Goal: Communication & Community: Answer question/provide support

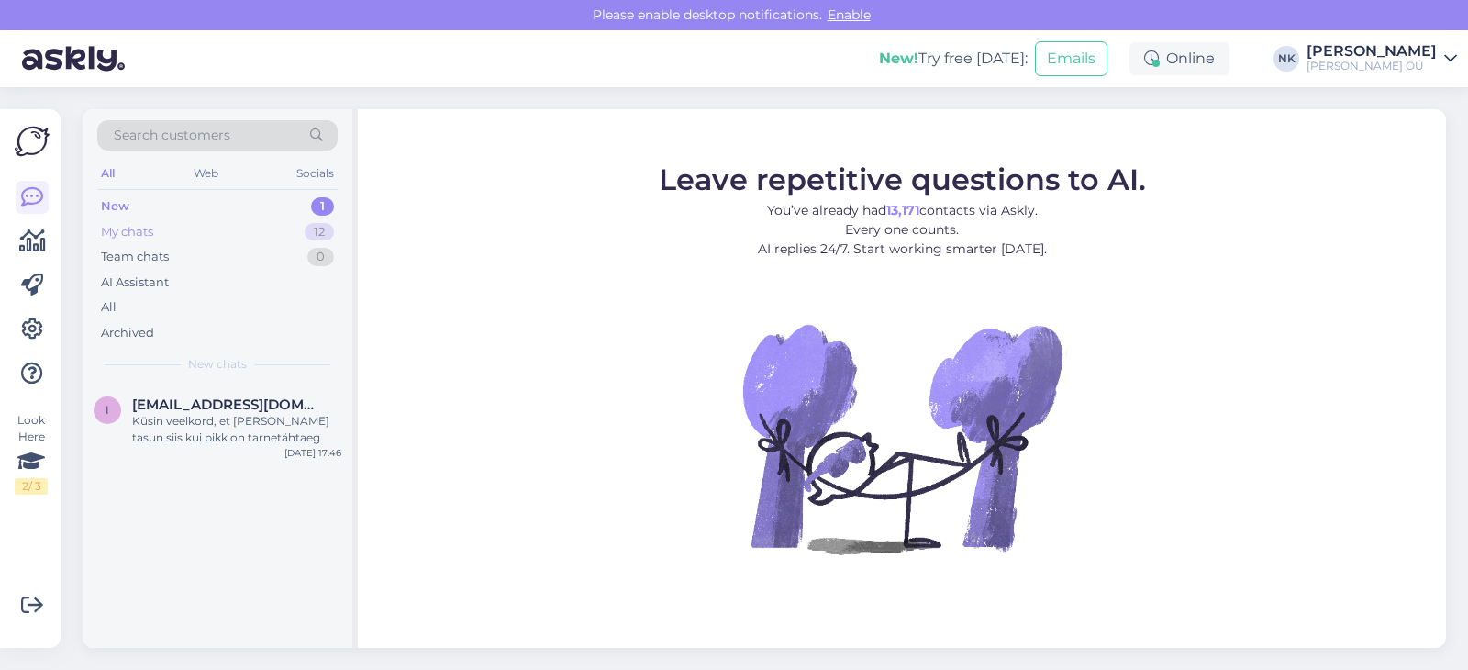
click at [221, 238] on div "My chats 12" at bounding box center [217, 232] width 240 height 26
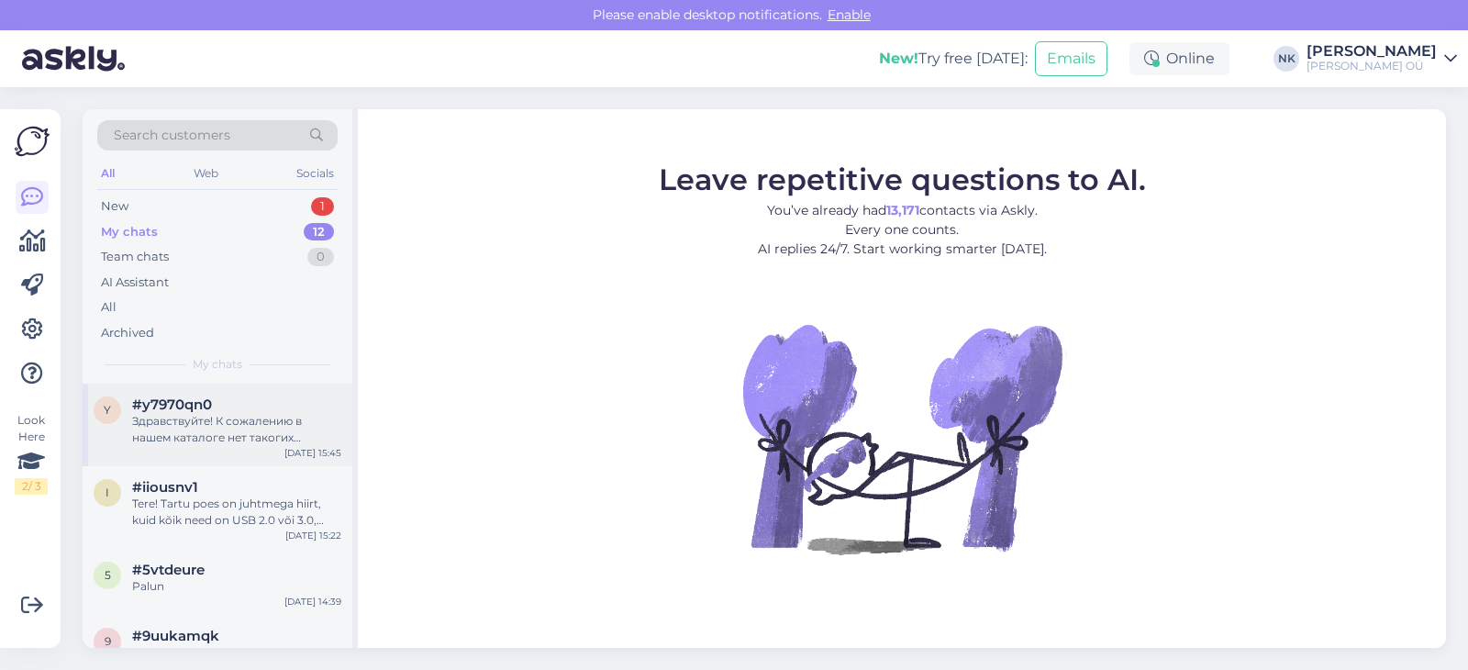
click at [205, 406] on span "#y7970qn0" at bounding box center [172, 404] width 80 height 17
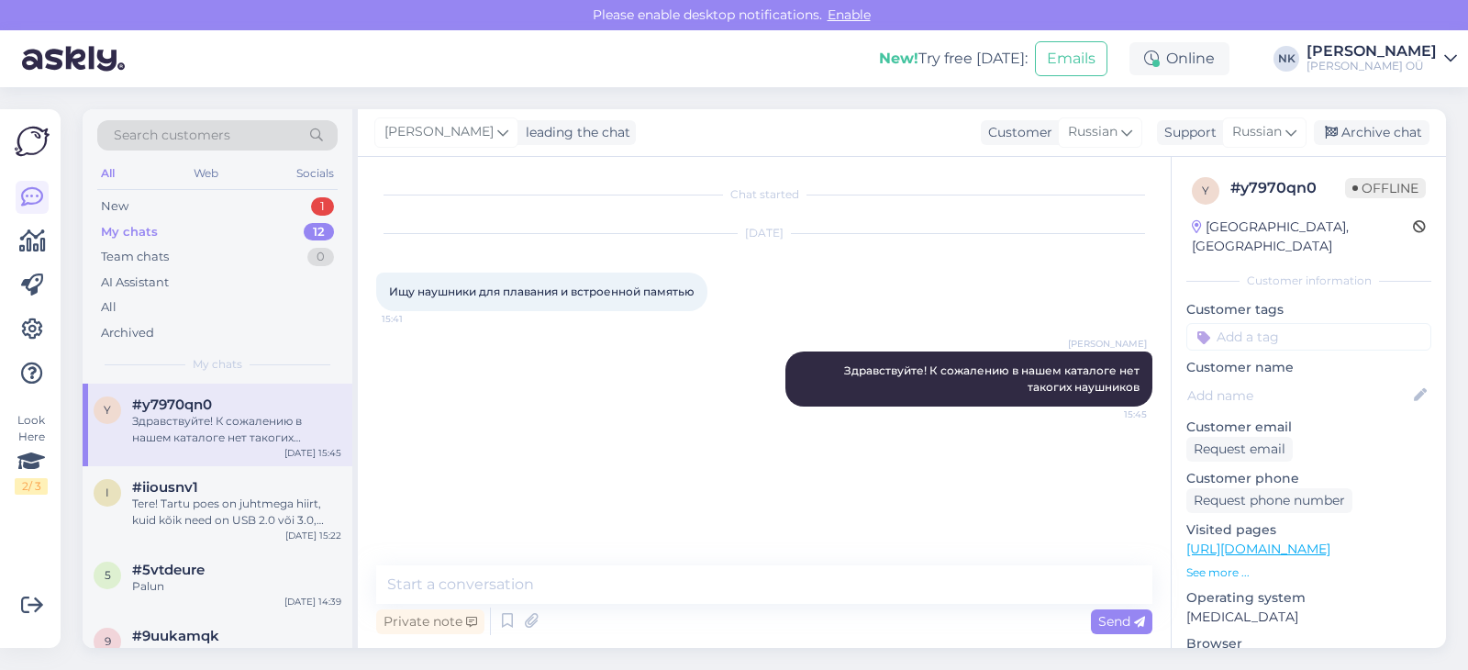
click at [261, 192] on div "Search customers All Web Socials New 1 My chats 12 Team chats 0 AI Assistant Al…" at bounding box center [218, 246] width 270 height 274
click at [263, 194] on div "New 1" at bounding box center [217, 207] width 240 height 26
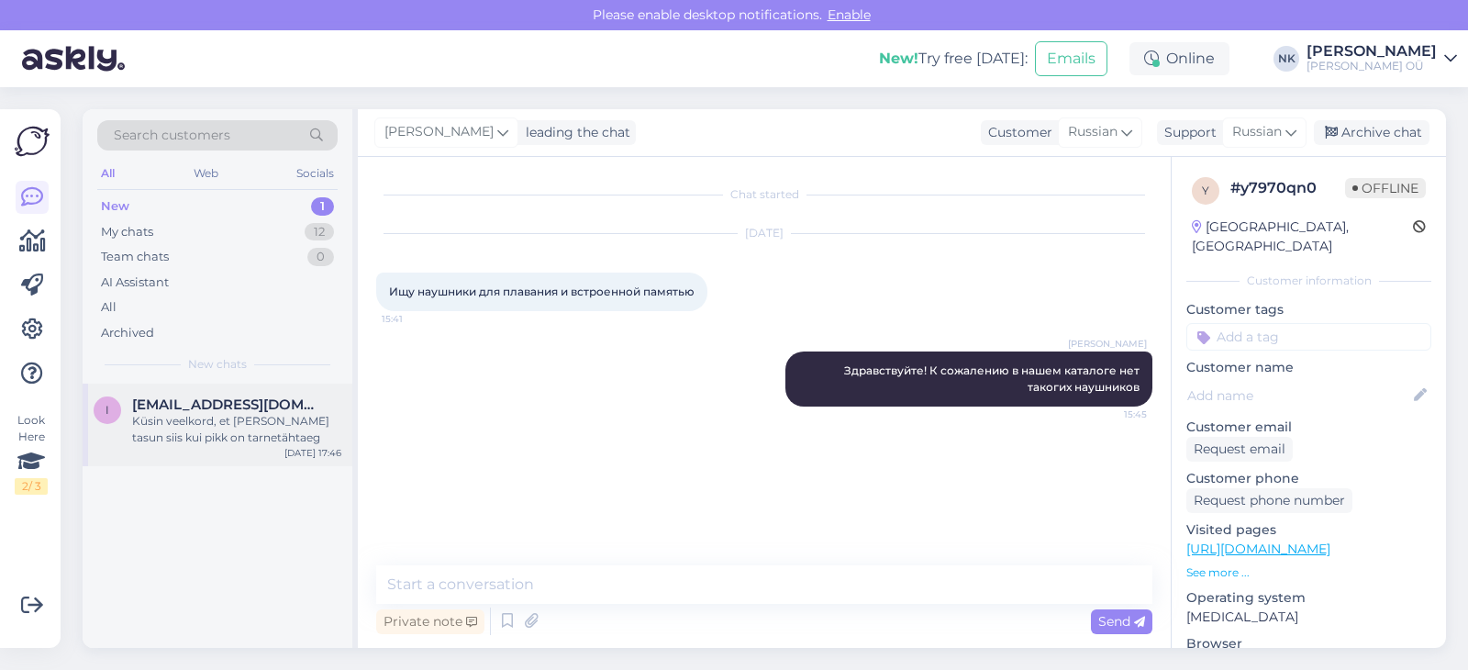
click at [225, 403] on span "[EMAIL_ADDRESS][DOMAIN_NAME]" at bounding box center [227, 404] width 191 height 17
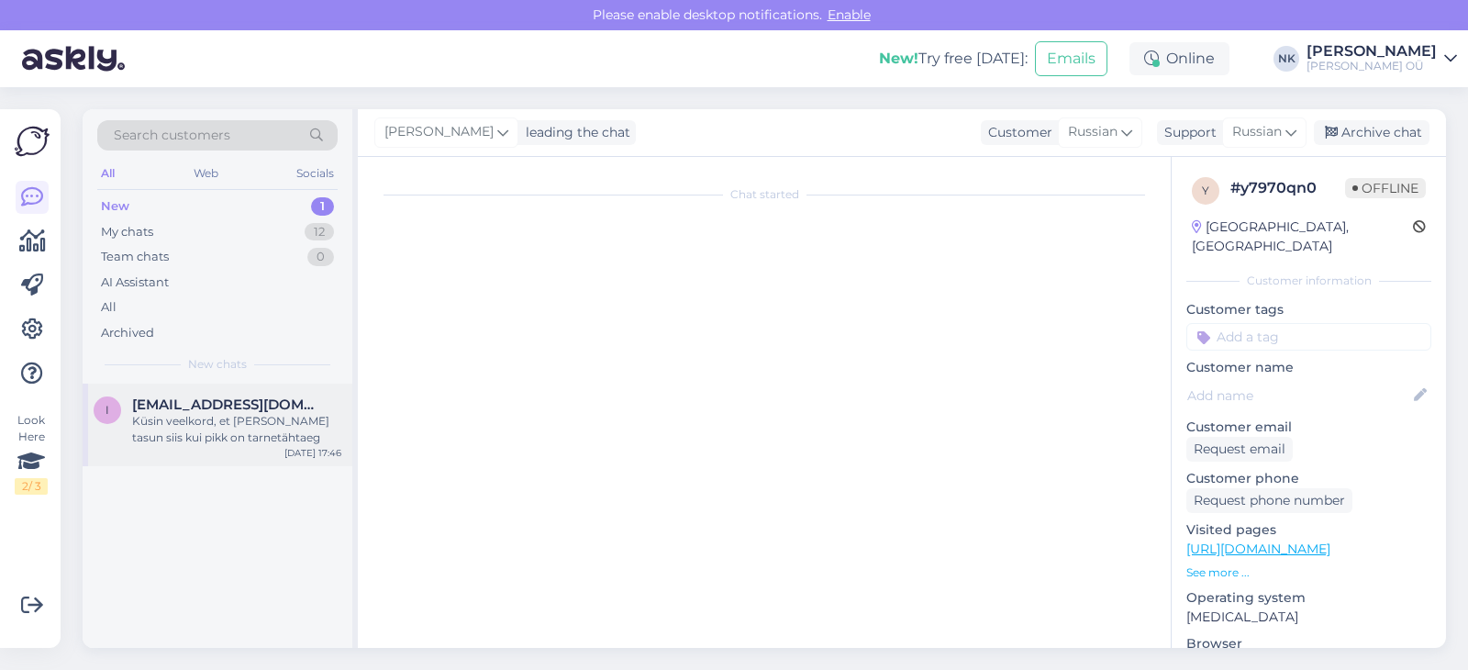
scroll to position [216, 0]
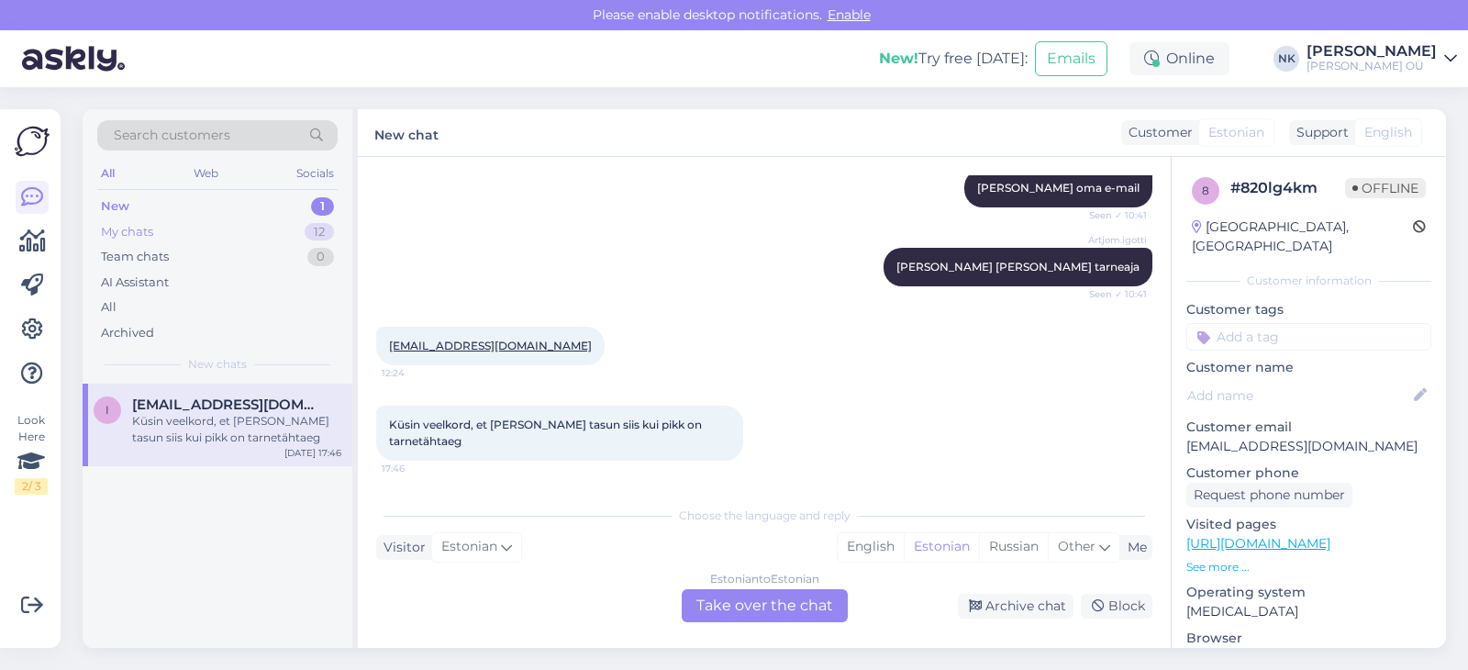
click at [253, 237] on div "My chats 12" at bounding box center [217, 232] width 240 height 26
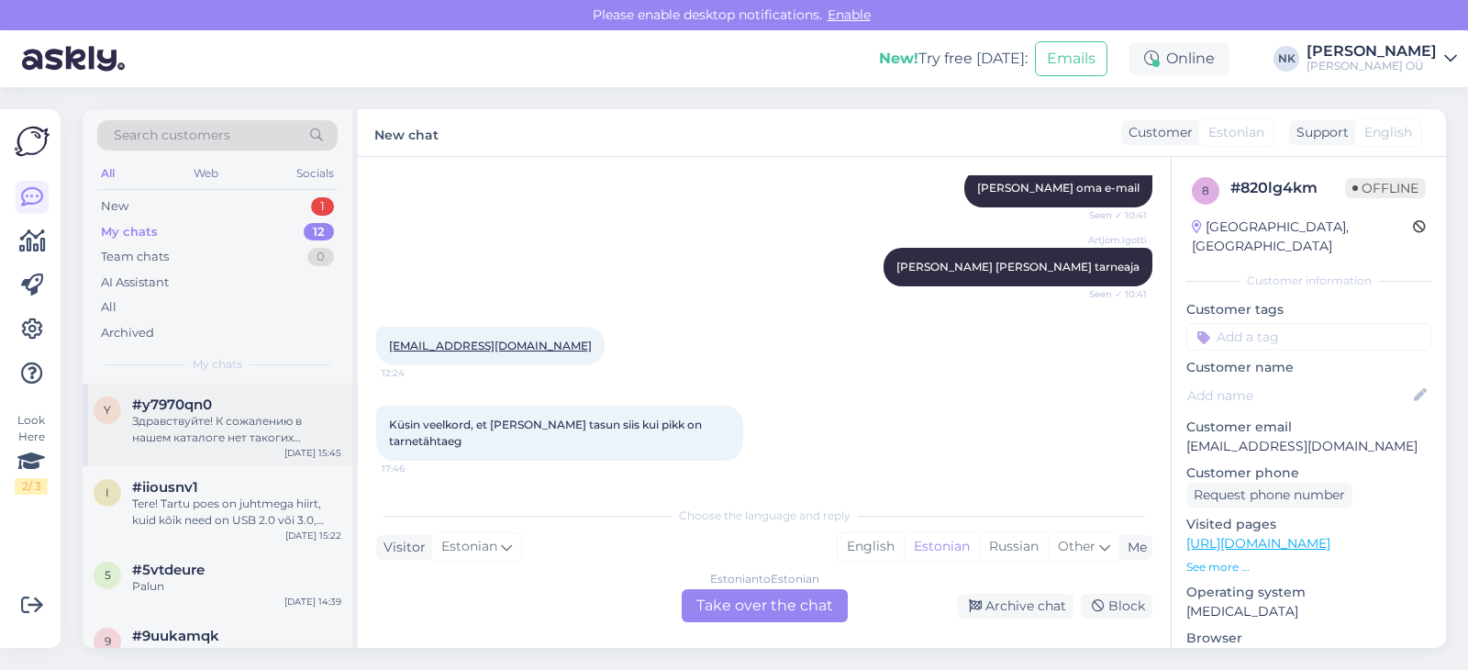
click at [223, 427] on div "Здравствуйте! К сожалению в нашем каталоге нет такогих наушников" at bounding box center [236, 429] width 209 height 33
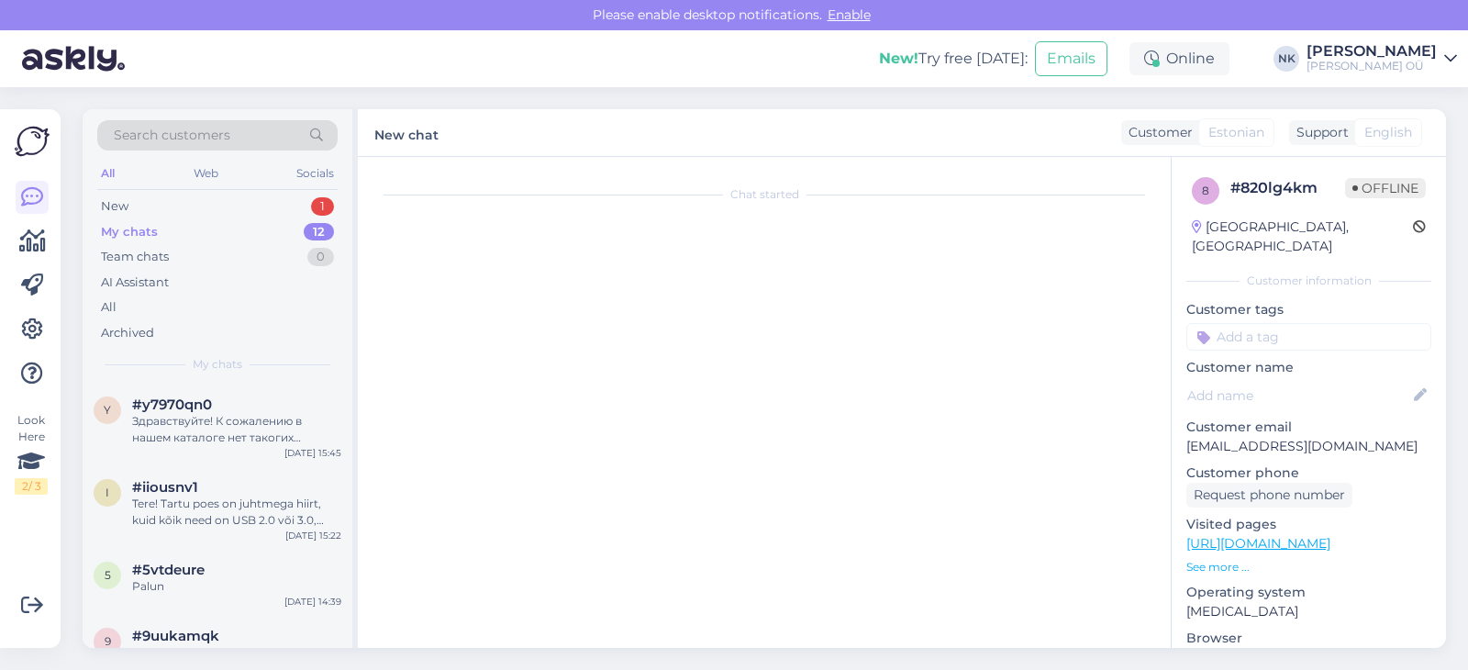
scroll to position [0, 0]
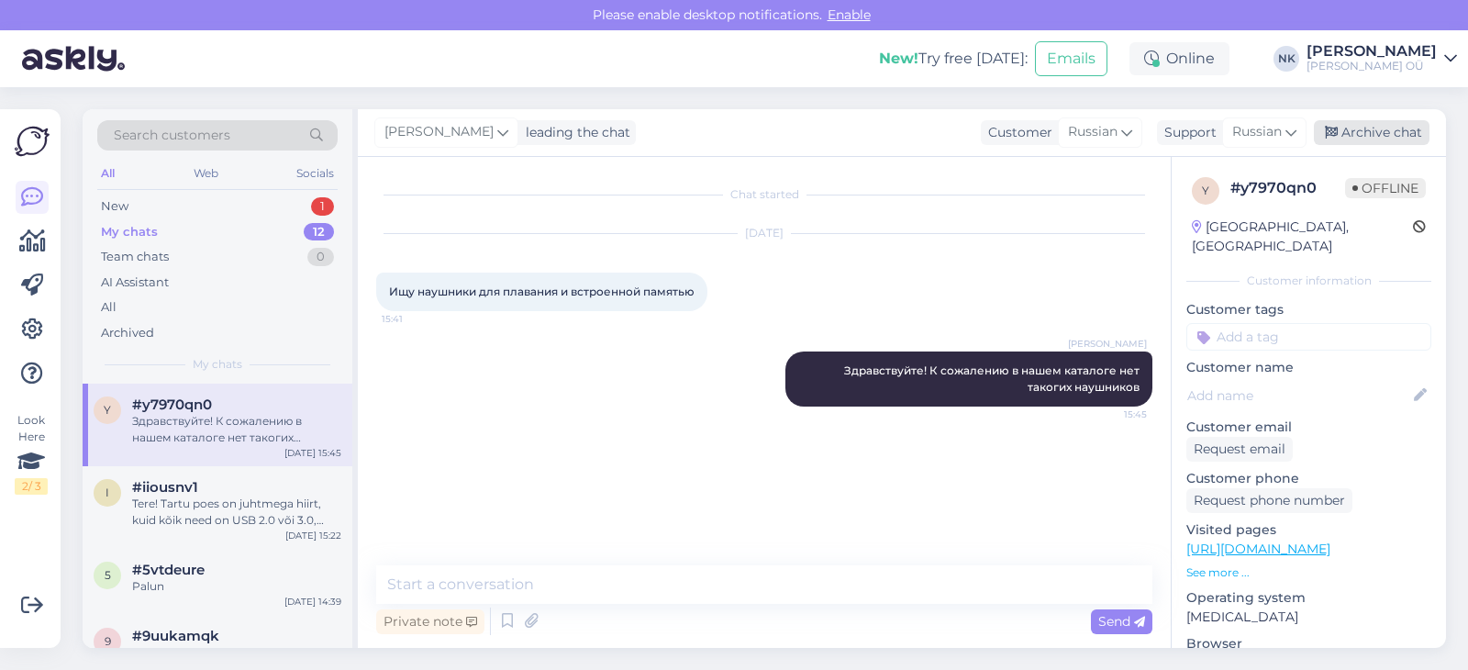
click at [1382, 138] on div "Archive chat" at bounding box center [1372, 132] width 116 height 25
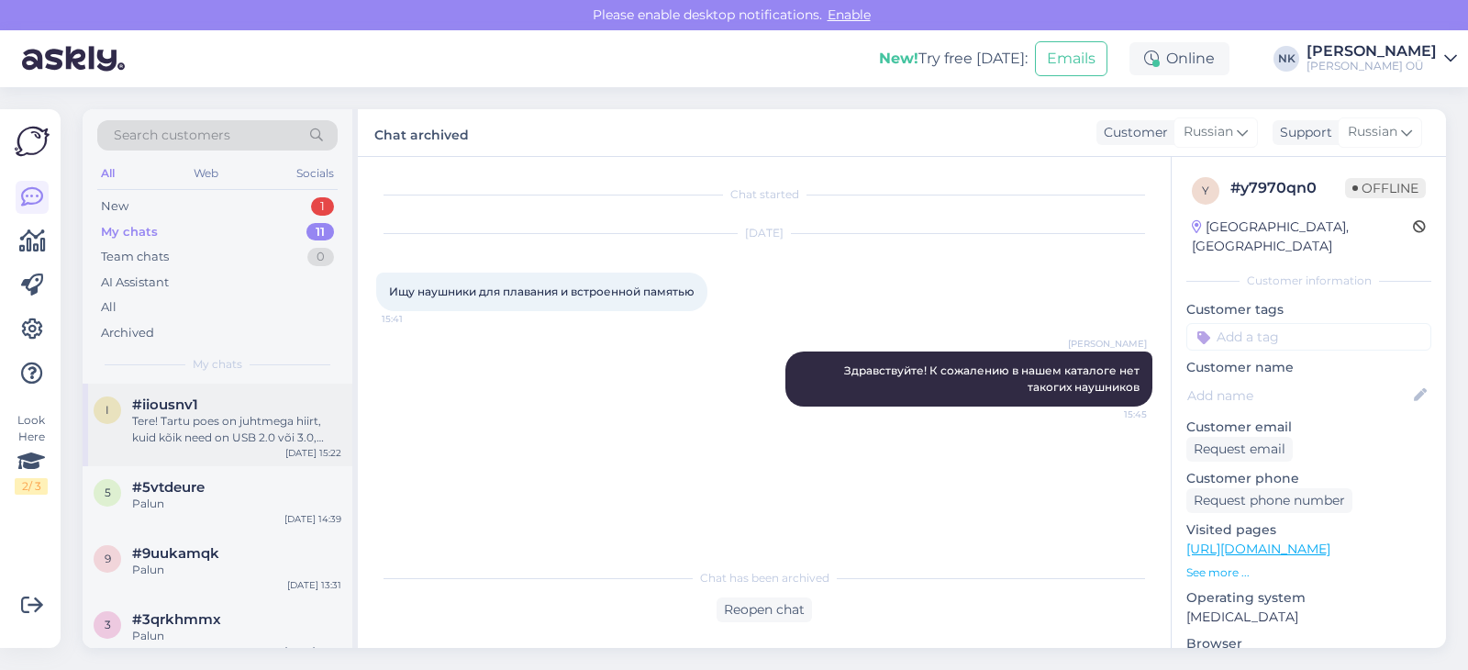
click at [191, 429] on div "Tere! Tartu poes on juhtmega hiirt, kuid kõik need on USB 2.0 või 3.0, mitte US…" at bounding box center [236, 429] width 209 height 33
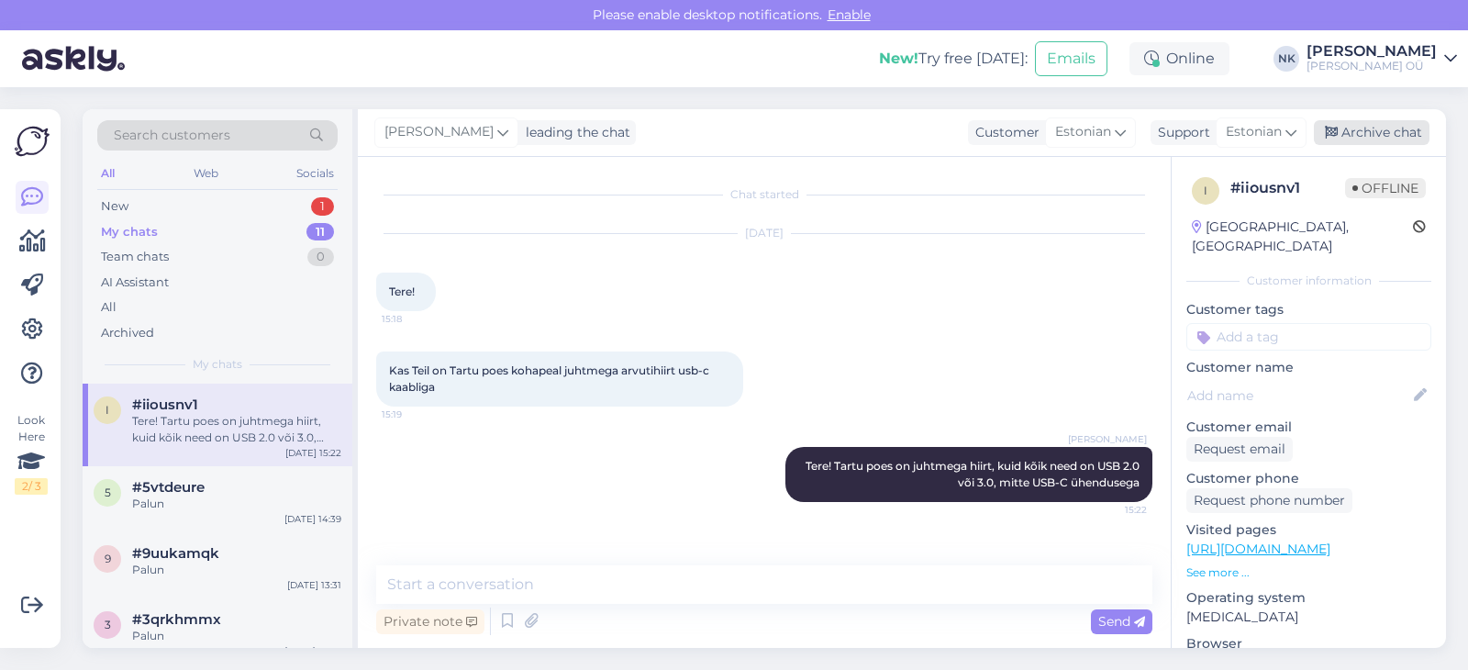
click at [1336, 128] on icon at bounding box center [1331, 133] width 13 height 13
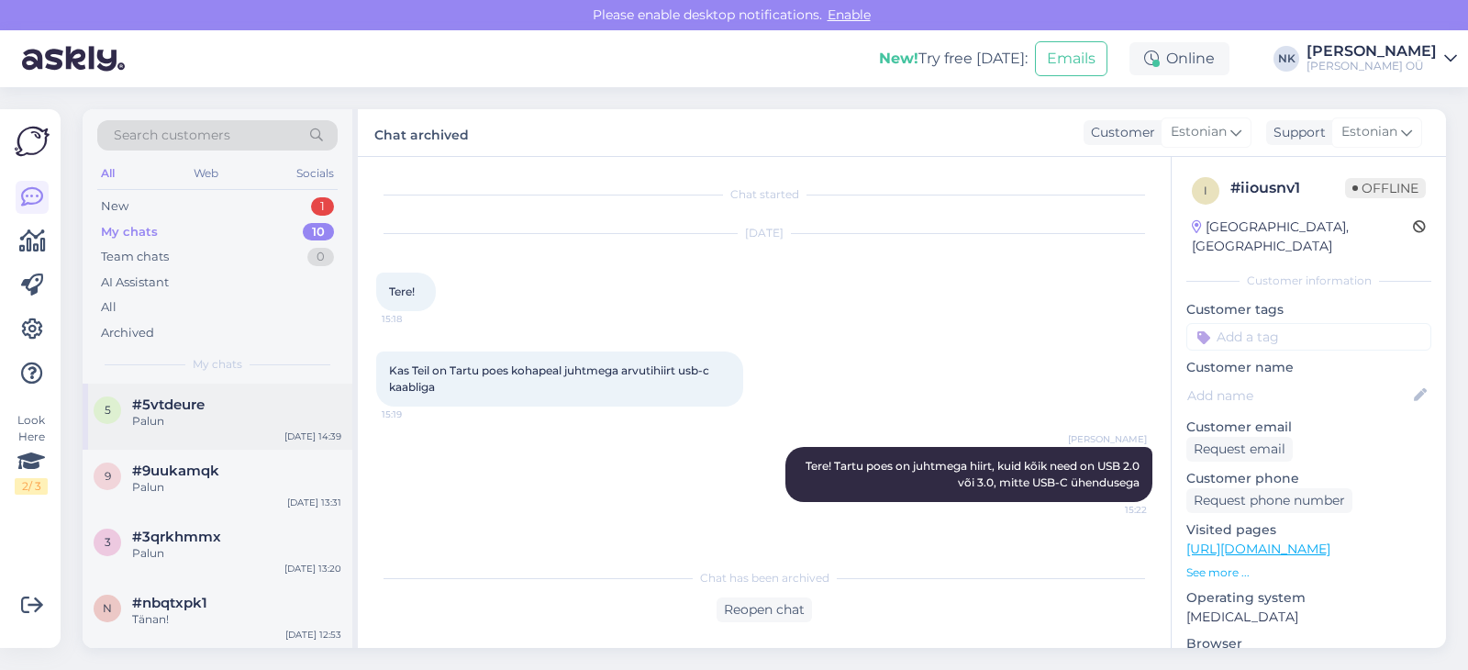
click at [172, 417] on div "Palun" at bounding box center [236, 421] width 209 height 17
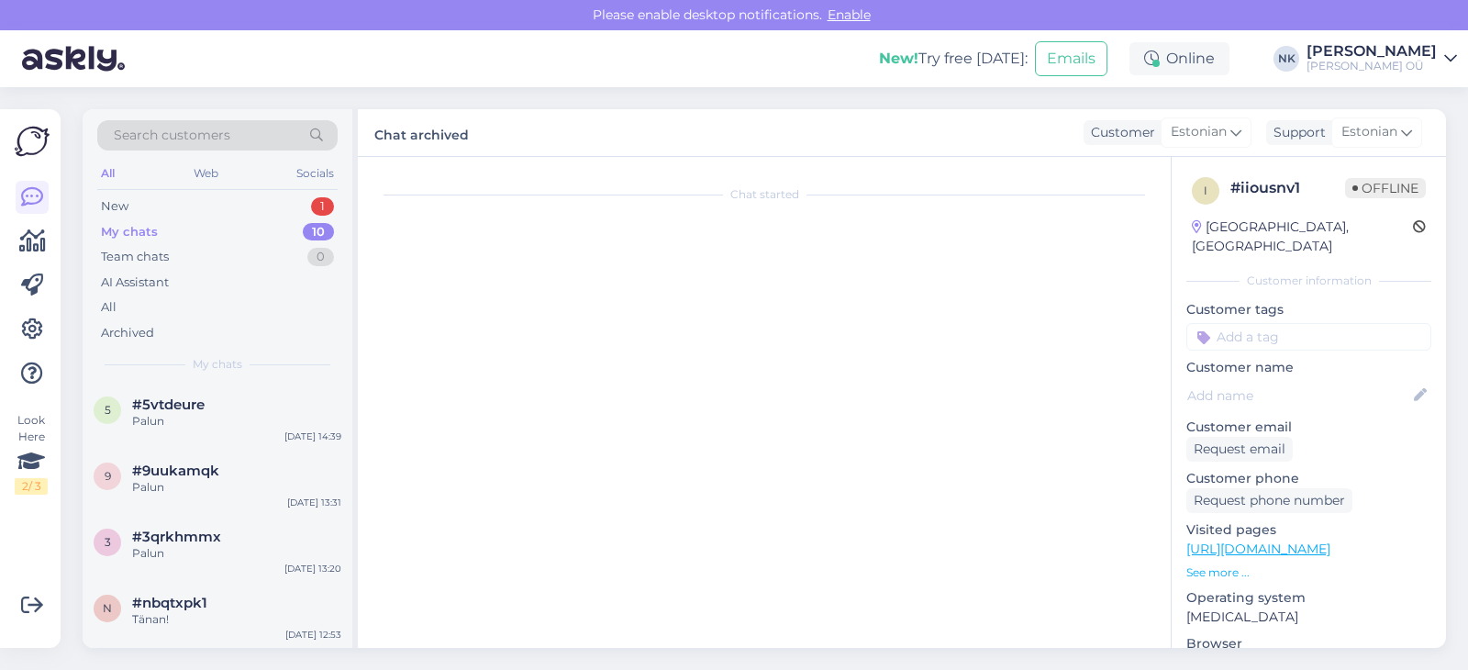
scroll to position [193, 0]
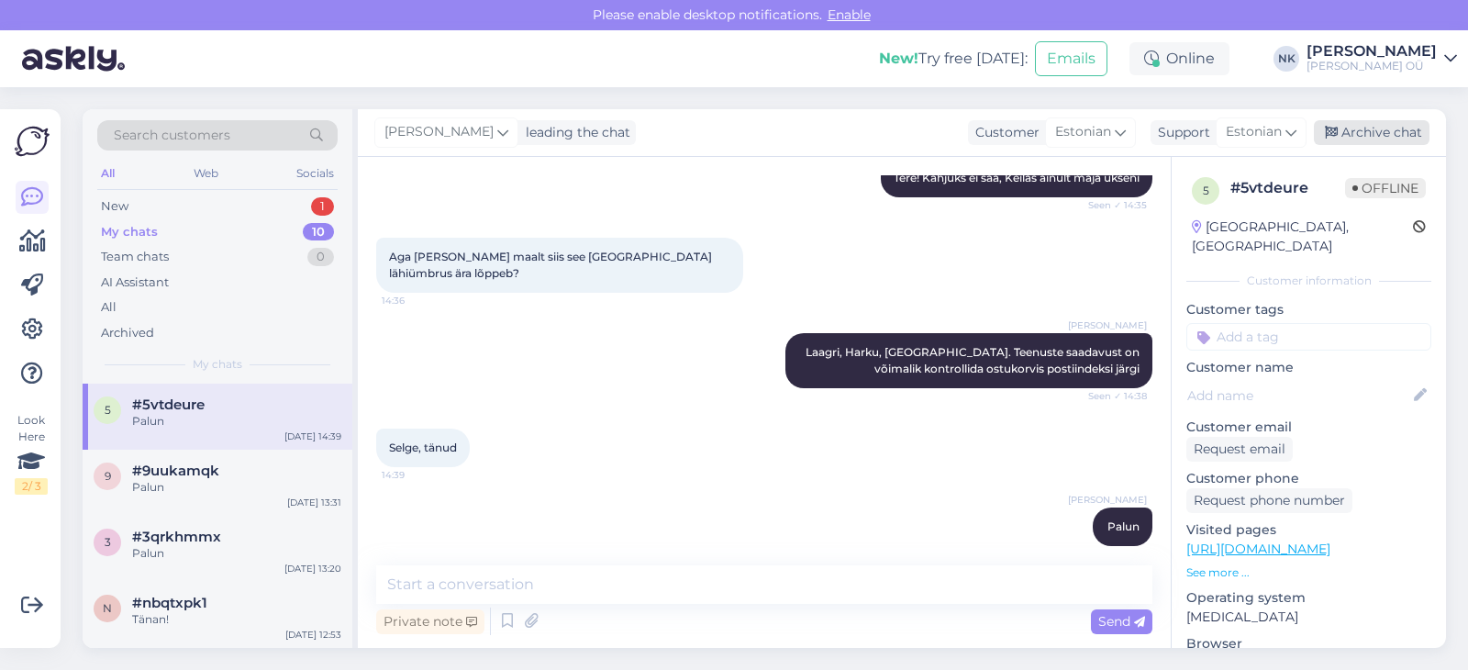
click at [1377, 123] on div "Archive chat" at bounding box center [1372, 132] width 116 height 25
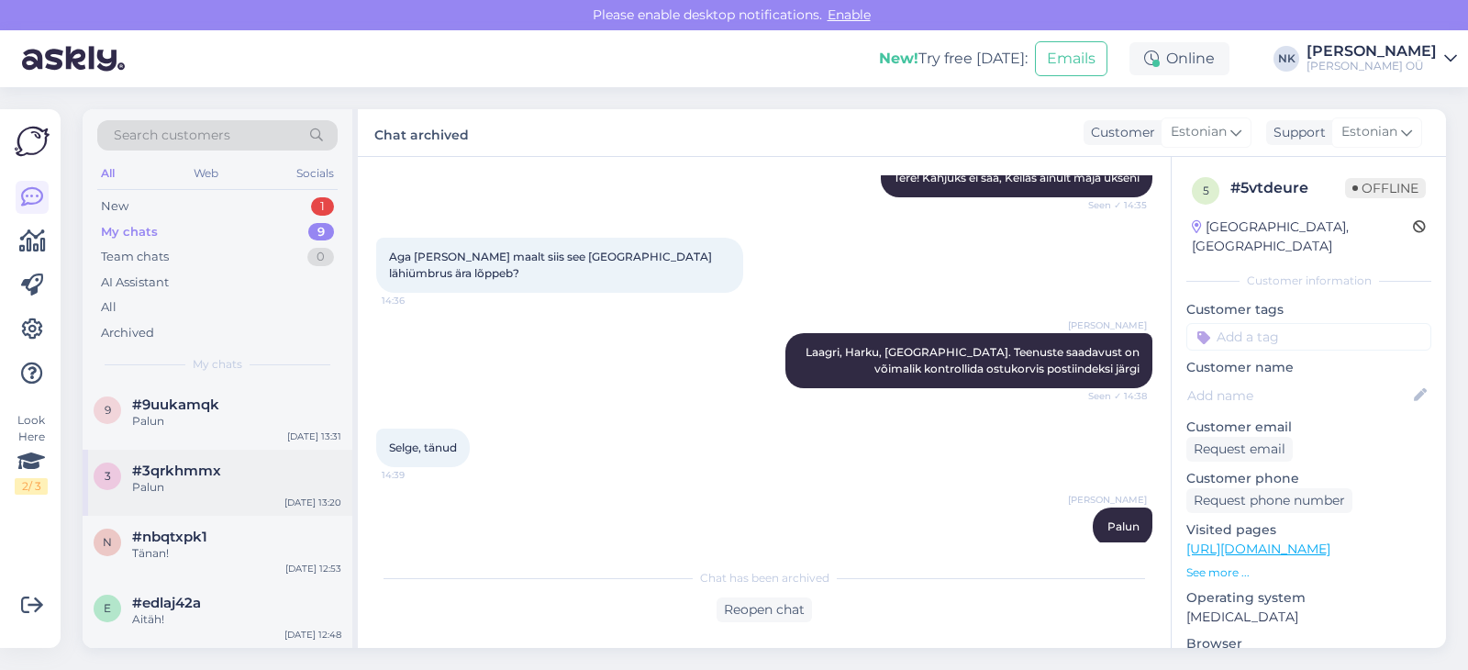
click at [139, 457] on div "3 #3qrkhmmx Palun [DATE] 13:20" at bounding box center [218, 482] width 270 height 66
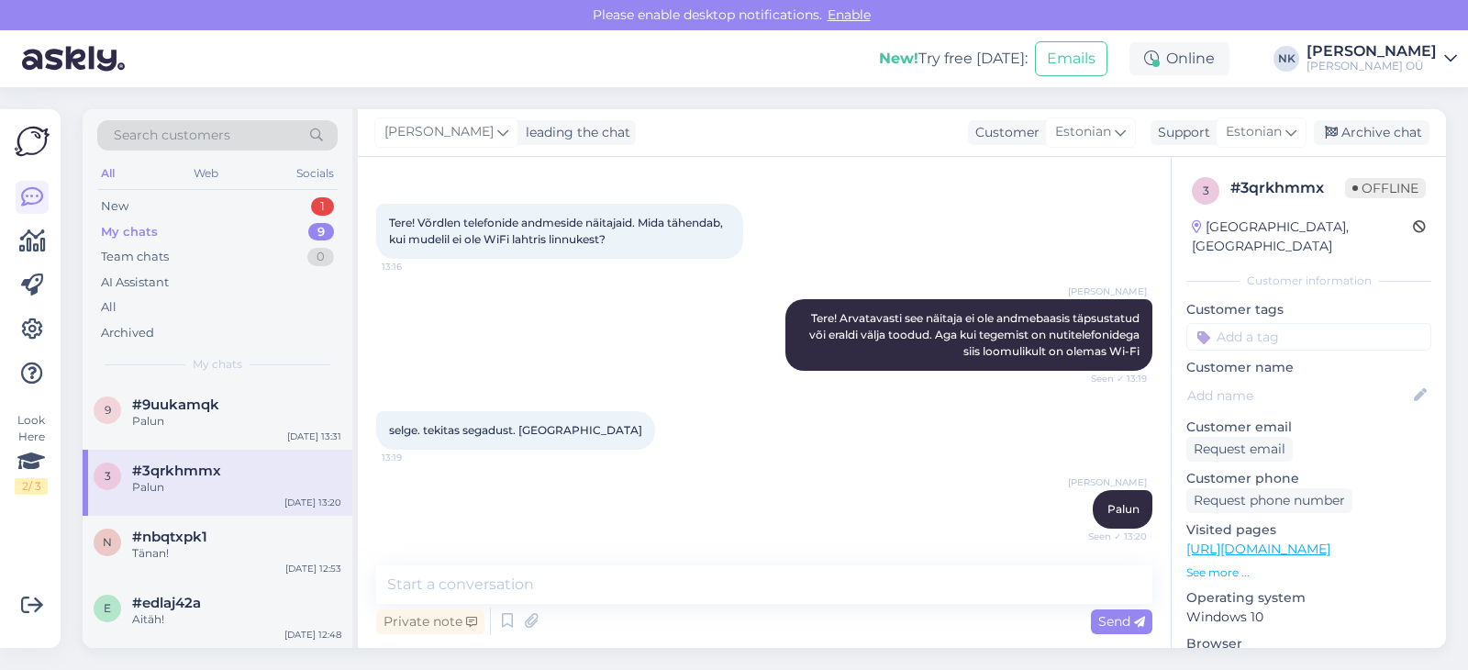
scroll to position [69, 0]
click at [1351, 125] on div "Archive chat" at bounding box center [1372, 132] width 116 height 25
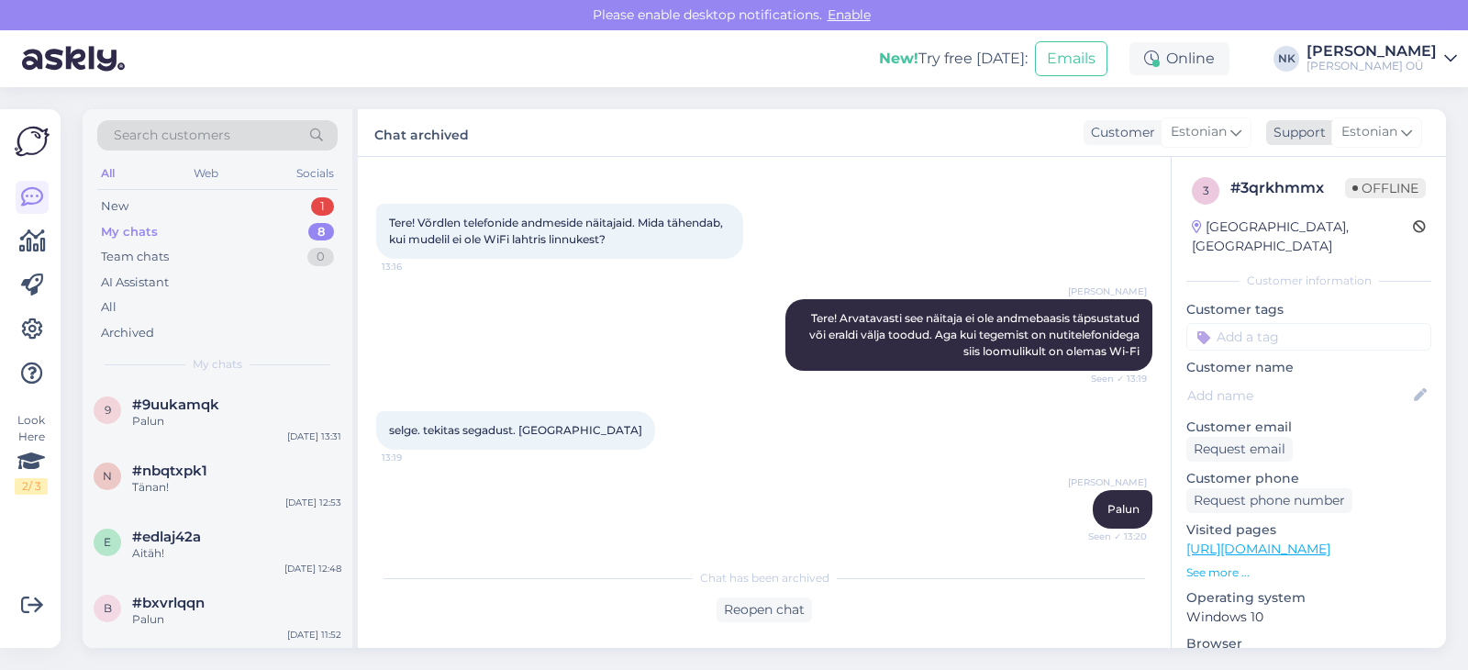
click at [1386, 127] on span "Estonian" at bounding box center [1369, 132] width 56 height 20
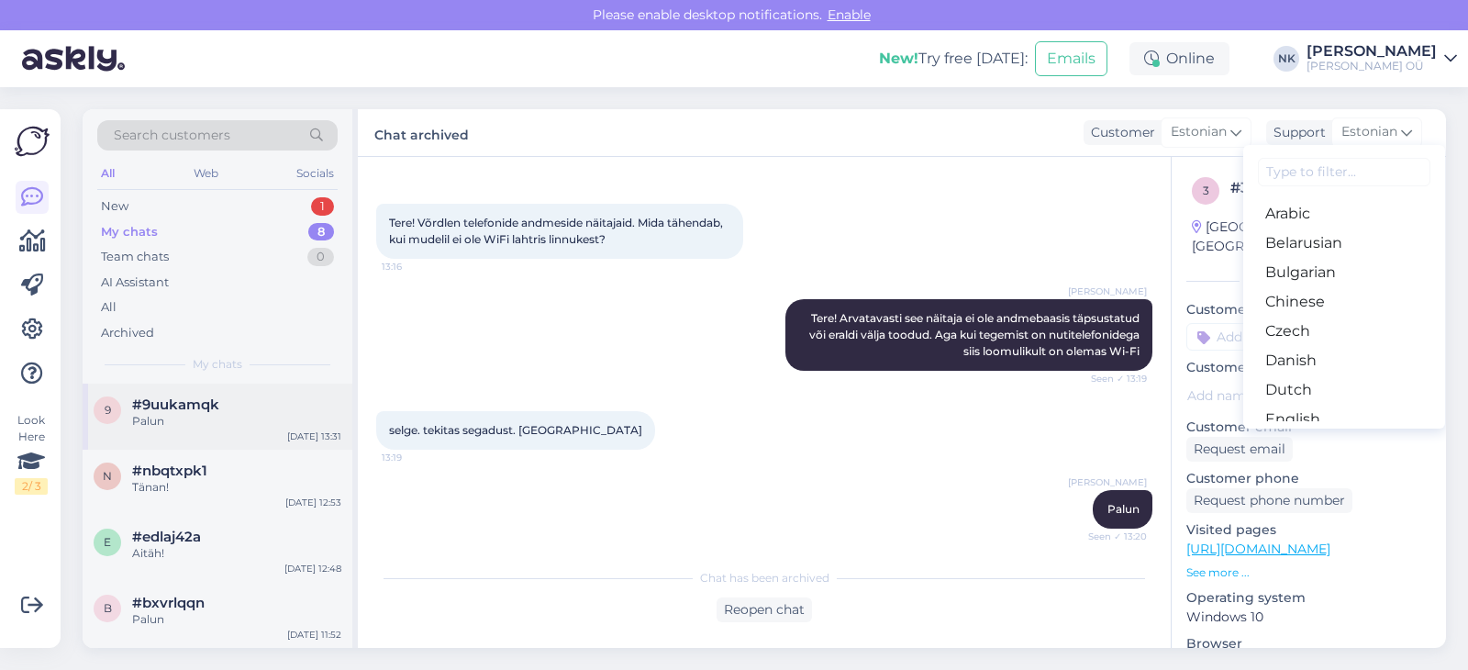
click at [264, 418] on div "Palun" at bounding box center [236, 421] width 209 height 17
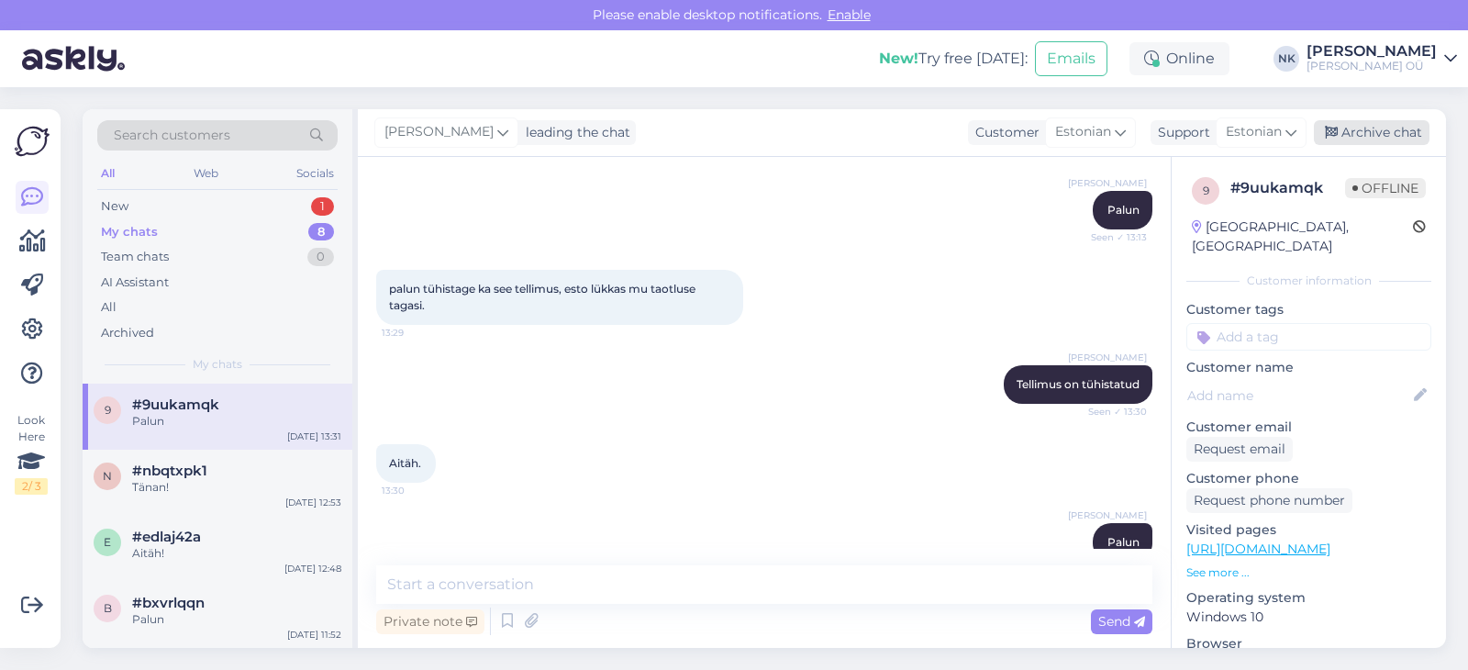
click at [1380, 139] on div "Archive chat" at bounding box center [1372, 132] width 116 height 25
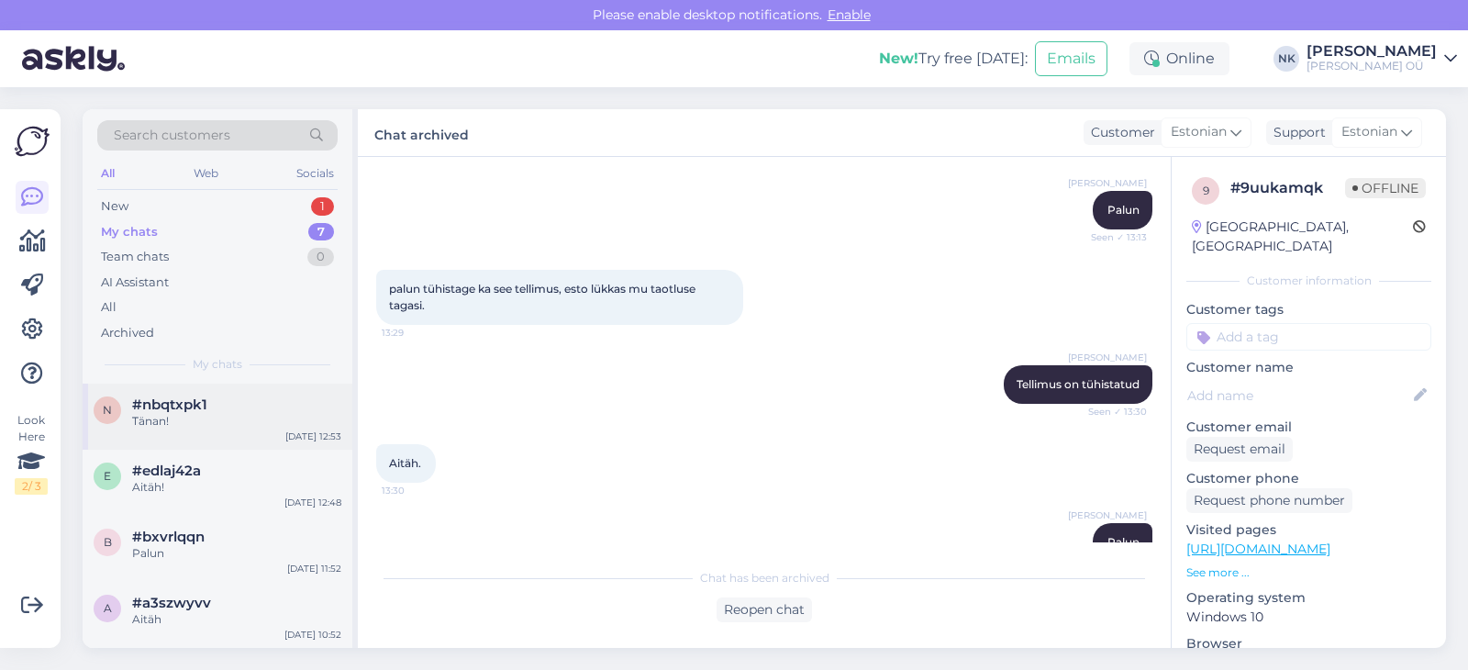
click at [210, 437] on div "n #nbqtxpk1 Tänan! [DATE] 12:53" at bounding box center [218, 416] width 270 height 66
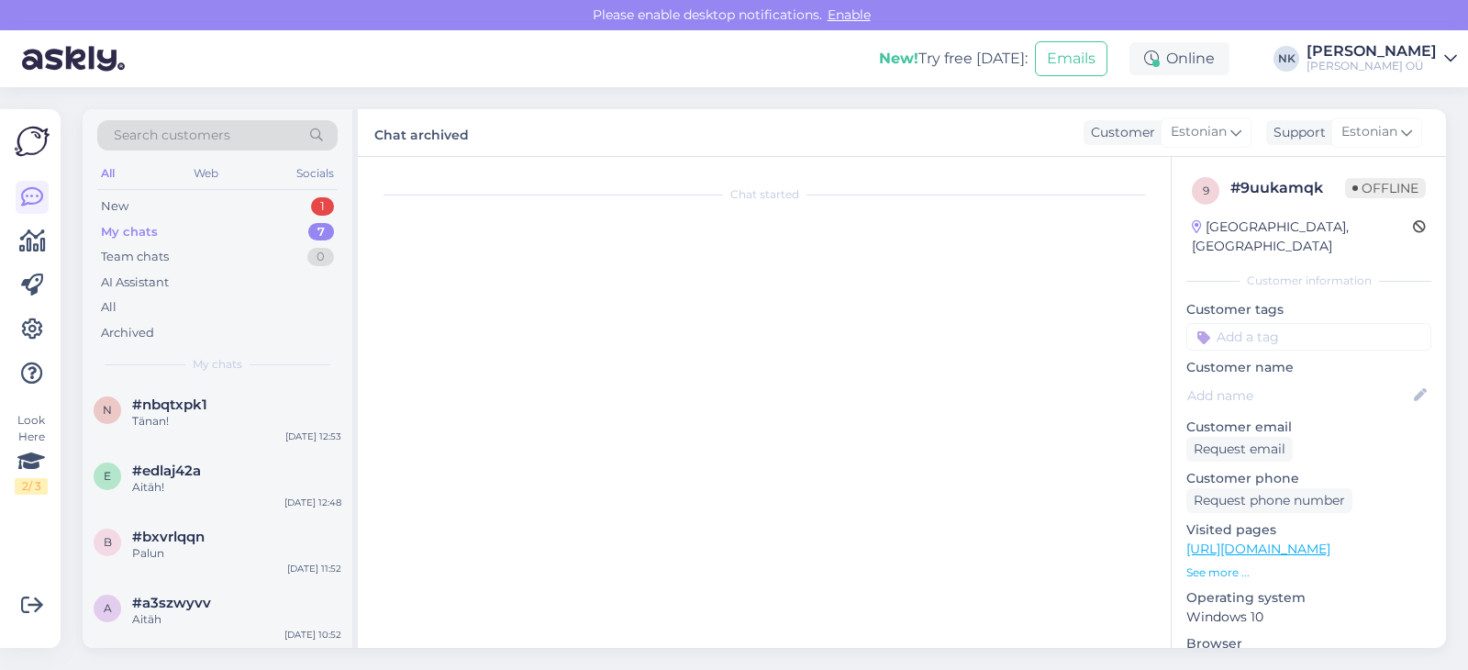
scroll to position [226, 0]
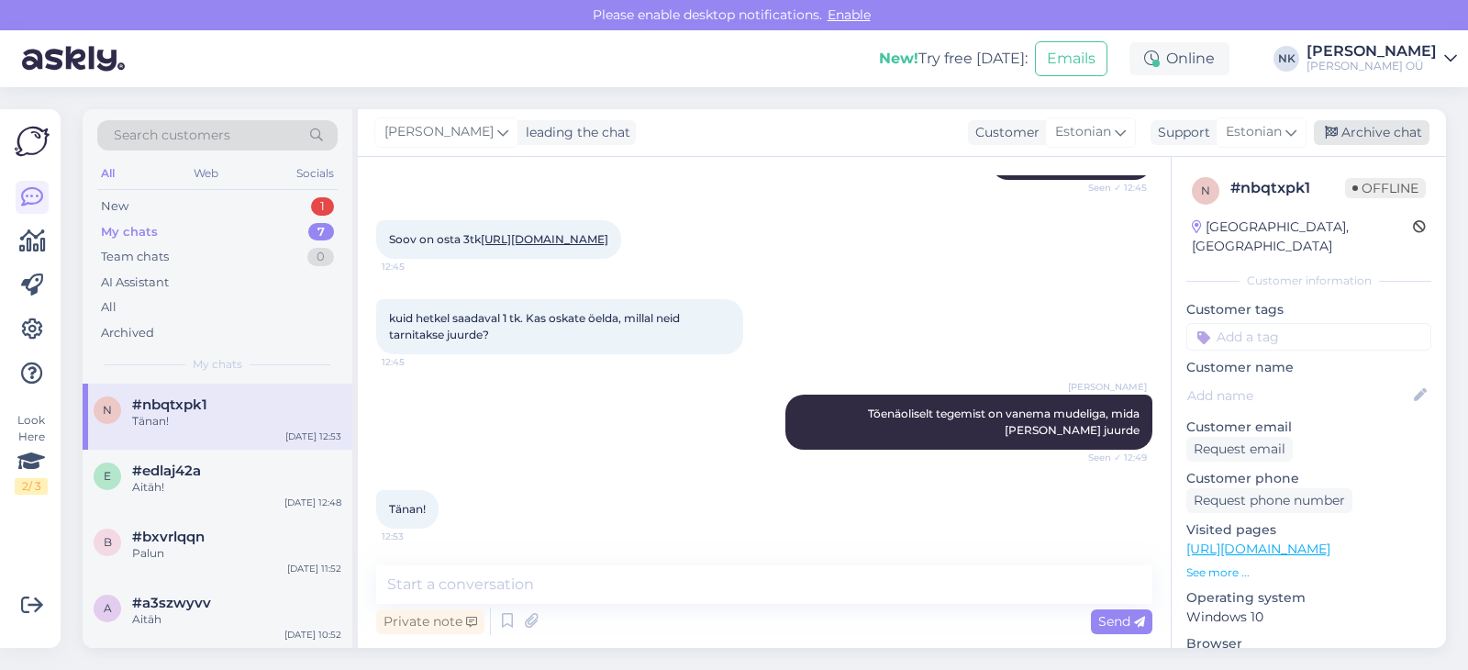
click at [1397, 137] on div "Archive chat" at bounding box center [1372, 132] width 116 height 25
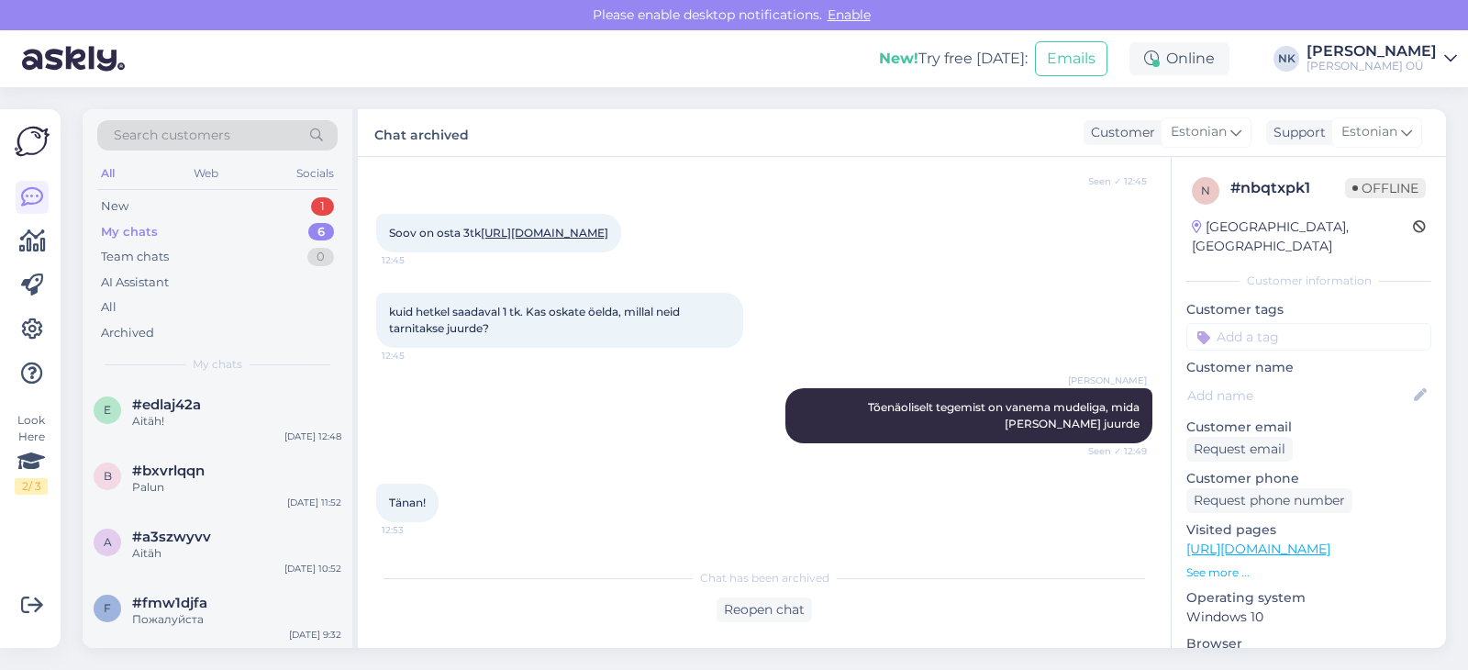
click at [287, 405] on div "#edlaj42a" at bounding box center [236, 404] width 209 height 17
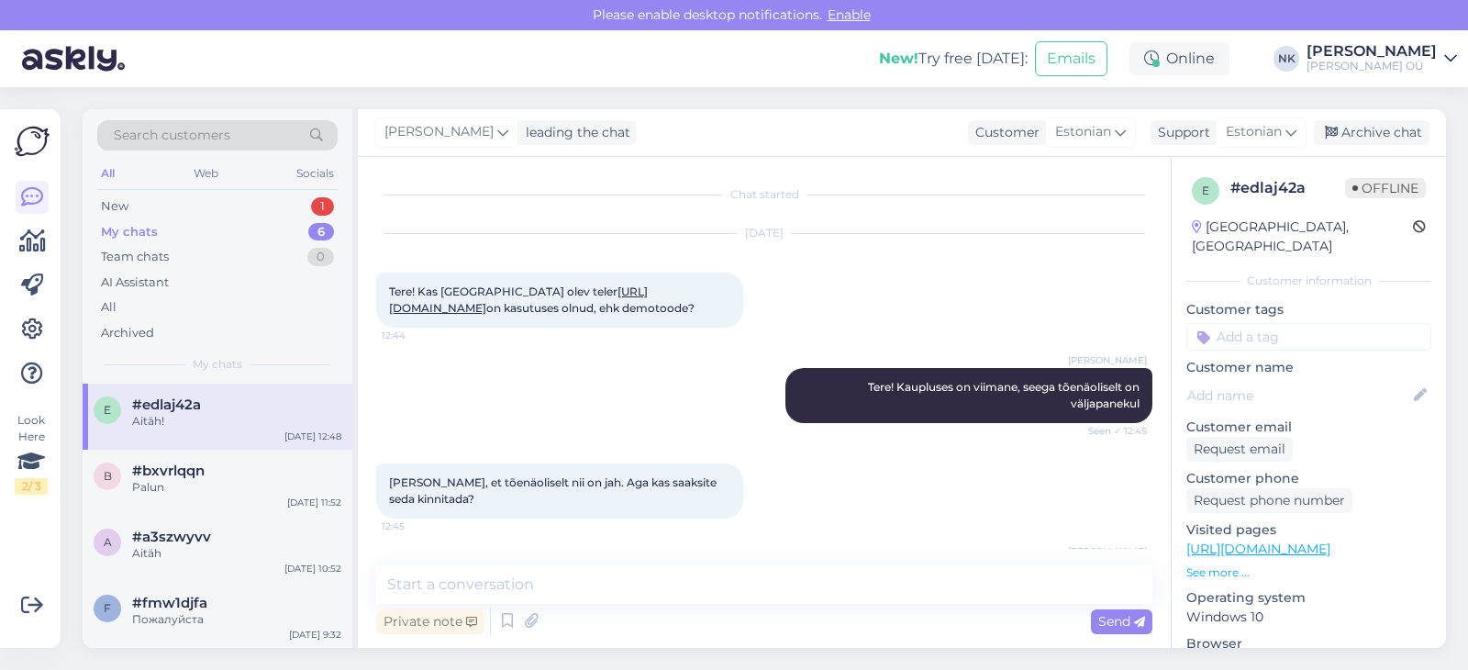
scroll to position [449, 0]
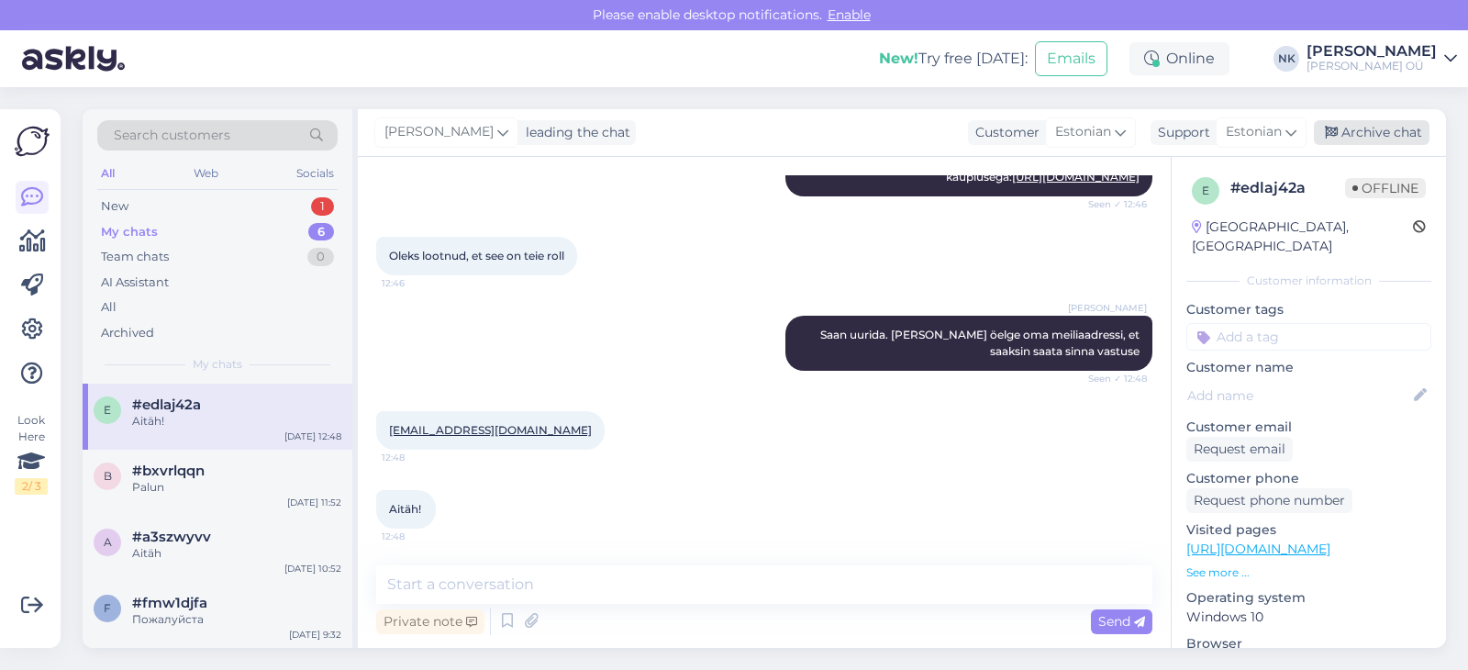
click at [1402, 136] on div "Archive chat" at bounding box center [1372, 132] width 116 height 25
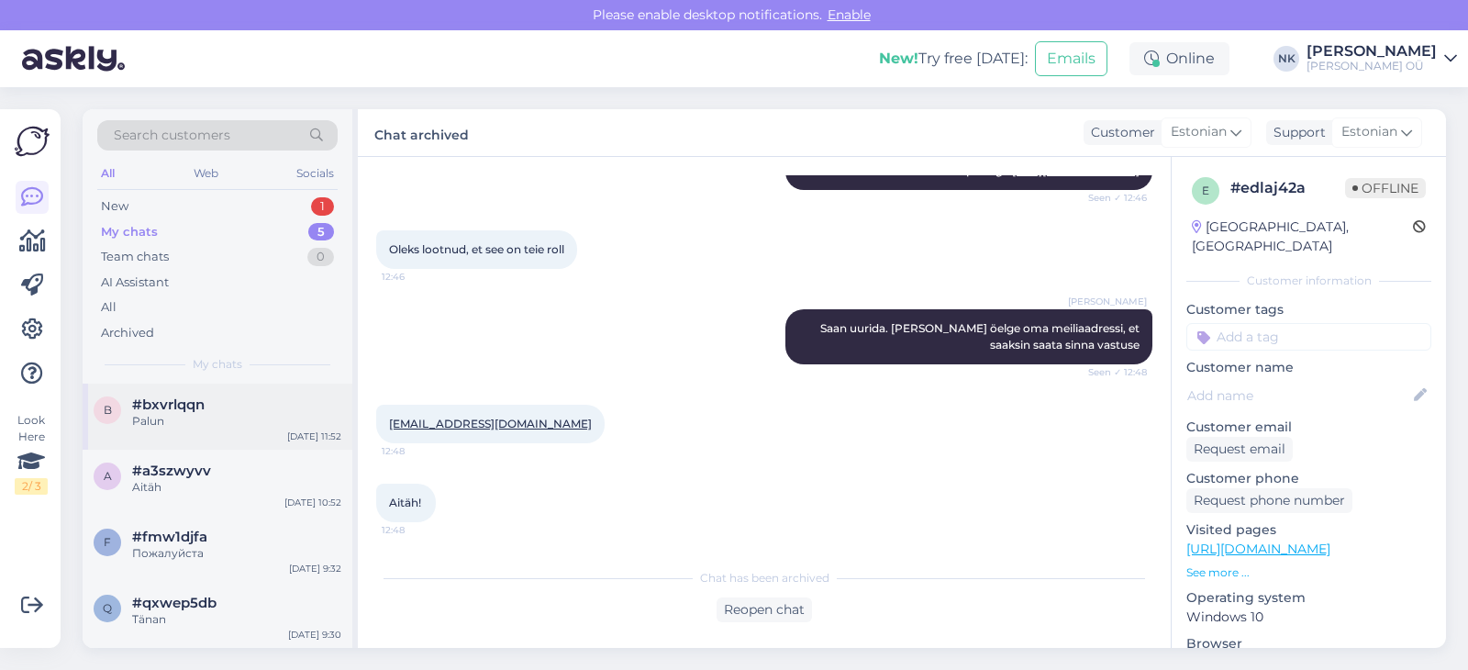
click at [261, 420] on div "Palun" at bounding box center [236, 421] width 209 height 17
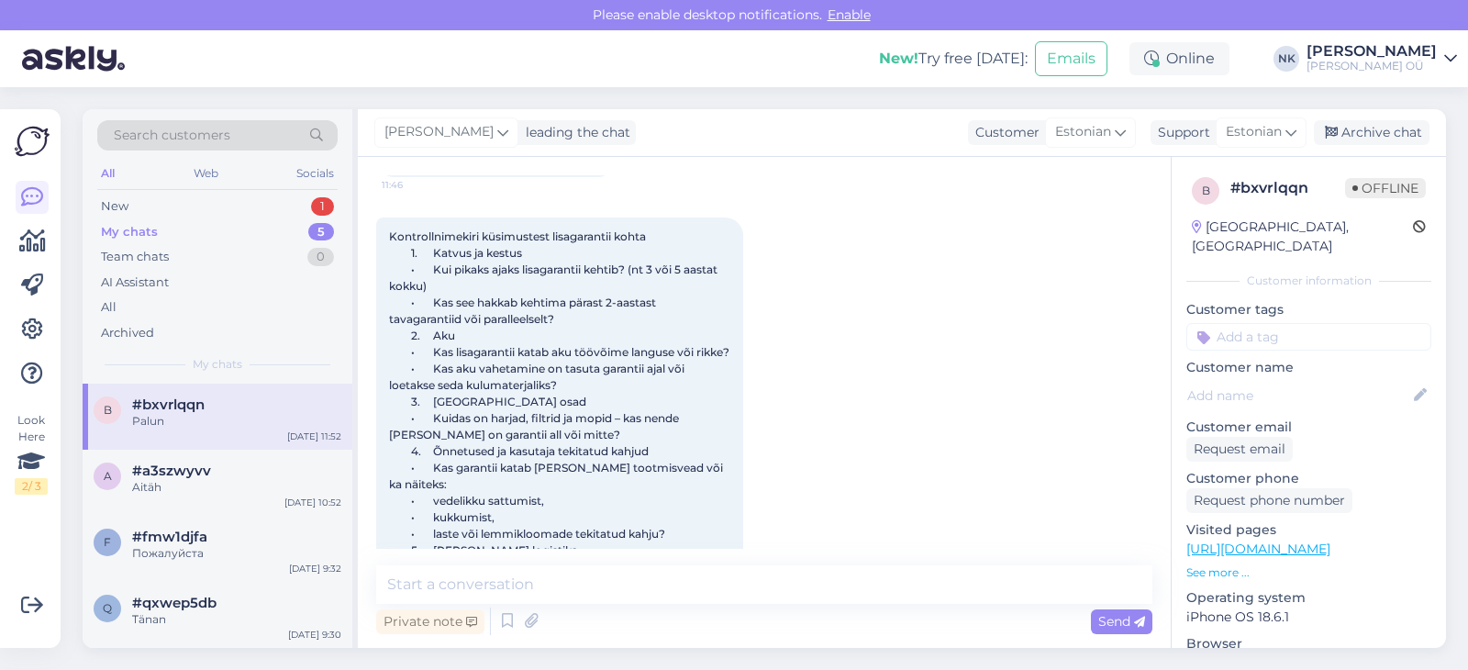
scroll to position [2102, 0]
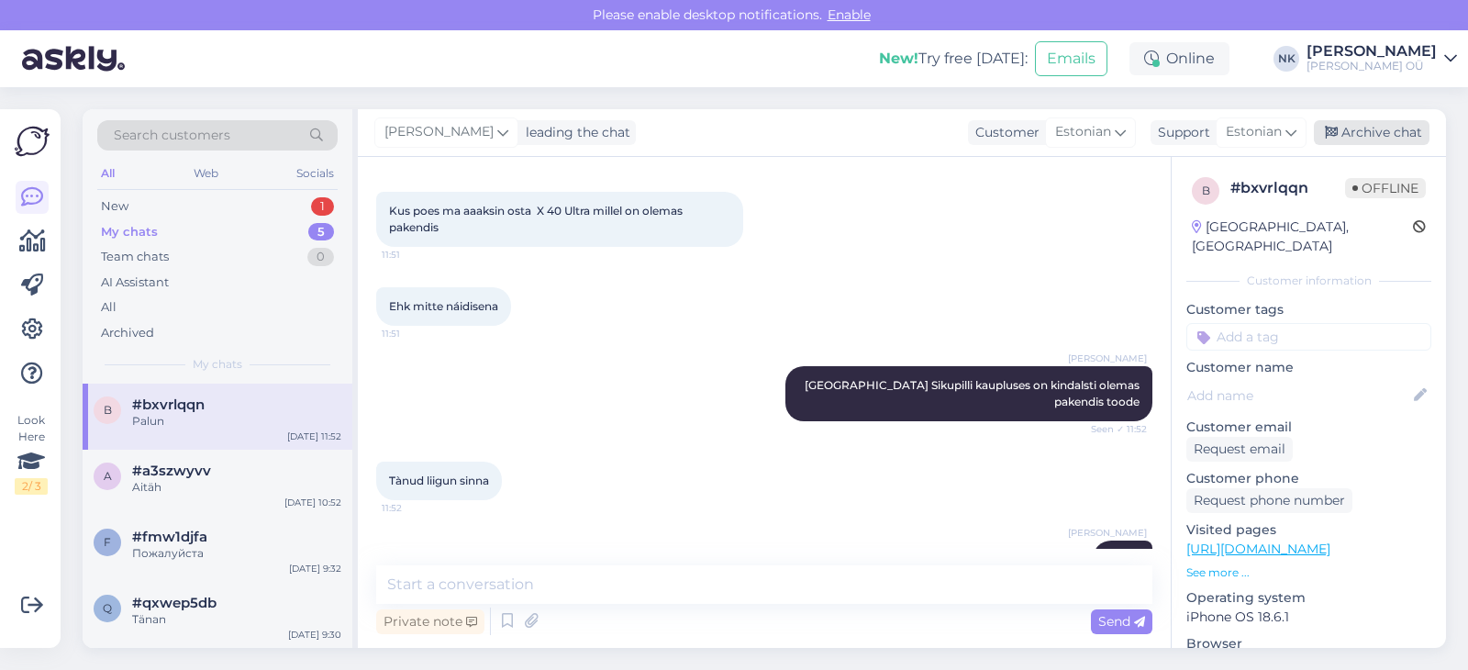
click at [1336, 145] on div "Archive chat" at bounding box center [1372, 132] width 116 height 25
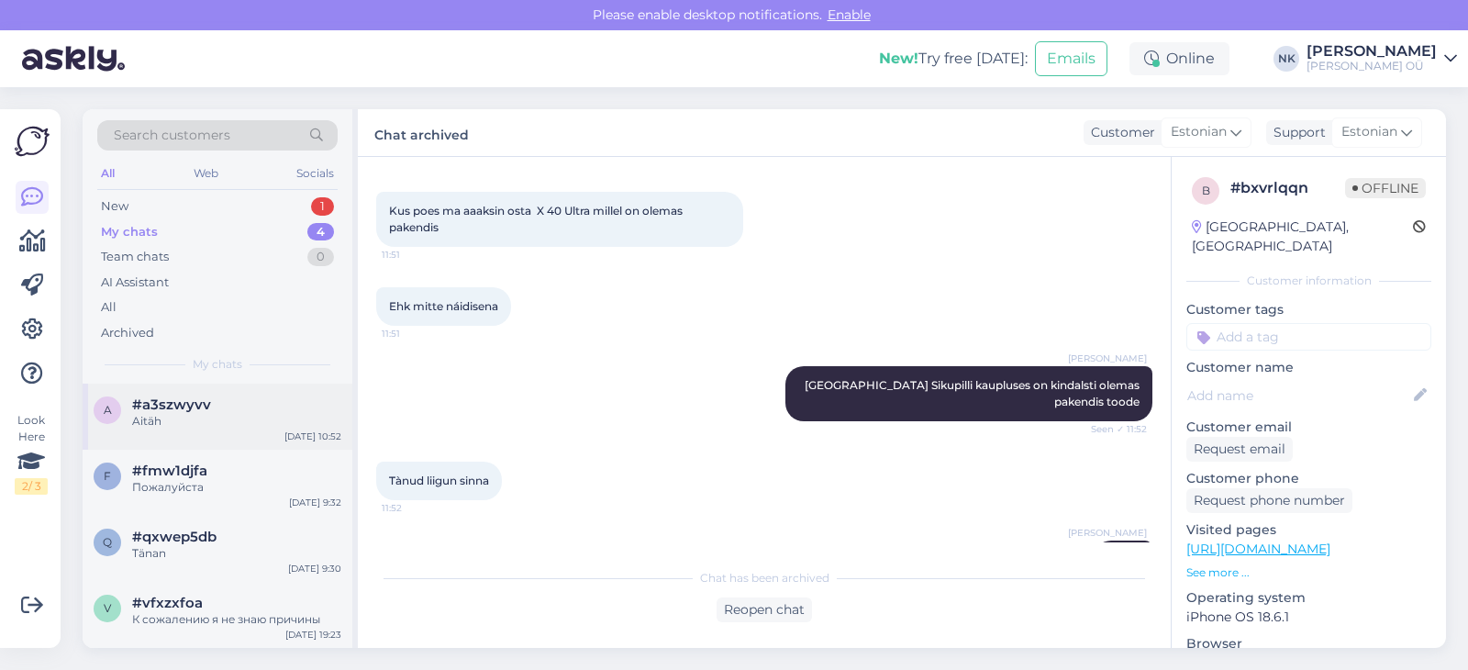
click at [246, 432] on div "a #a3szwyvv Aitäh [DATE] 10:52" at bounding box center [218, 416] width 270 height 66
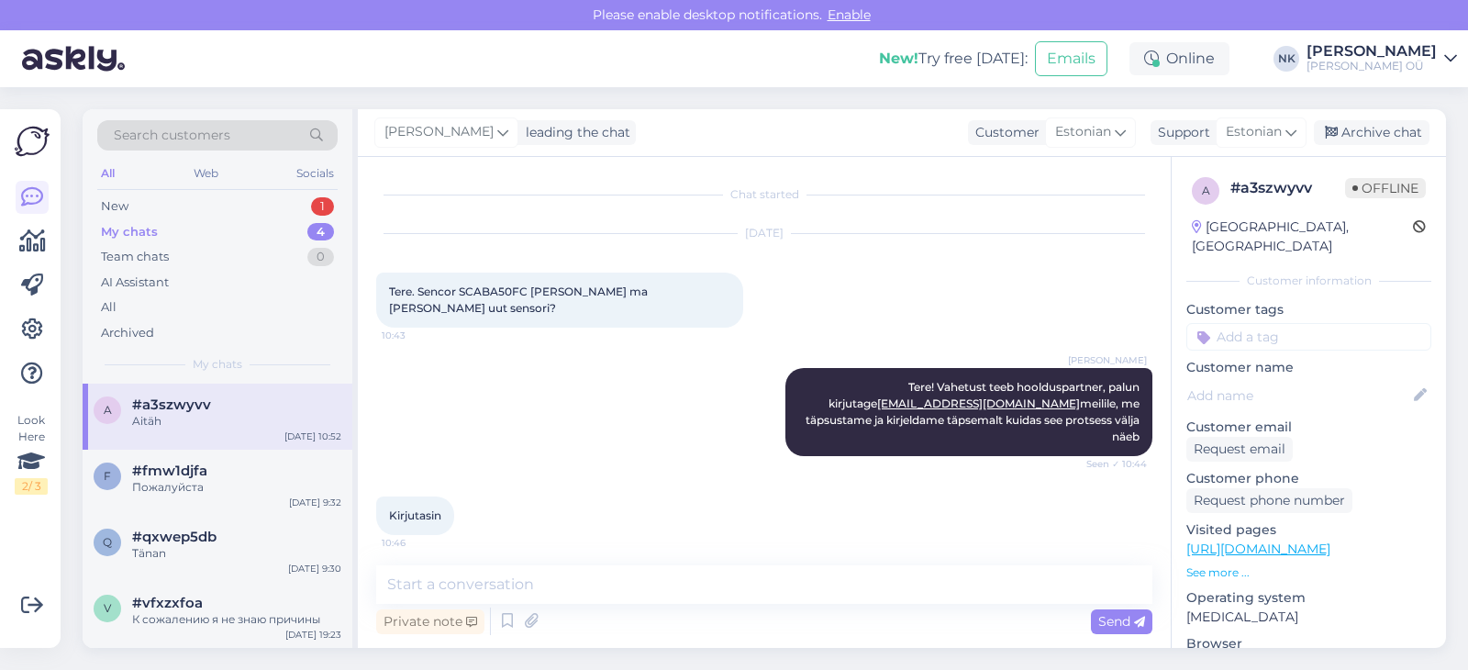
scroll to position [298, 0]
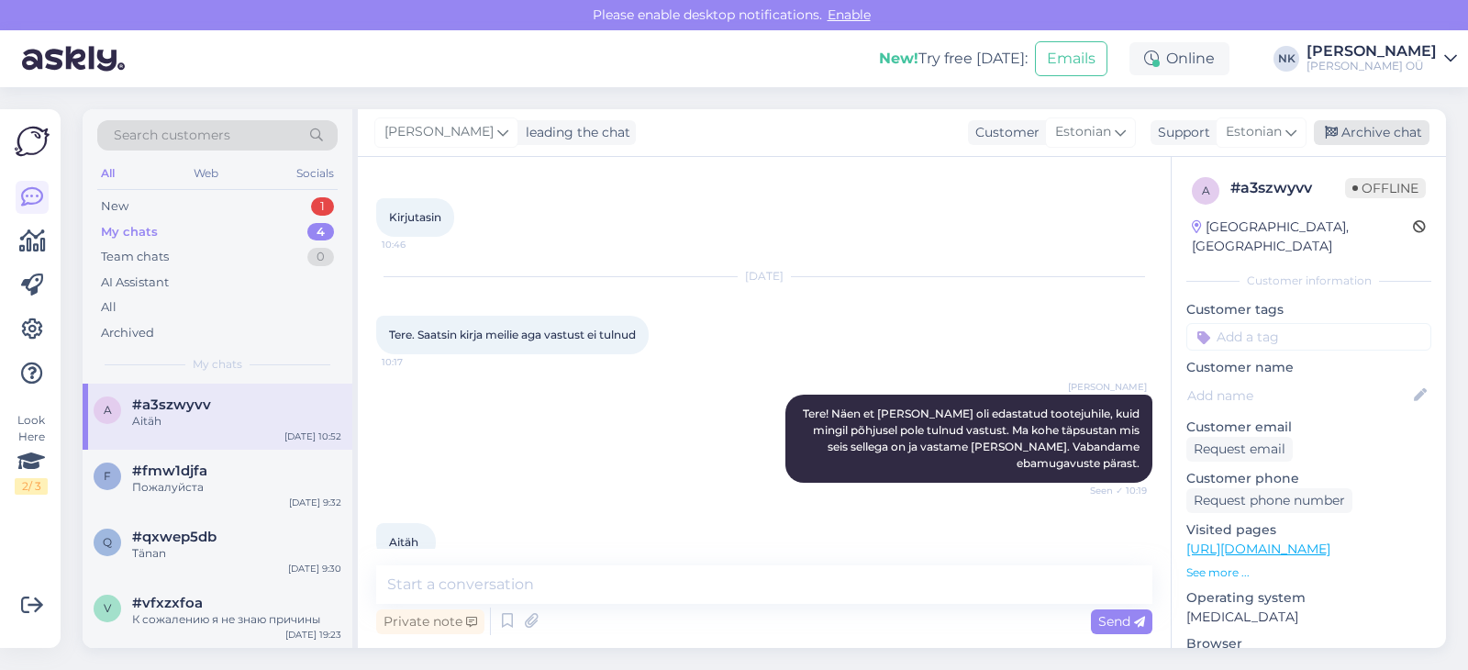
click at [1409, 133] on div "Archive chat" at bounding box center [1372, 132] width 116 height 25
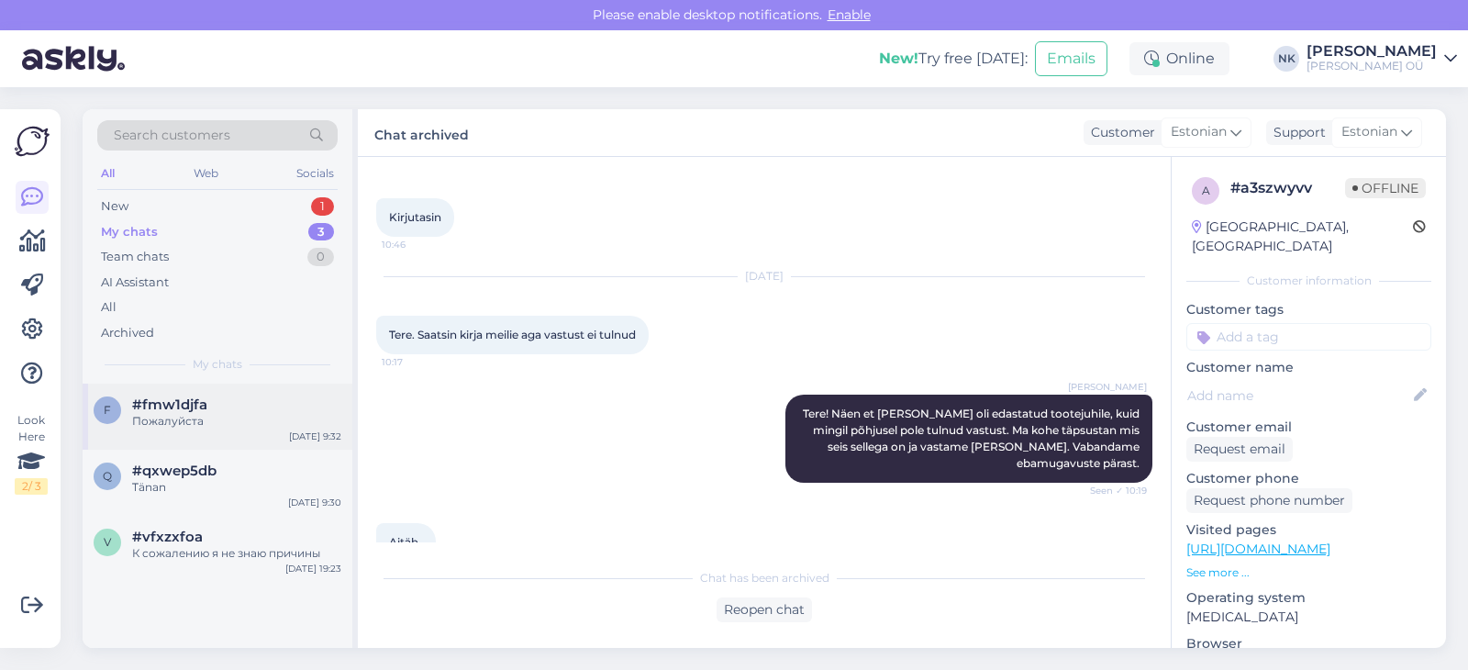
click at [260, 448] on div "f #fmw1djfa Пожалуйста [DATE] 9:32" at bounding box center [218, 416] width 270 height 66
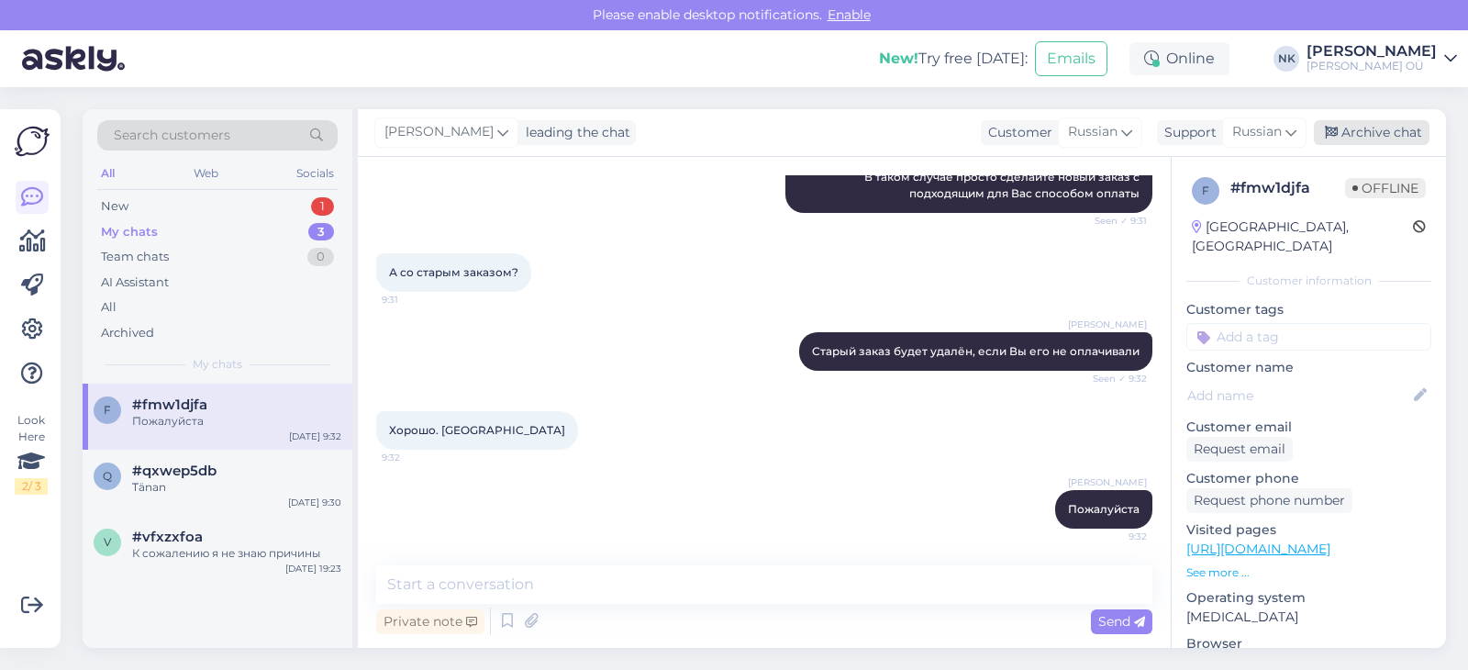
click at [1391, 127] on div "Archive chat" at bounding box center [1372, 132] width 116 height 25
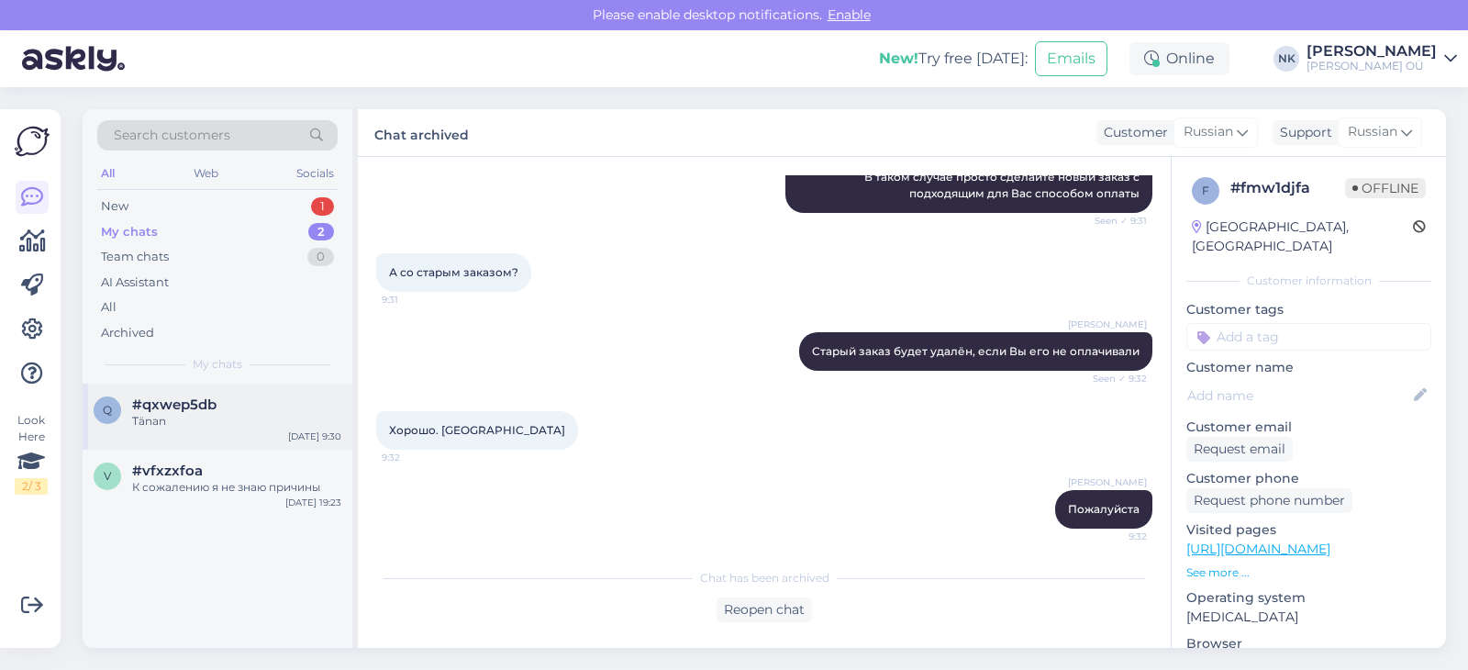
click at [216, 427] on div "Tänan" at bounding box center [236, 421] width 209 height 17
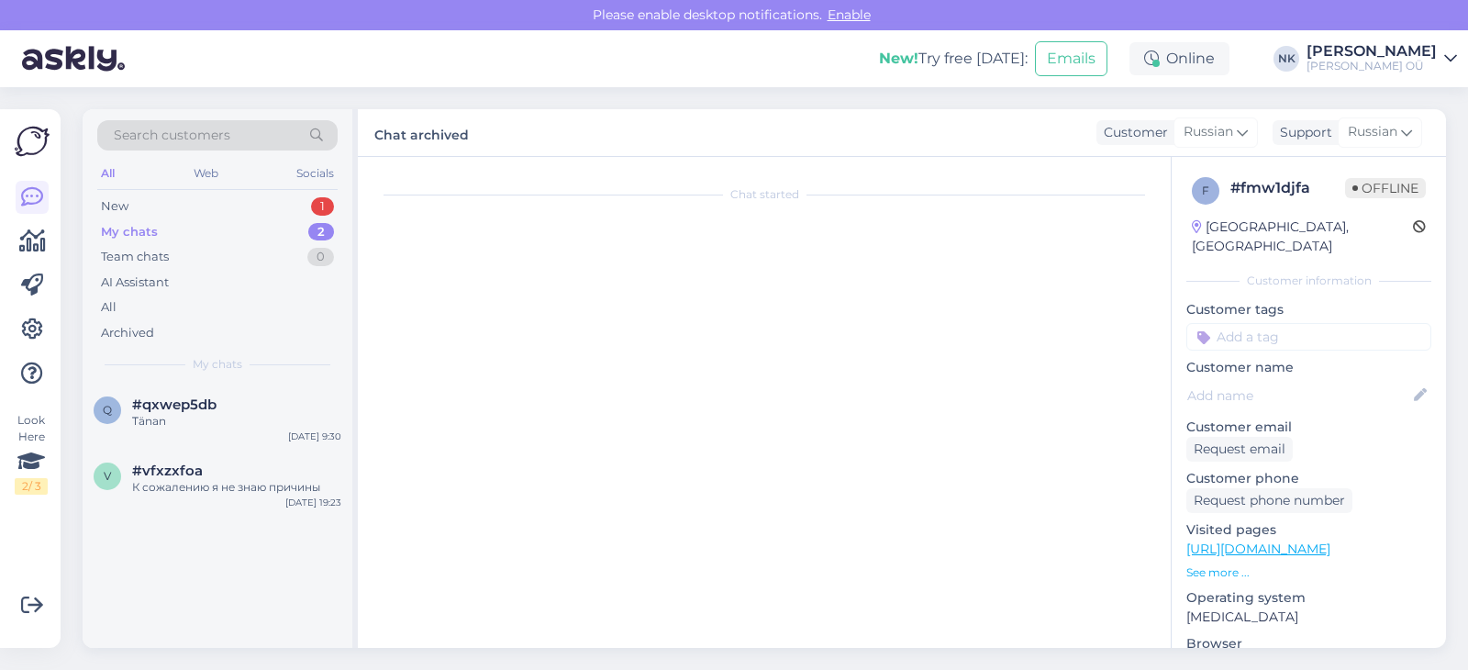
scroll to position [0, 0]
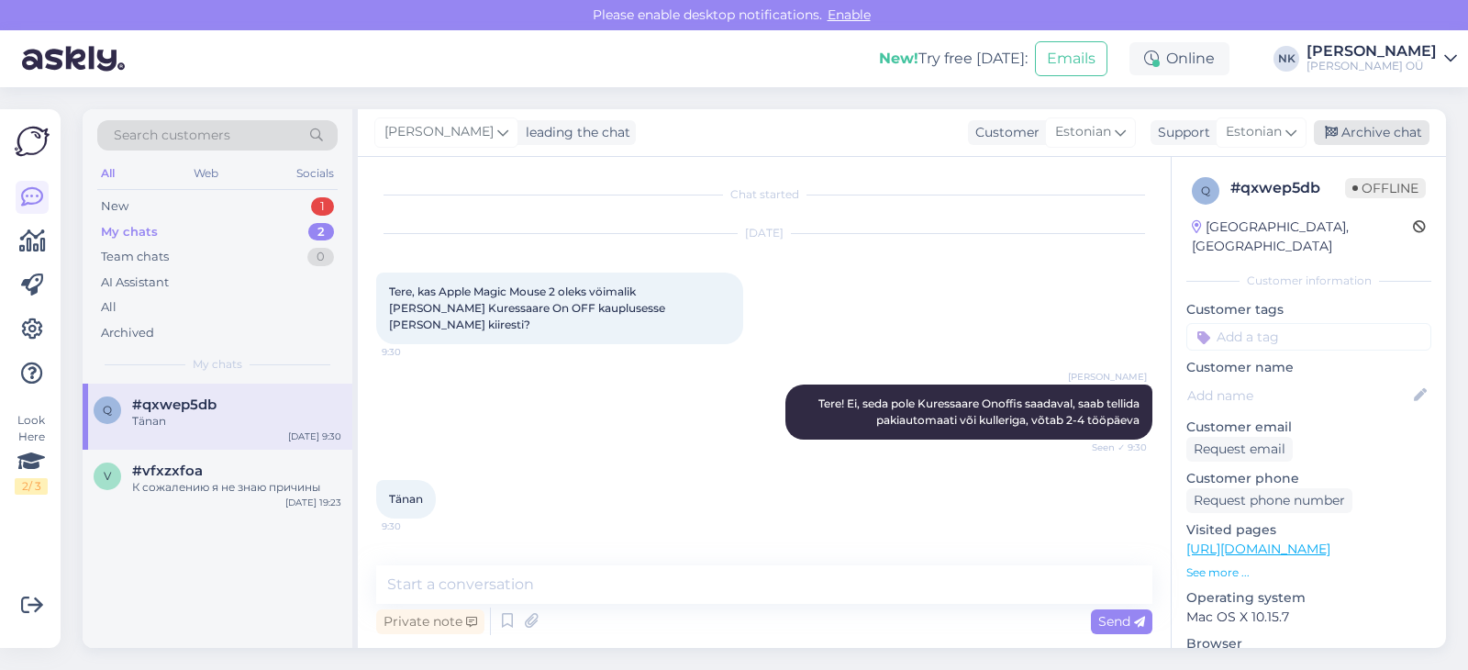
click at [1397, 139] on div "Archive chat" at bounding box center [1372, 132] width 116 height 25
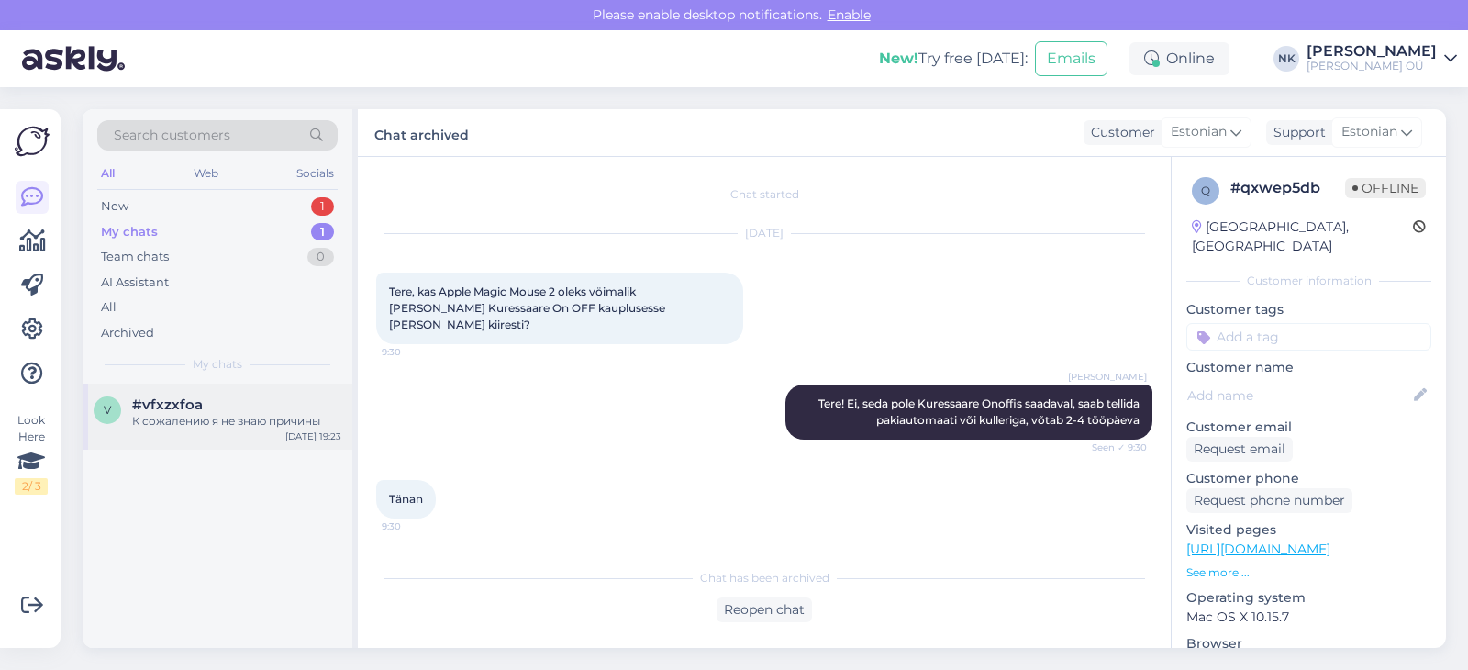
click at [219, 419] on div "К сожалению я не знаю причины" at bounding box center [236, 421] width 209 height 17
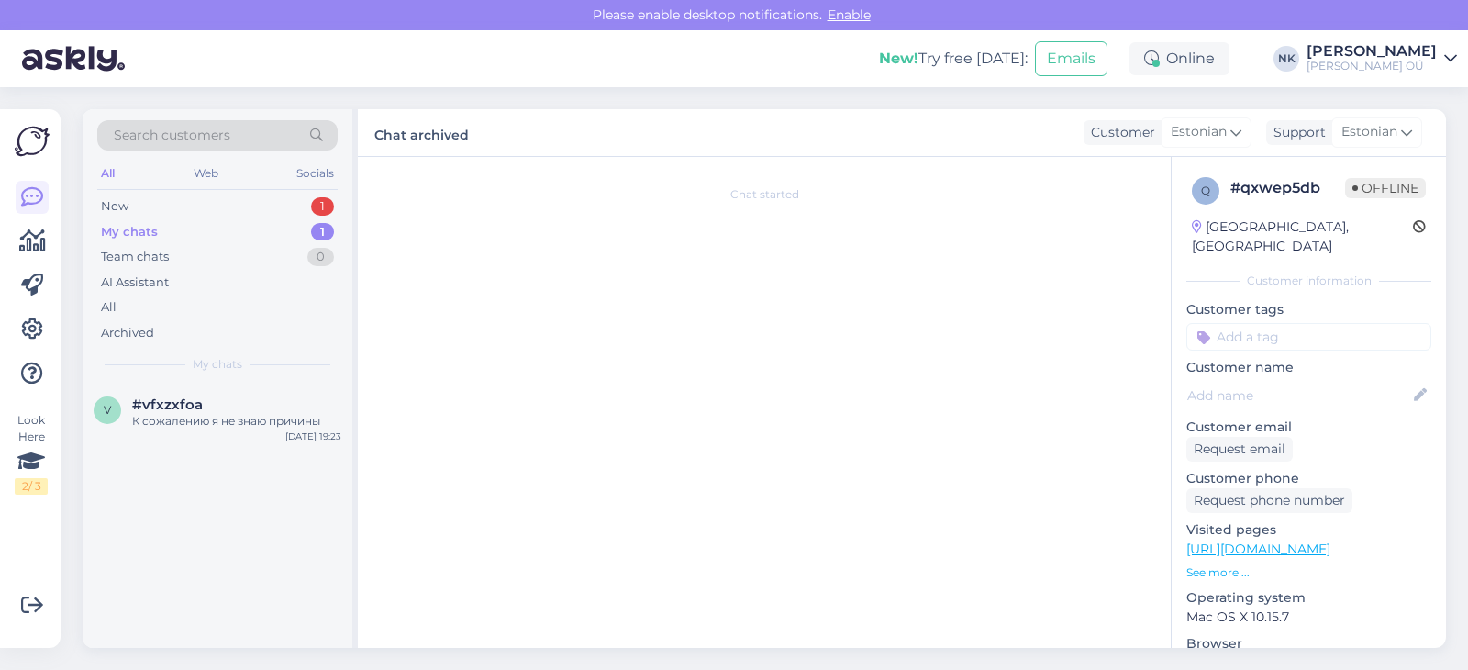
scroll to position [1556, 0]
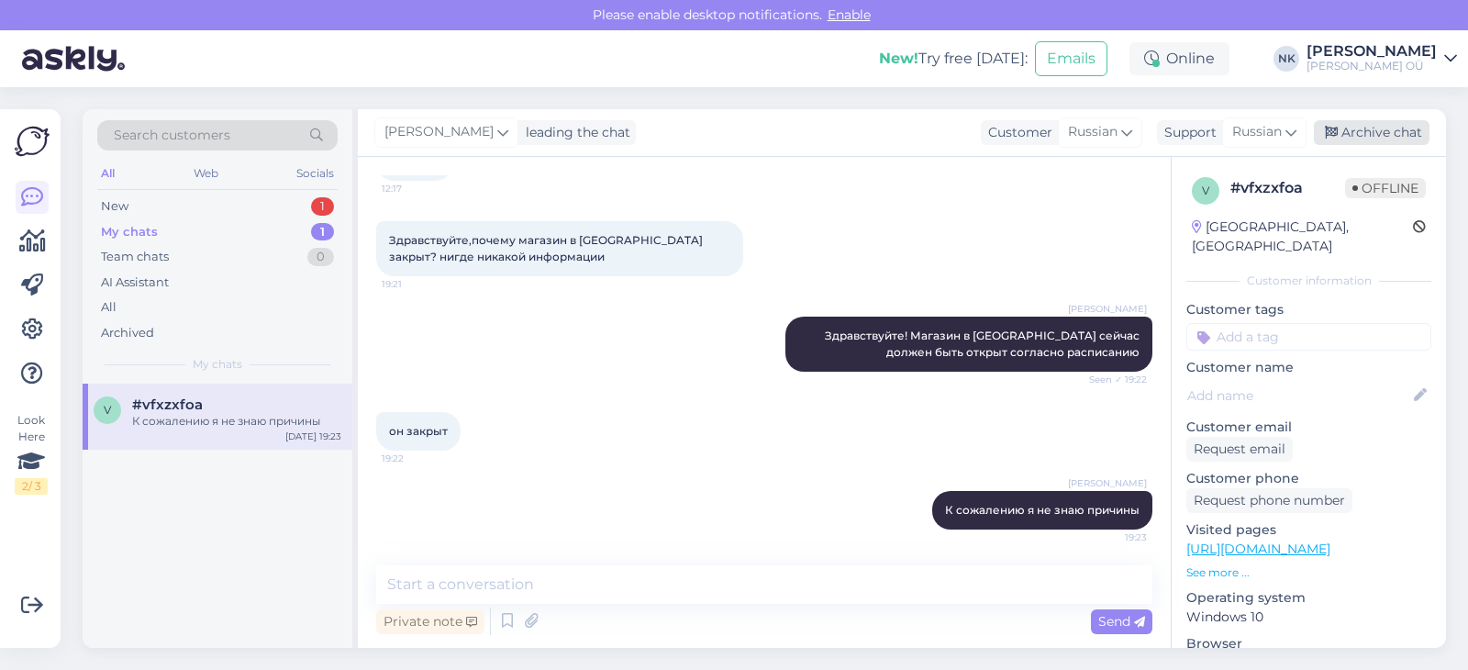
click at [1397, 127] on div "Archive chat" at bounding box center [1372, 132] width 116 height 25
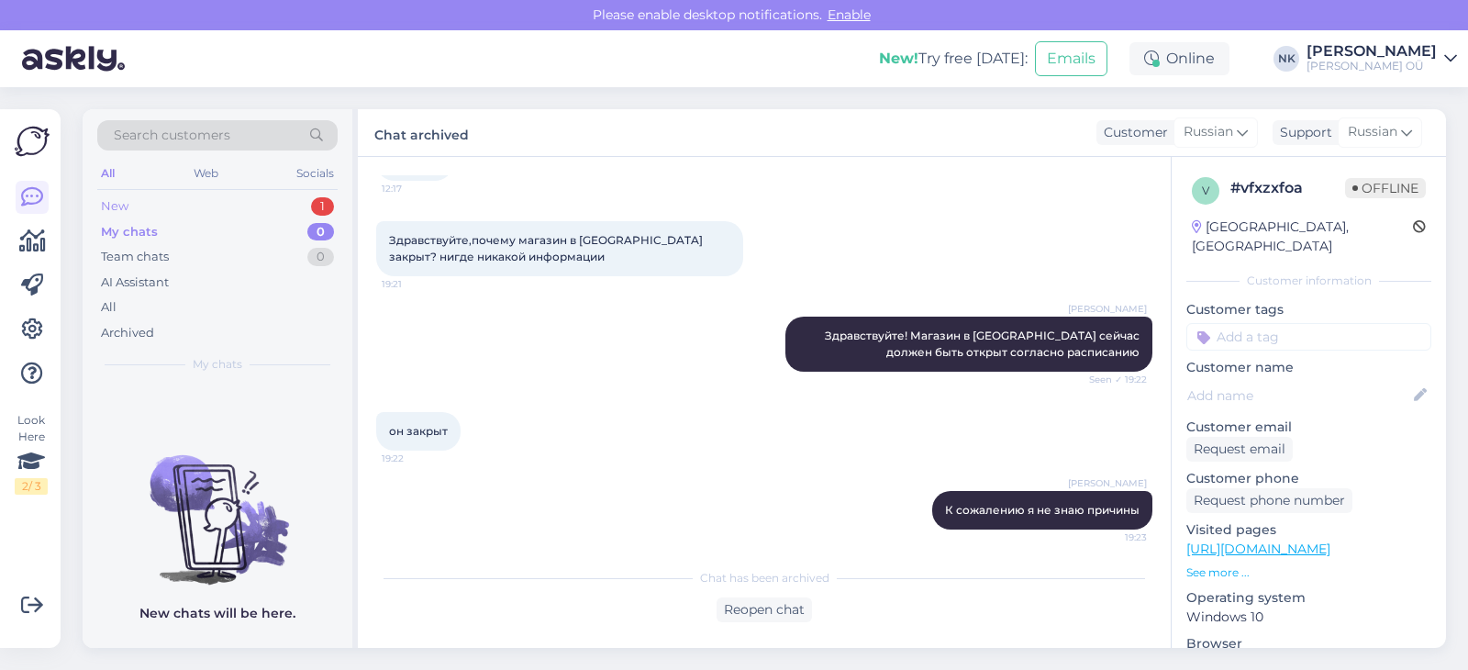
click at [192, 200] on div "New 1" at bounding box center [217, 207] width 240 height 26
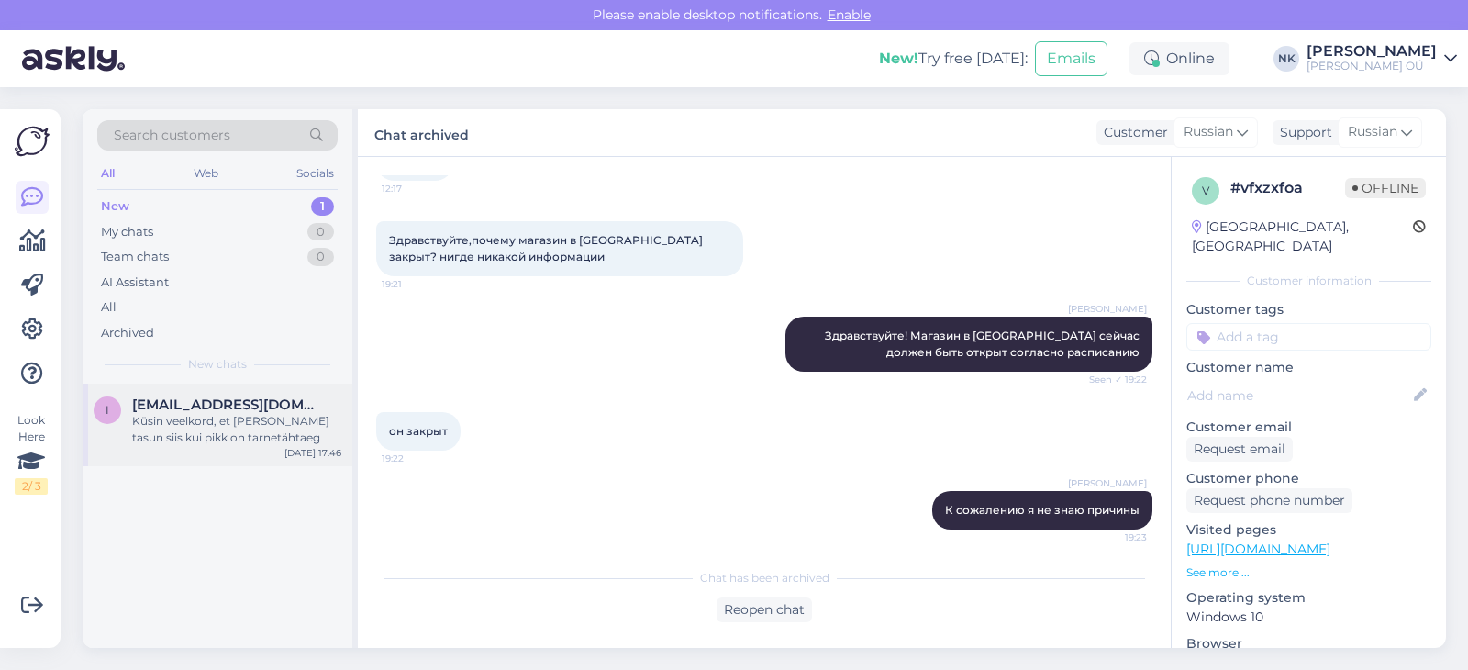
click at [283, 422] on div "Küsin veelkord, et [PERSON_NAME] tasun siis kui pikk on tarnetähtaeg" at bounding box center [236, 429] width 209 height 33
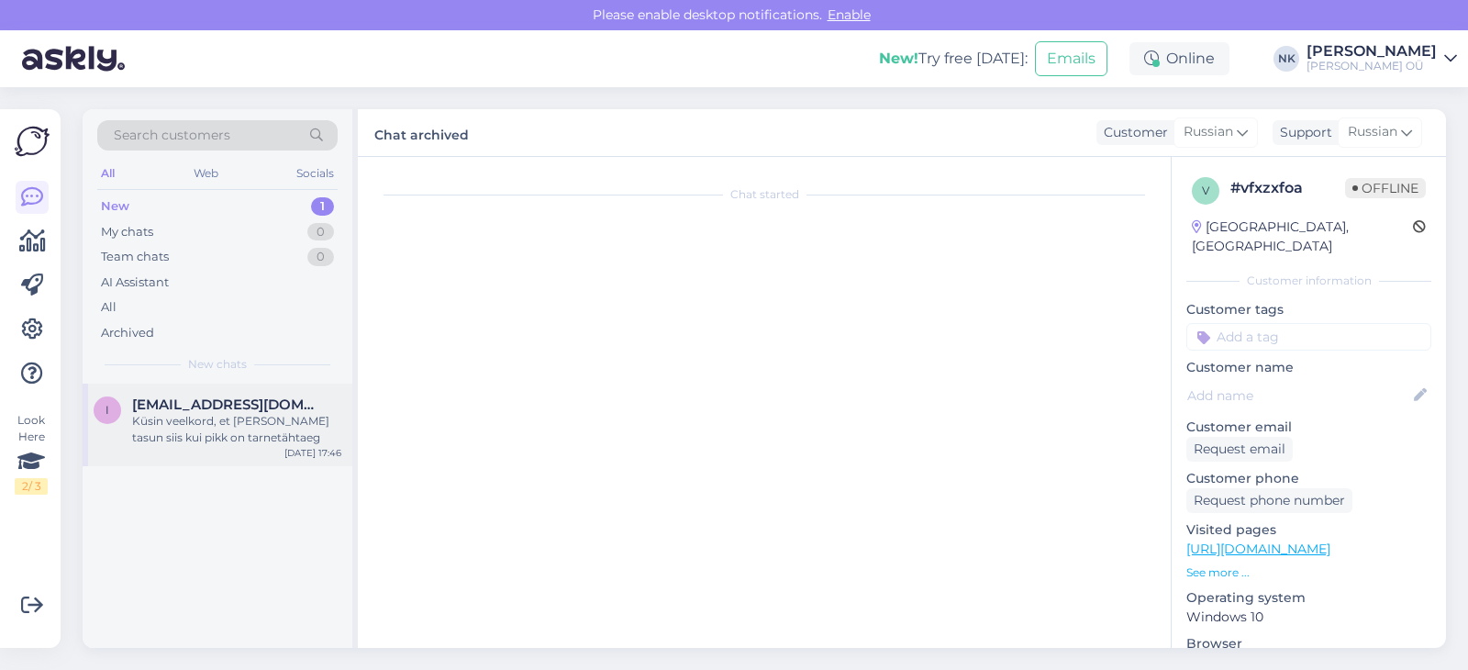
scroll to position [216, 0]
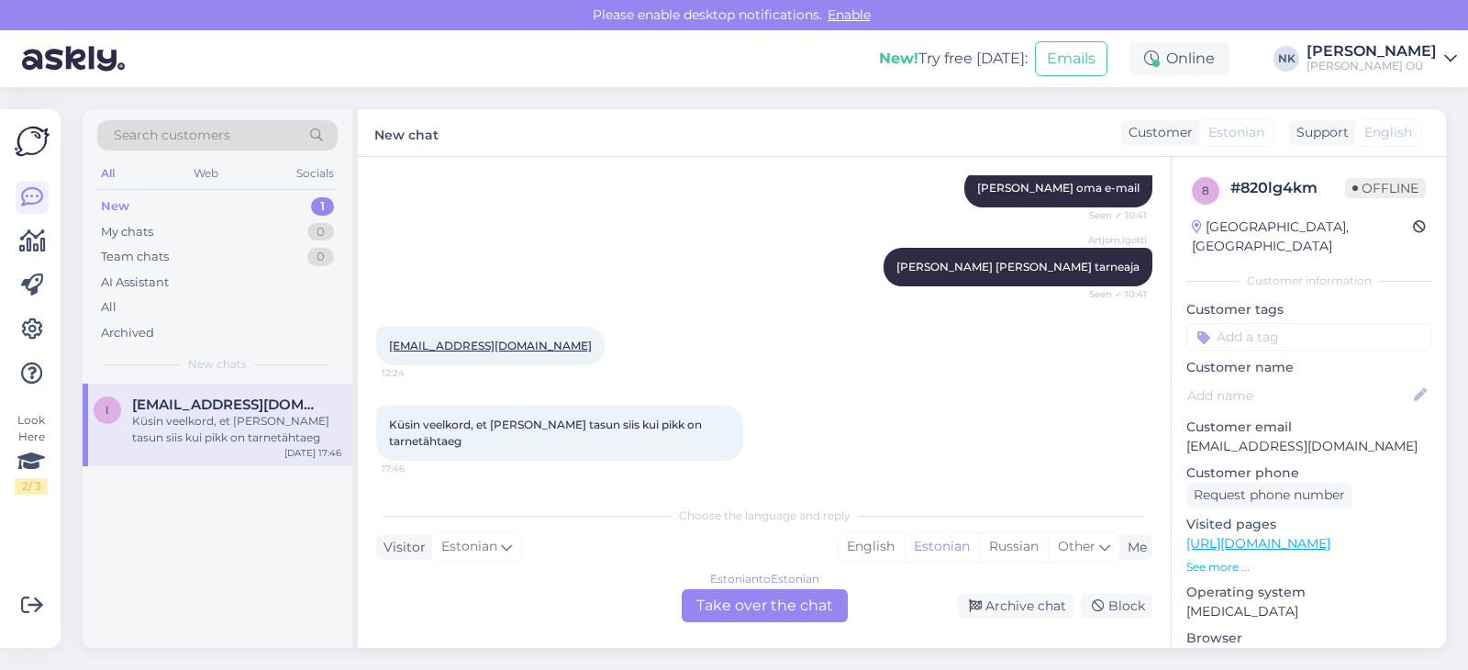
click at [721, 578] on div "Estonian to Estonian" at bounding box center [764, 579] width 109 height 17
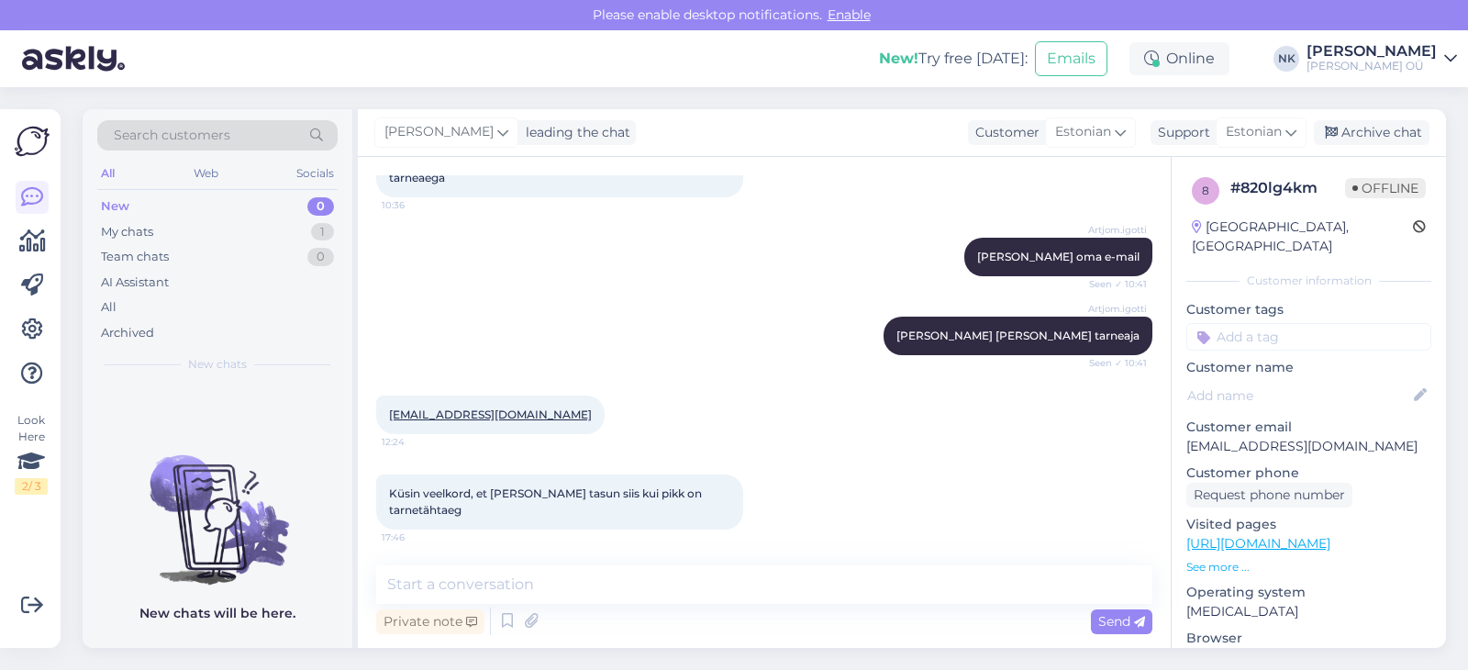
click at [1271, 534] on p "[URL][DOMAIN_NAME]" at bounding box center [1308, 543] width 245 height 19
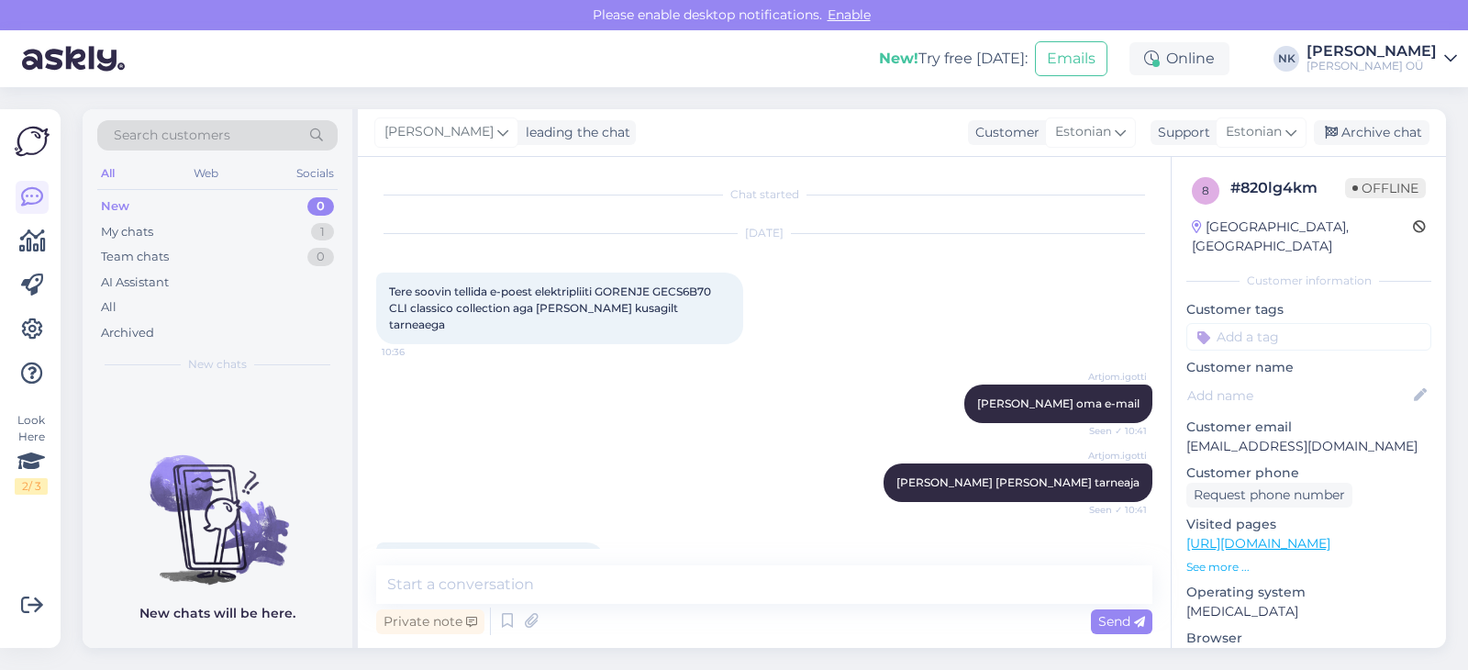
scroll to position [0, 0]
click at [707, 292] on span "Tere soovin tellida e-poest elektripliiti GORENJE GECS6B70 CLI classico collect…" at bounding box center [551, 307] width 325 height 47
copy span "GECS6B70"
click at [1226, 535] on link "[URL][DOMAIN_NAME]" at bounding box center [1258, 543] width 144 height 17
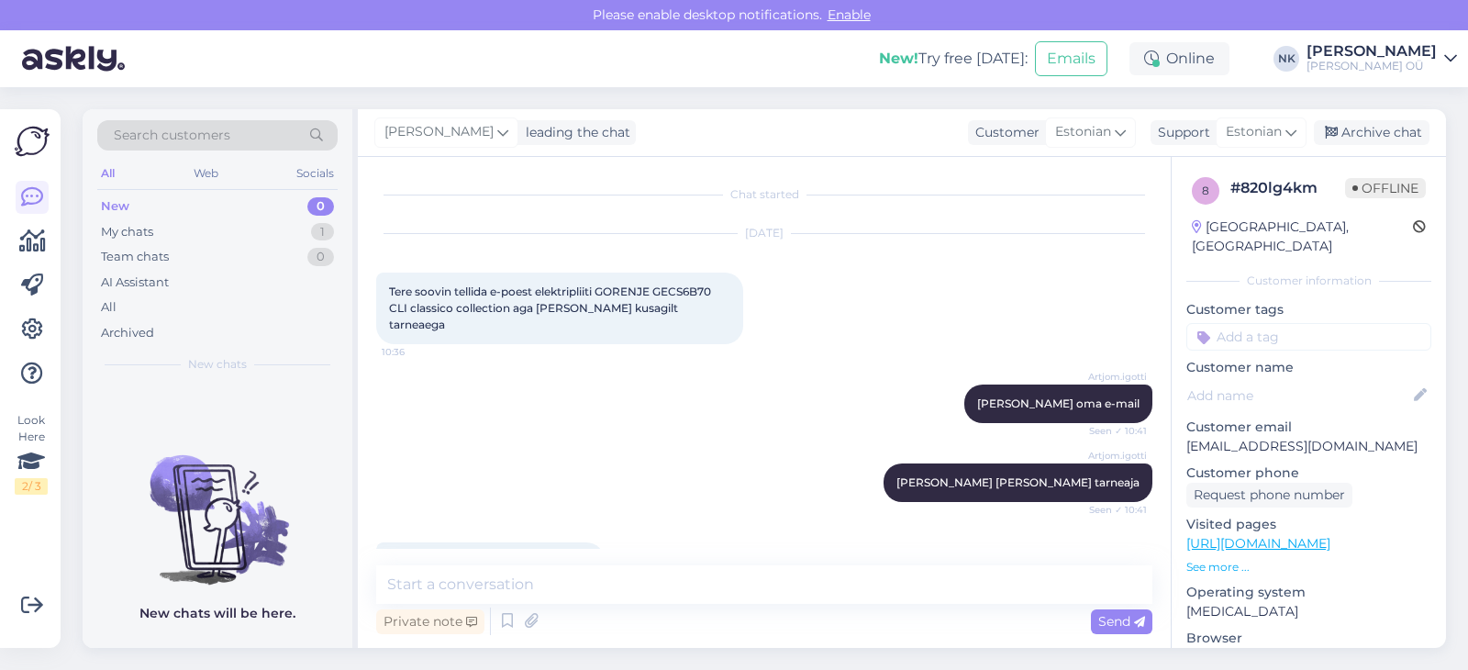
click at [605, 296] on span "Tere soovin tellida e-poest elektripliiti GORENJE GECS6B70 CLI classico collect…" at bounding box center [551, 307] width 325 height 47
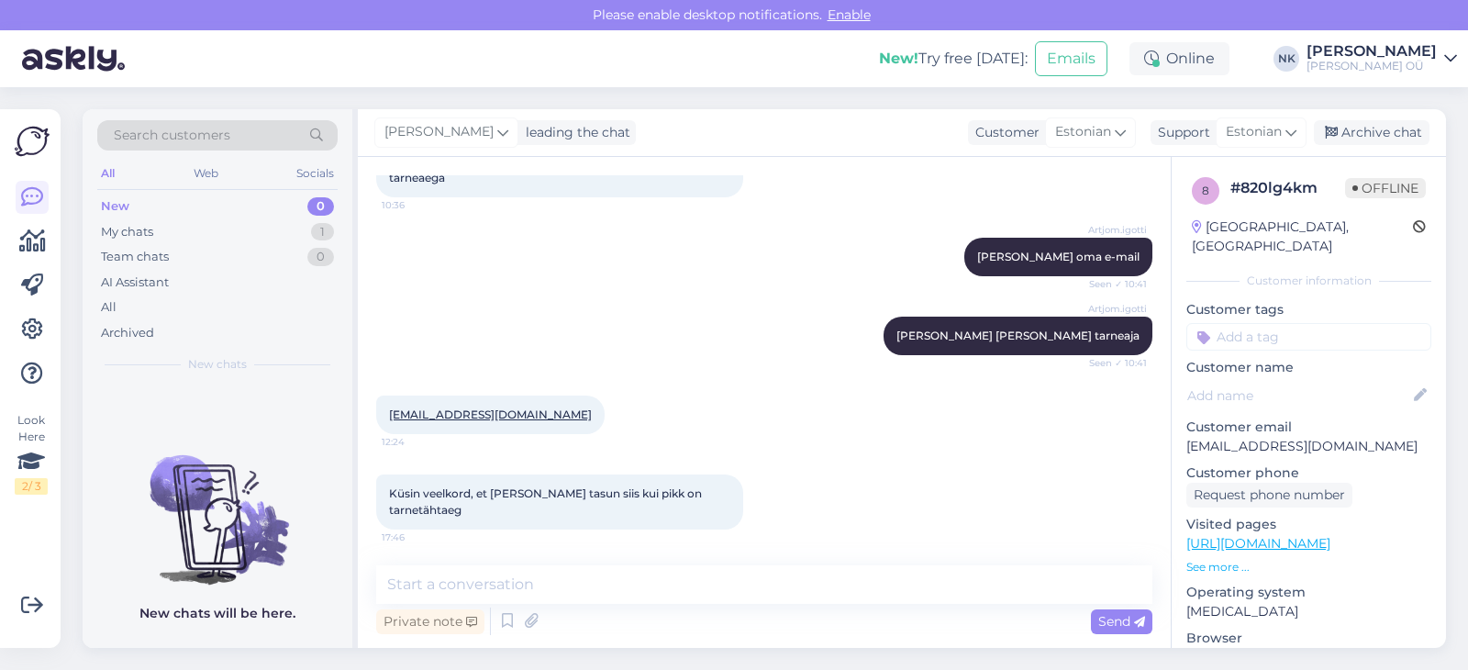
drag, startPoint x: 440, startPoint y: 422, endPoint x: 427, endPoint y: 411, distance: 17.6
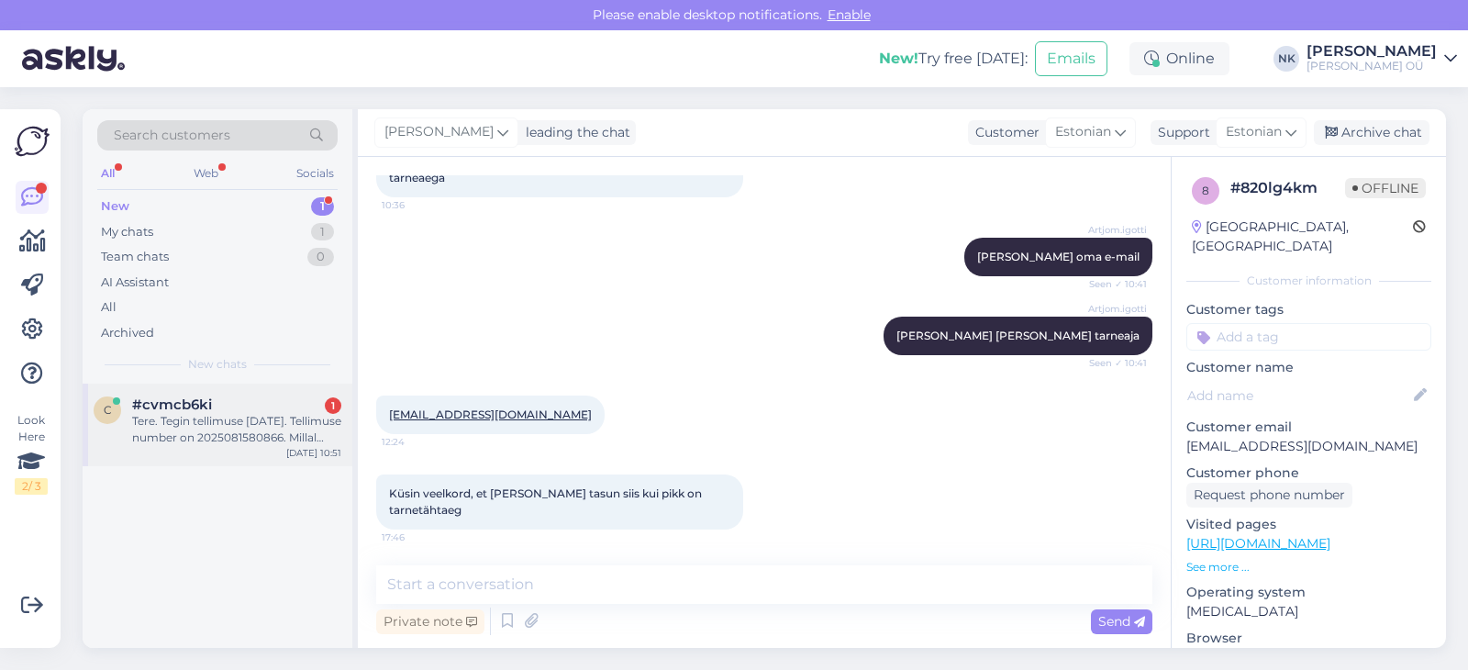
click at [240, 406] on div "#cvmcb6ki 1" at bounding box center [236, 404] width 209 height 17
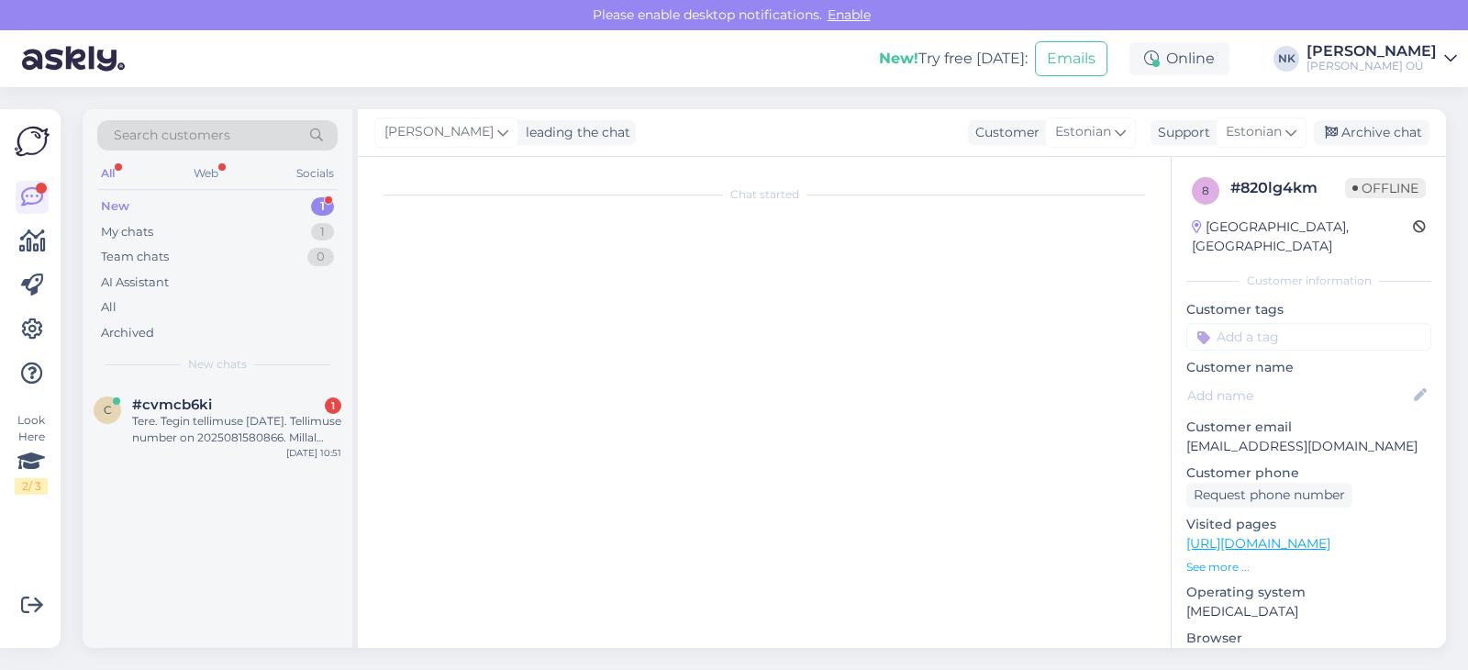
scroll to position [0, 0]
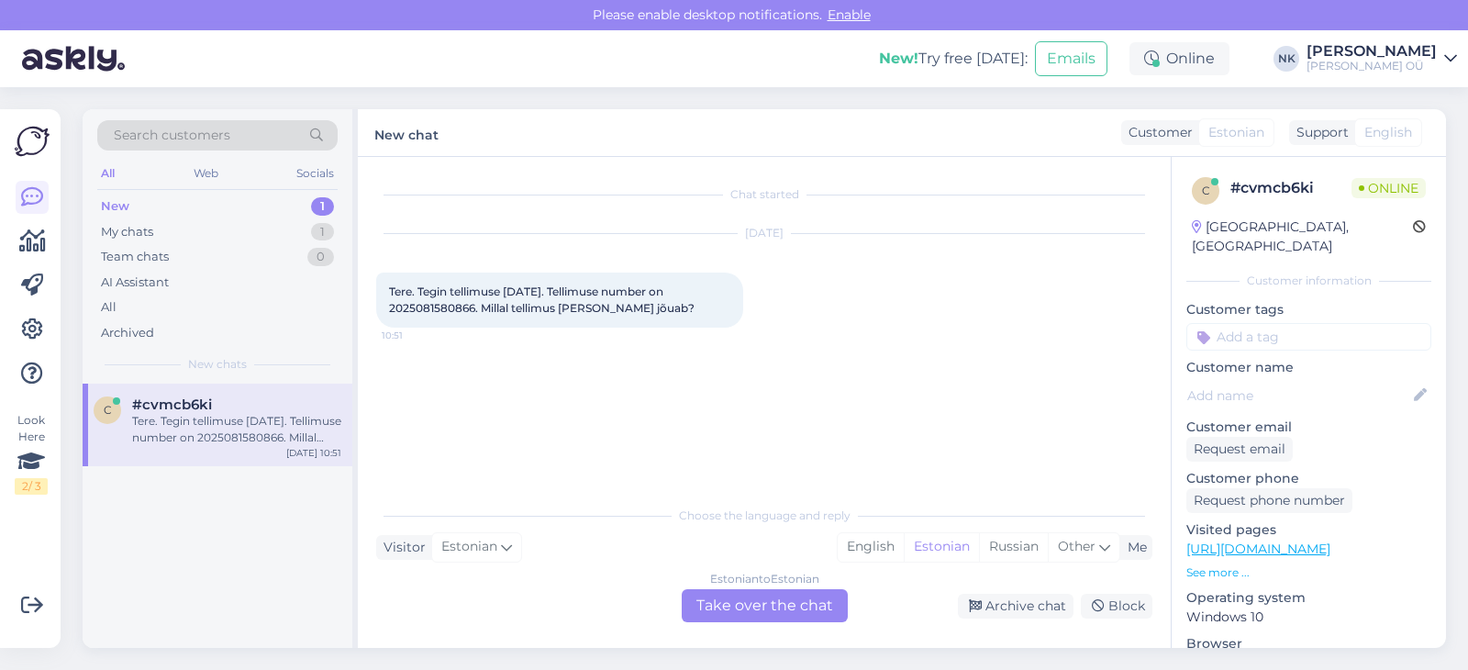
click at [727, 598] on div "Estonian to Estonian Take over the chat" at bounding box center [765, 605] width 166 height 33
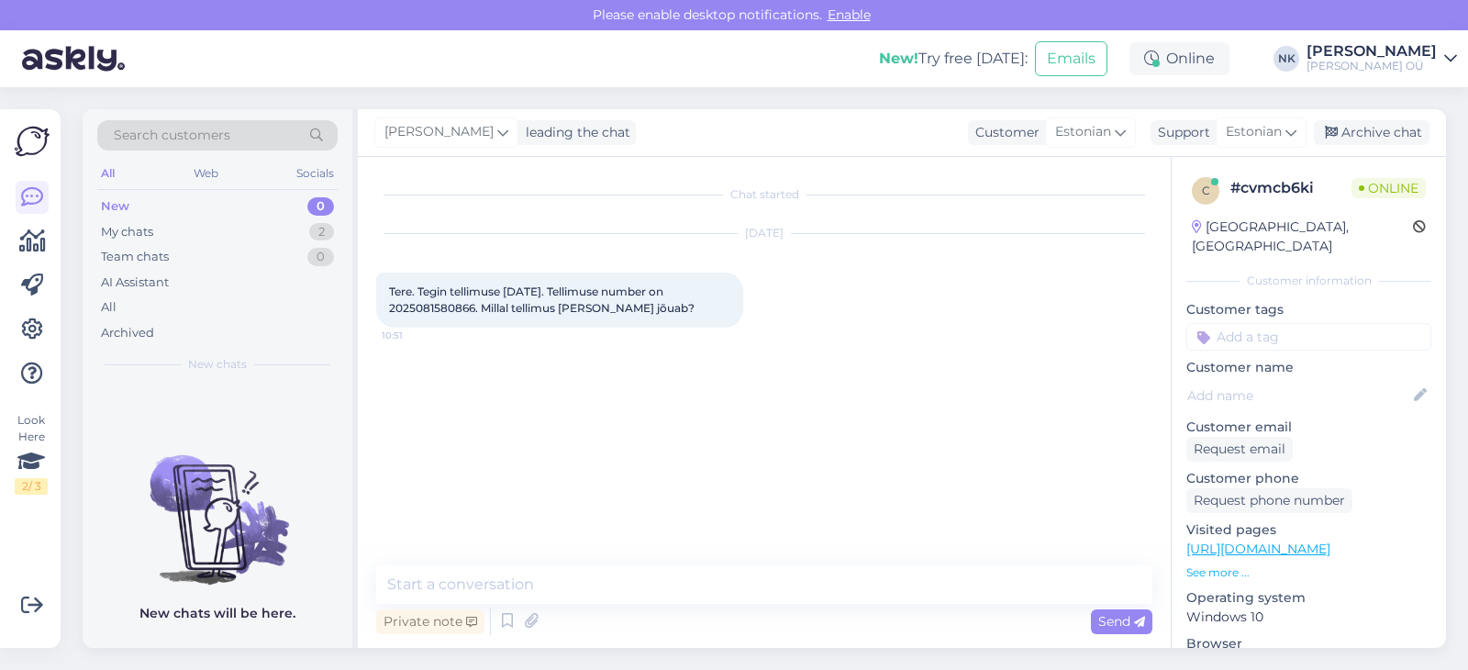
click at [457, 317] on div "Tere. Tegin tellimuse [DATE]. Tellimuse number on 2025081580866. Millal tellimu…" at bounding box center [559, 299] width 367 height 55
click at [457, 305] on span "Tere. Tegin tellimuse [DATE]. Tellimuse number on 2025081580866. Millal tellimu…" at bounding box center [541, 299] width 305 height 30
copy span "2025081580866"
click at [609, 587] on textarea at bounding box center [764, 584] width 776 height 39
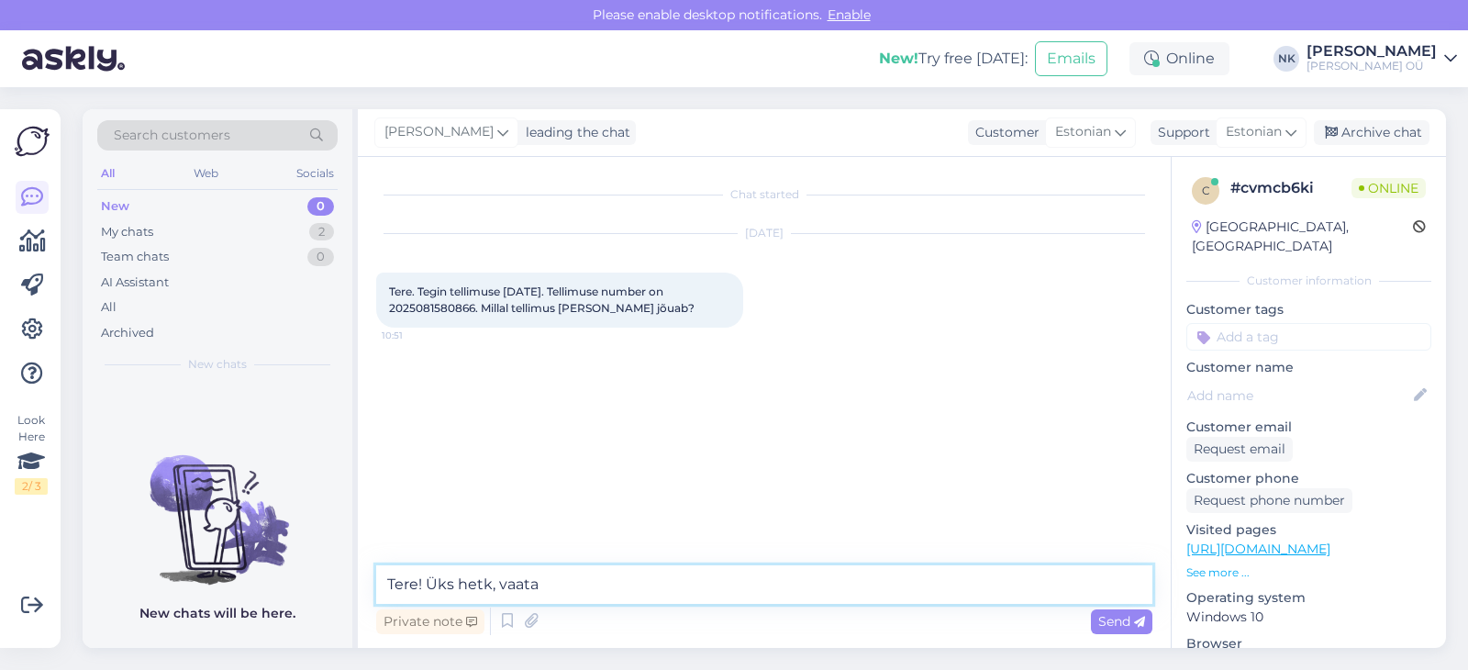
type textarea "Tere! Üks hetk, vaatan"
click at [704, 601] on textarea at bounding box center [764, 584] width 776 height 39
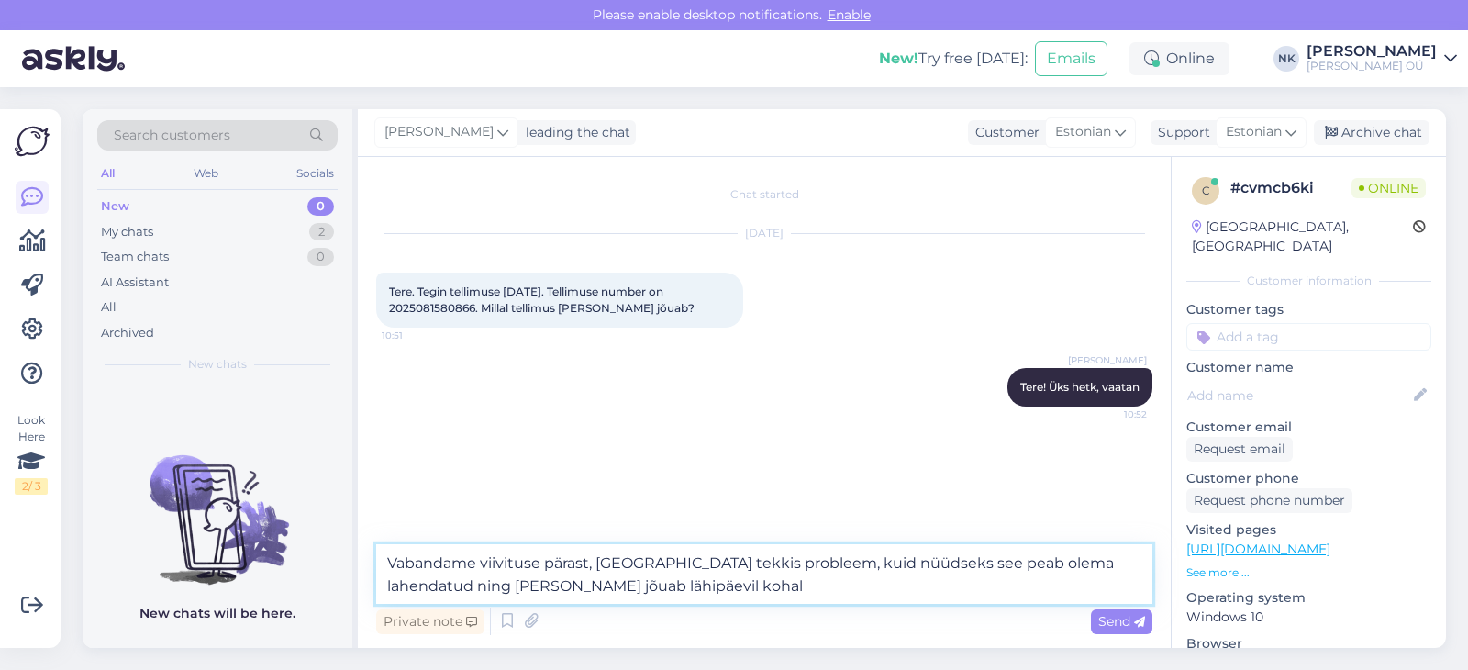
type textarea "Vabandame viivituse pärast, [GEOGRAPHIC_DATA] tekkis probleem, kuid nüüdseks se…"
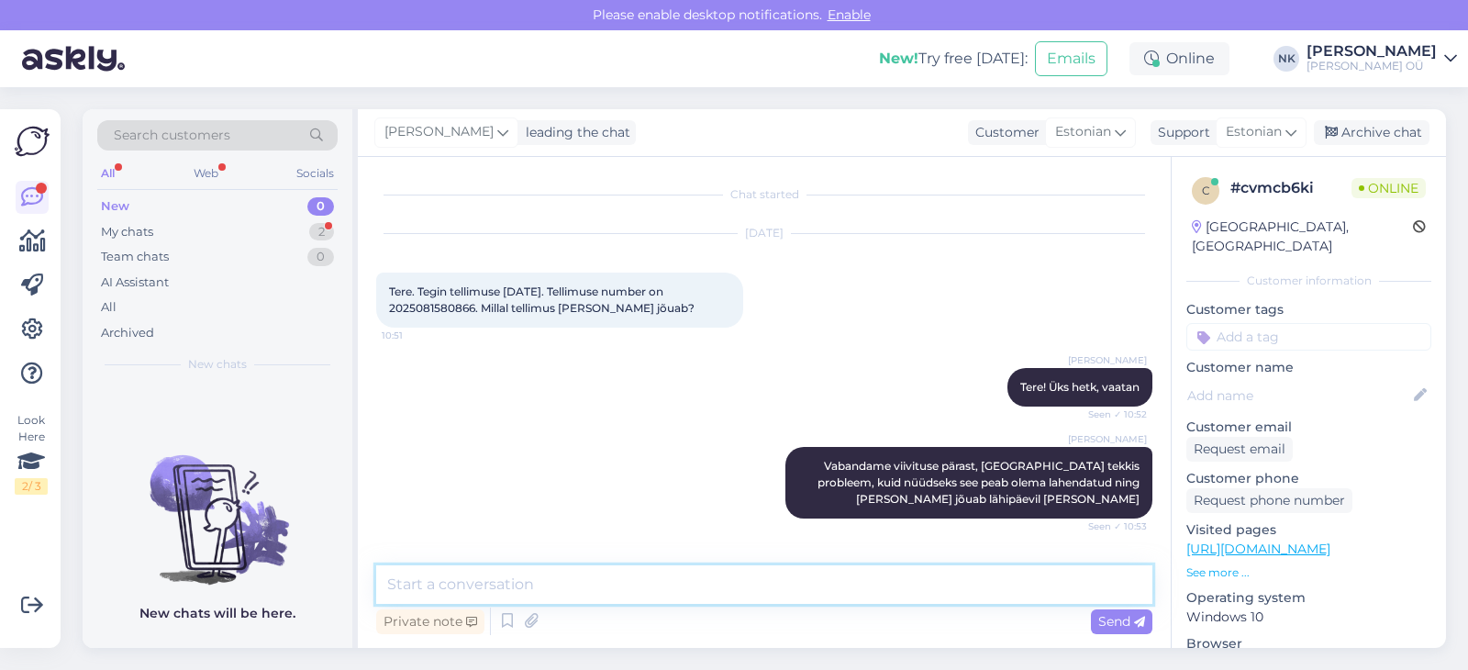
scroll to position [69, 0]
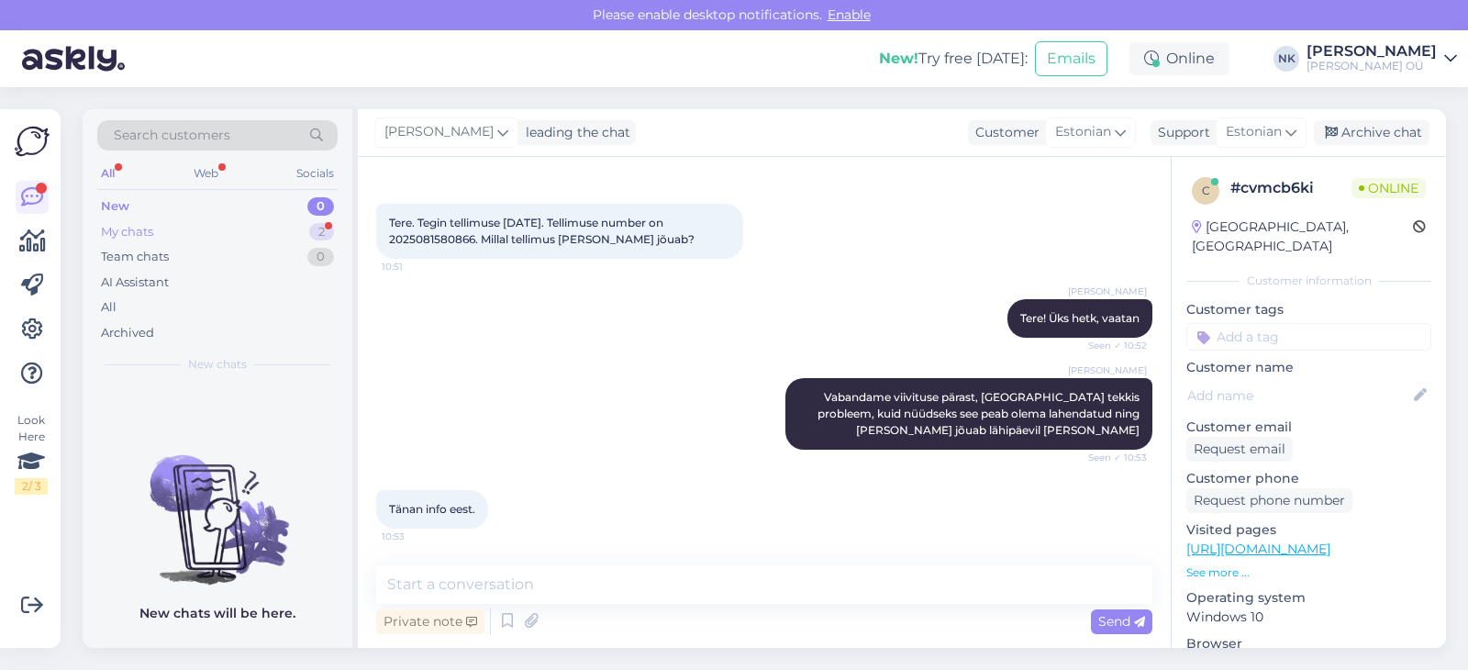
click at [274, 232] on div "My chats 2" at bounding box center [217, 232] width 240 height 26
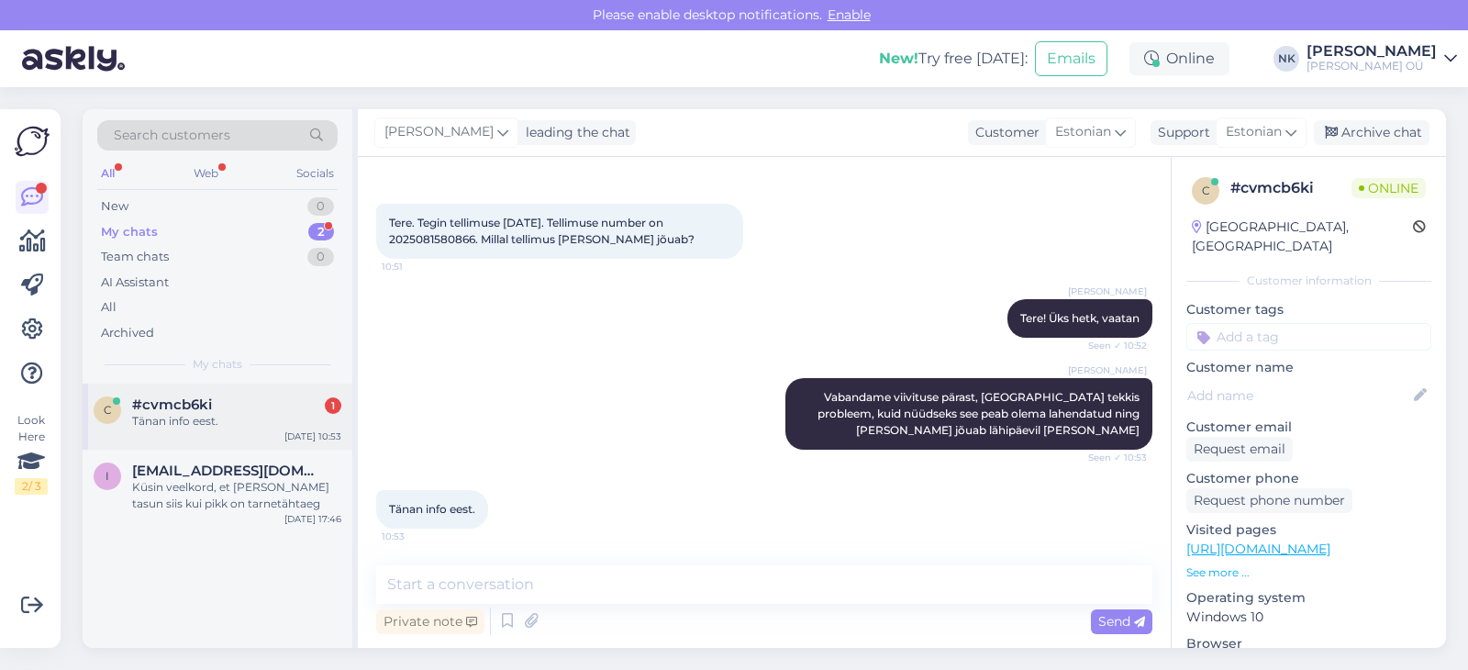
click at [178, 411] on span "#cvmcb6ki" at bounding box center [172, 404] width 80 height 17
click at [273, 201] on div "New 1" at bounding box center [217, 207] width 240 height 26
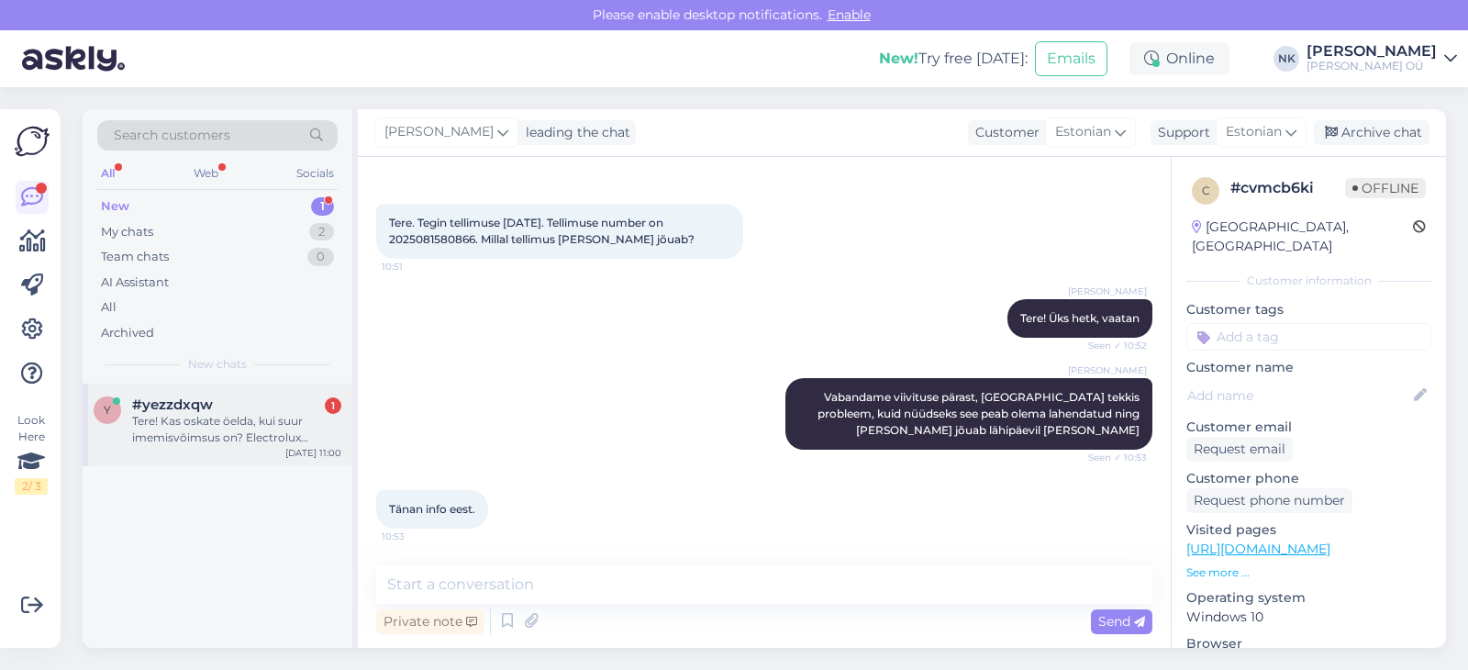
click at [220, 394] on div "y #yezzdxqw 1 Tere! Kas oskate öelda, kui suur imemisvõimsus on? Electrolux ES3…" at bounding box center [218, 424] width 270 height 83
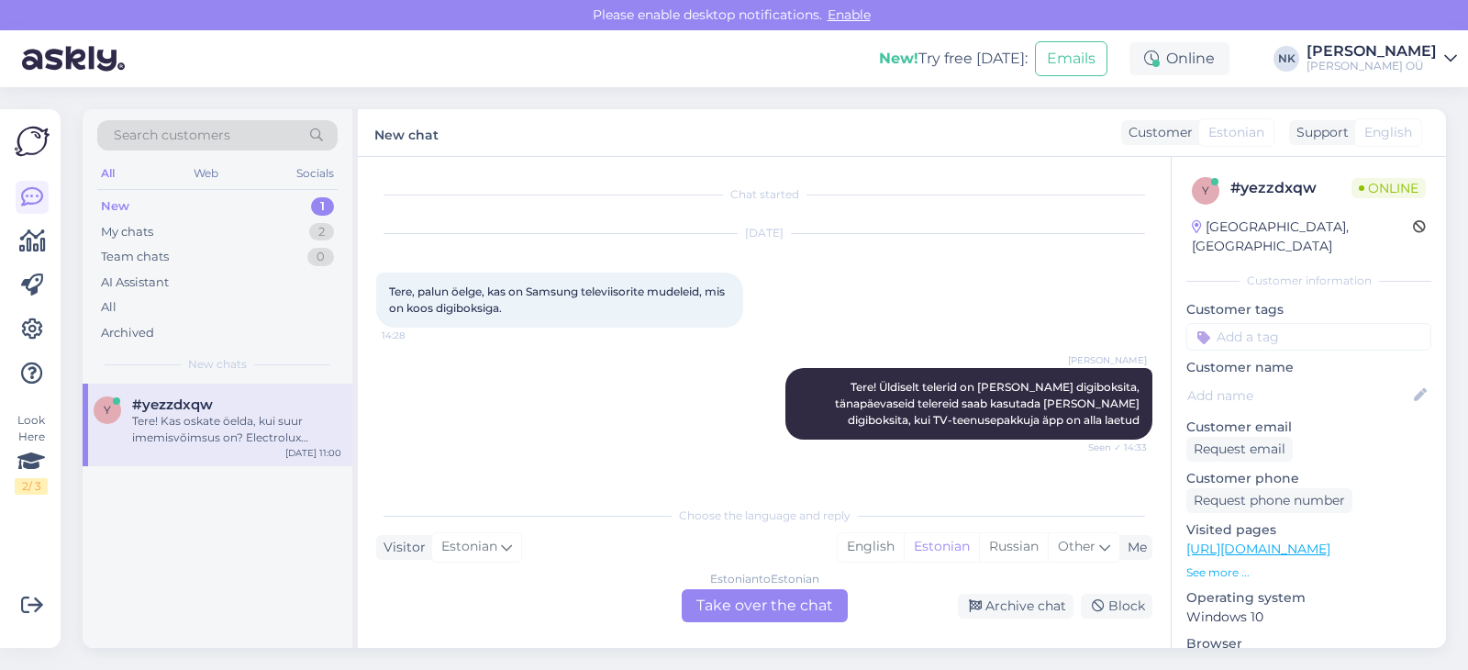
scroll to position [2087, 0]
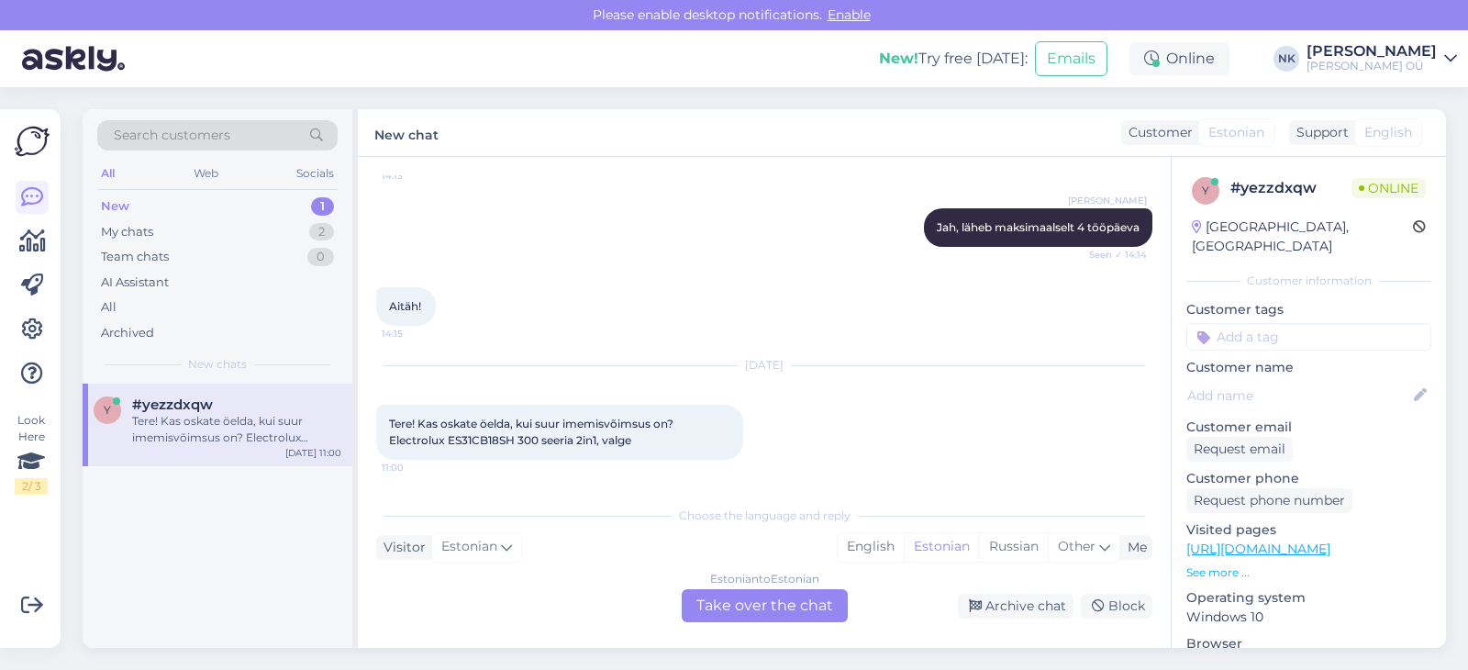
click at [1310, 540] on link "[URL][DOMAIN_NAME]" at bounding box center [1258, 548] width 144 height 17
drag, startPoint x: 521, startPoint y: 424, endPoint x: 599, endPoint y: 440, distance: 79.7
click at [599, 440] on span "Tere! Kas oskate öelda, kui suur imemisvõimsus on? Electrolux ES31CB18SH 300 se…" at bounding box center [532, 431] width 287 height 30
copy span "kui suur imemisvõimsus on? Electrolux ES31CB18SH 300 seeria 2in1"
click at [717, 645] on div "Chat started [DATE] Tere, palun öelge, kas on Samsung televiisorite mudeleid, m…" at bounding box center [764, 402] width 813 height 491
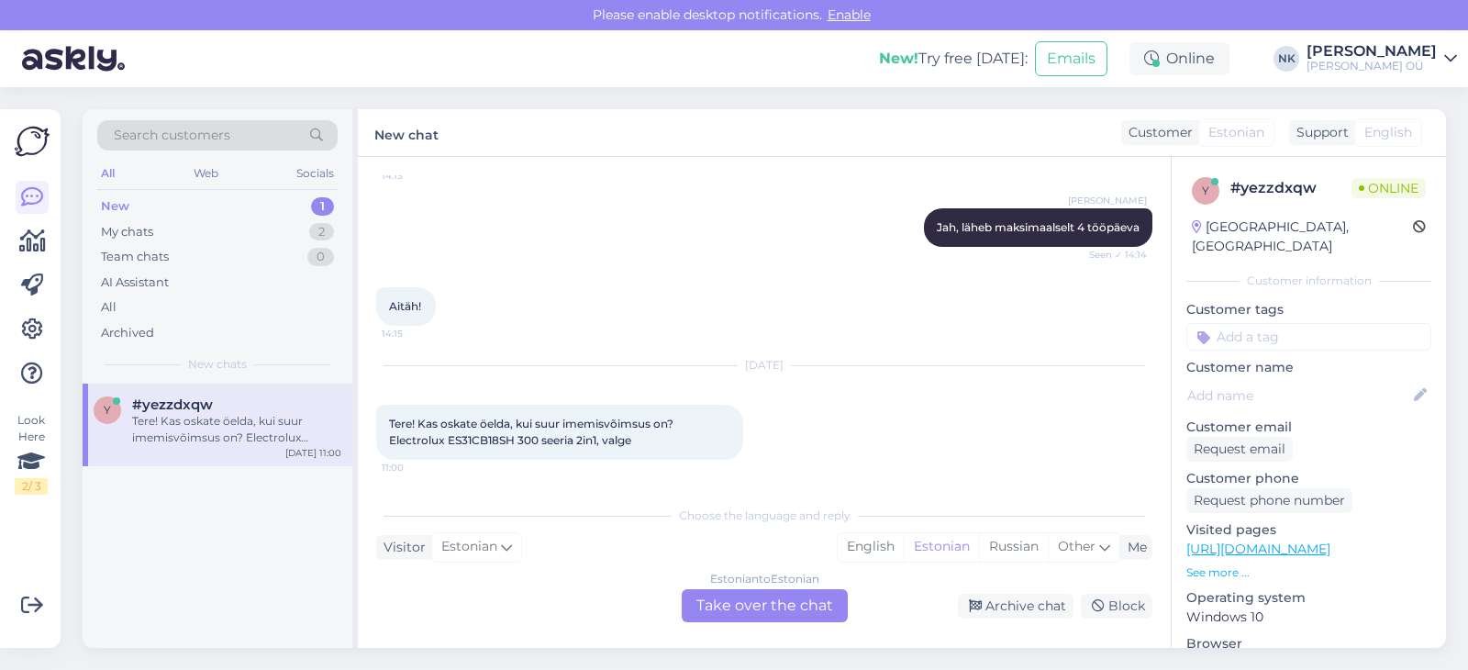
click at [726, 592] on div "Estonian to Estonian Take over the chat" at bounding box center [765, 605] width 166 height 33
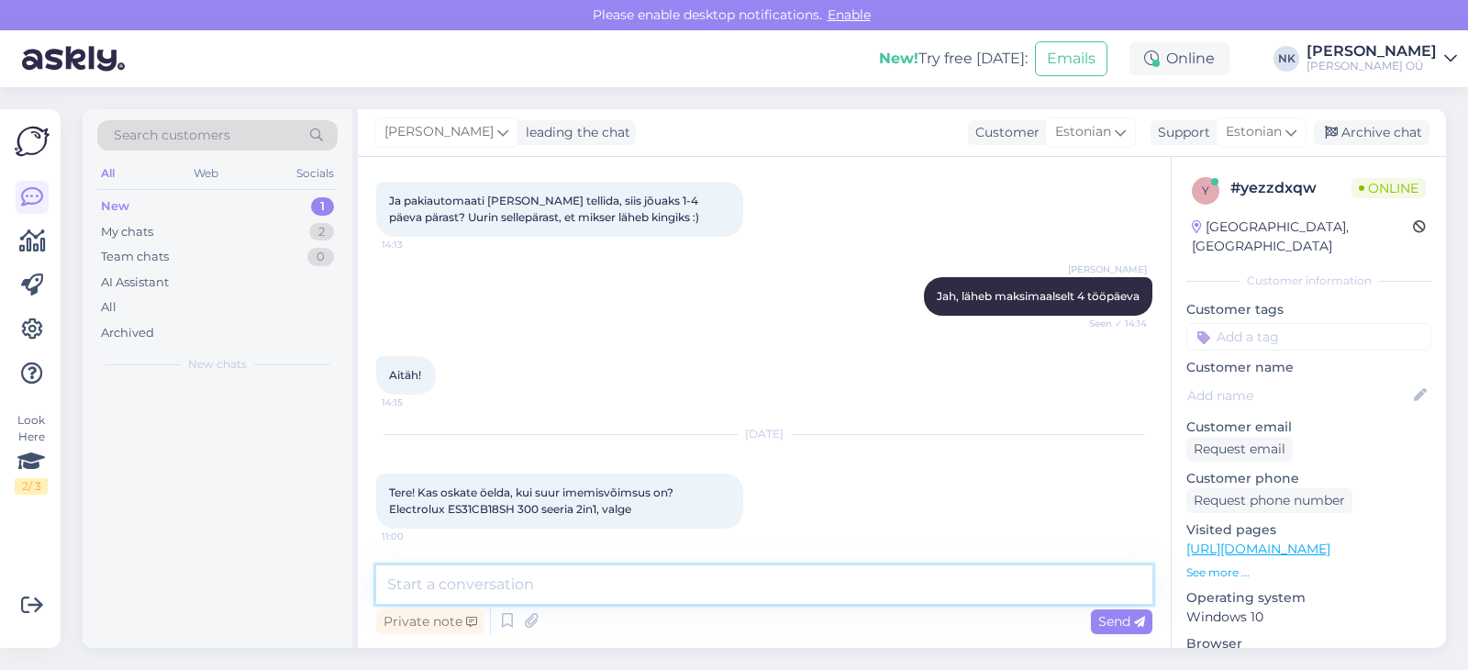
scroll to position [2018, 0]
click at [691, 593] on textarea at bounding box center [764, 584] width 776 height 39
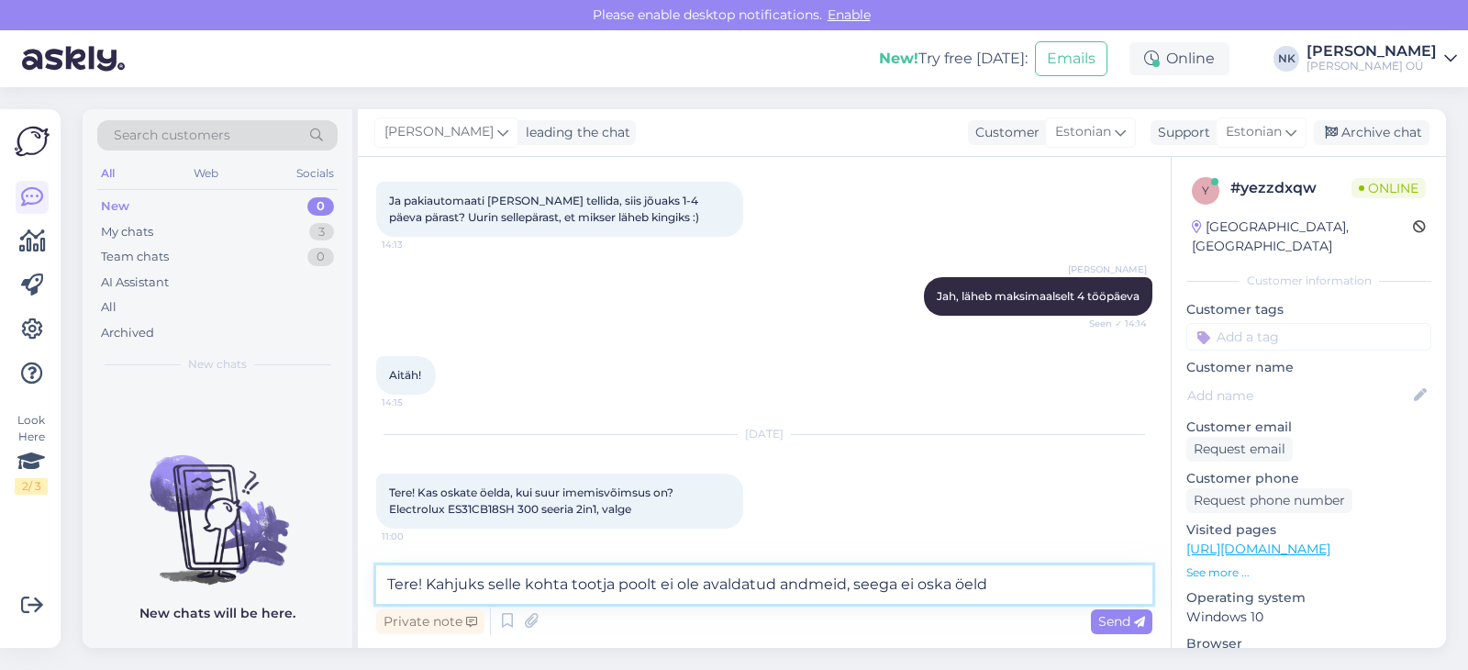
type textarea "Tere! Kahjuks selle kohta tootja poolt ei ole avaldatud andmeid, seega ei oska …"
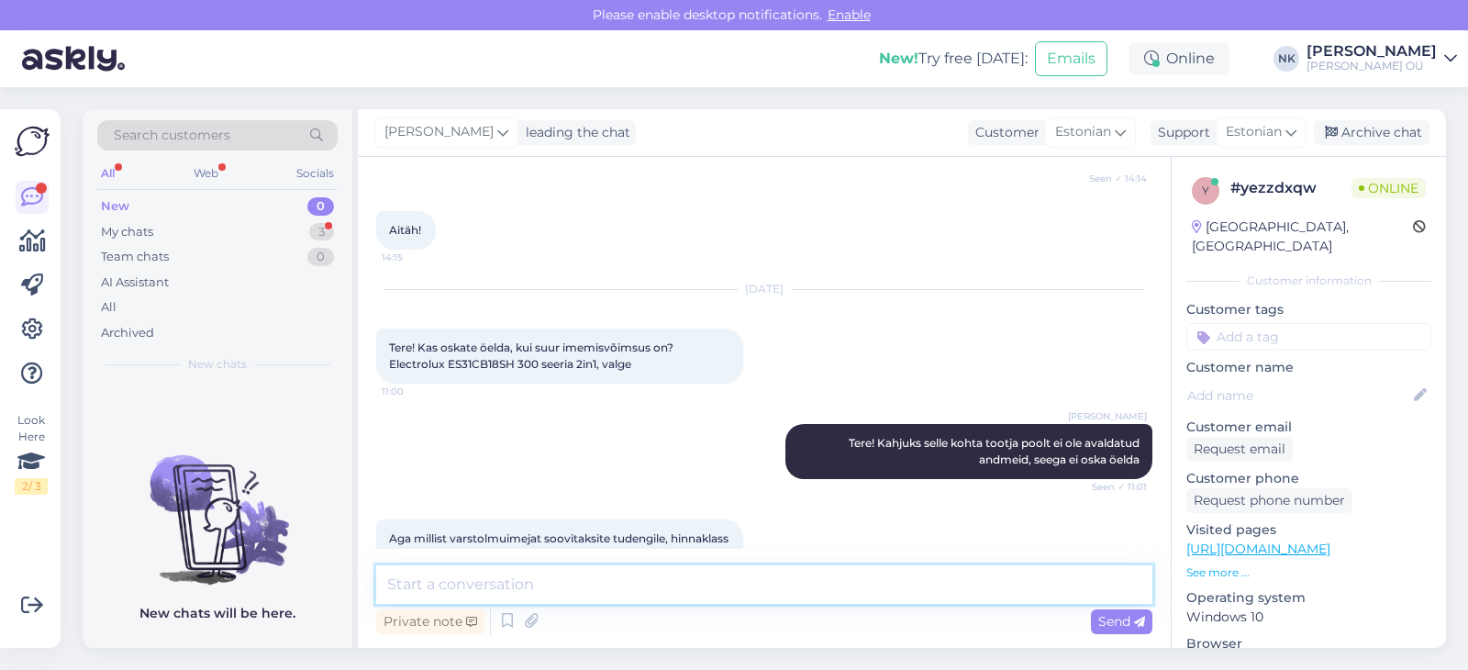
scroll to position [2209, 0]
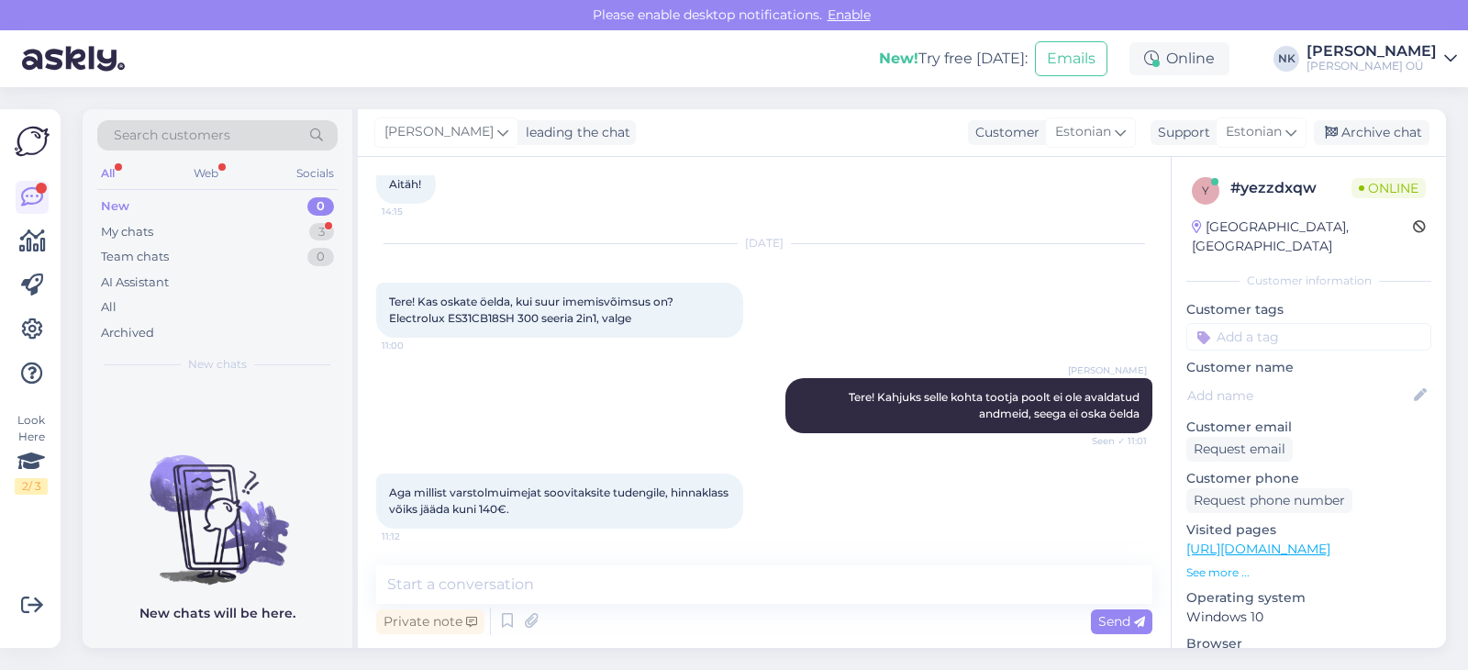
click at [1262, 540] on link "[URL][DOMAIN_NAME]" at bounding box center [1258, 548] width 144 height 17
click at [616, 578] on textarea at bounding box center [764, 584] width 776 height 39
type textarea "М"
paste textarea "[URL][DOMAIN_NAME]"
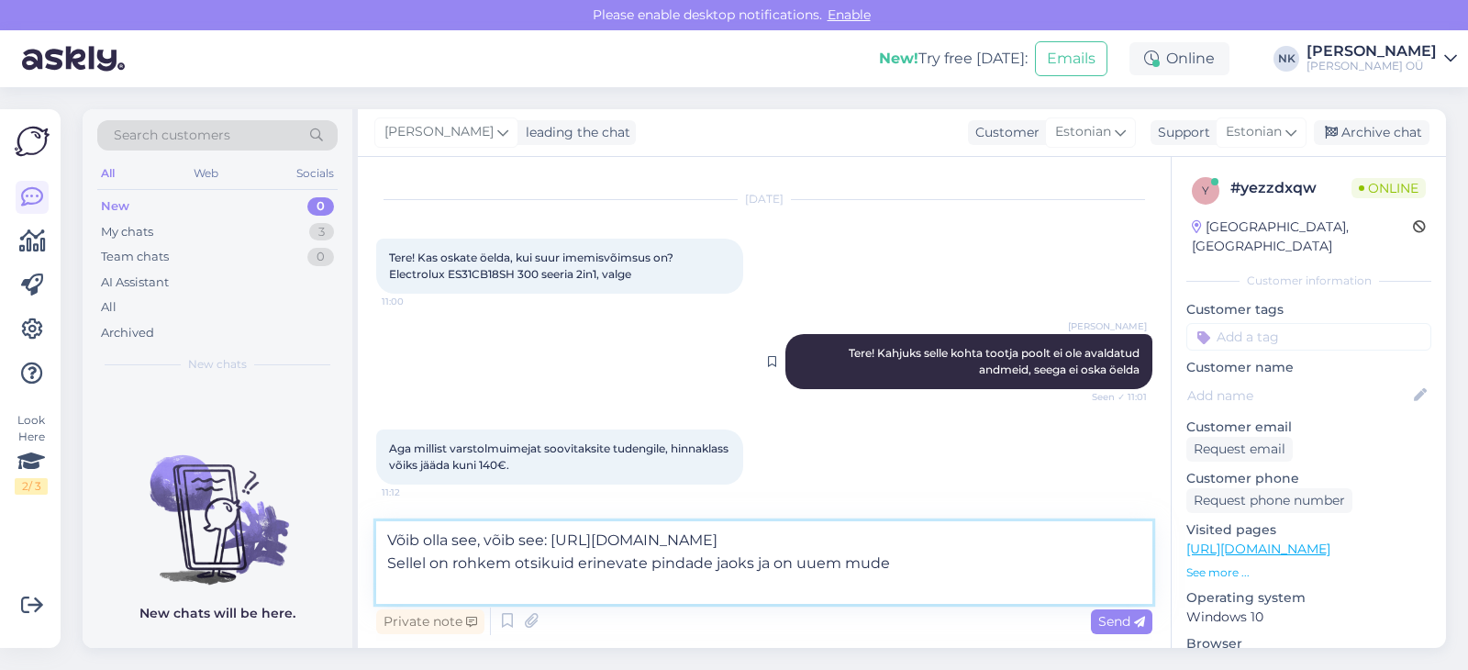
type textarea "Võib olla see, võib see: [URL][DOMAIN_NAME] Sellel on rohkem otsikuid erinevate…"
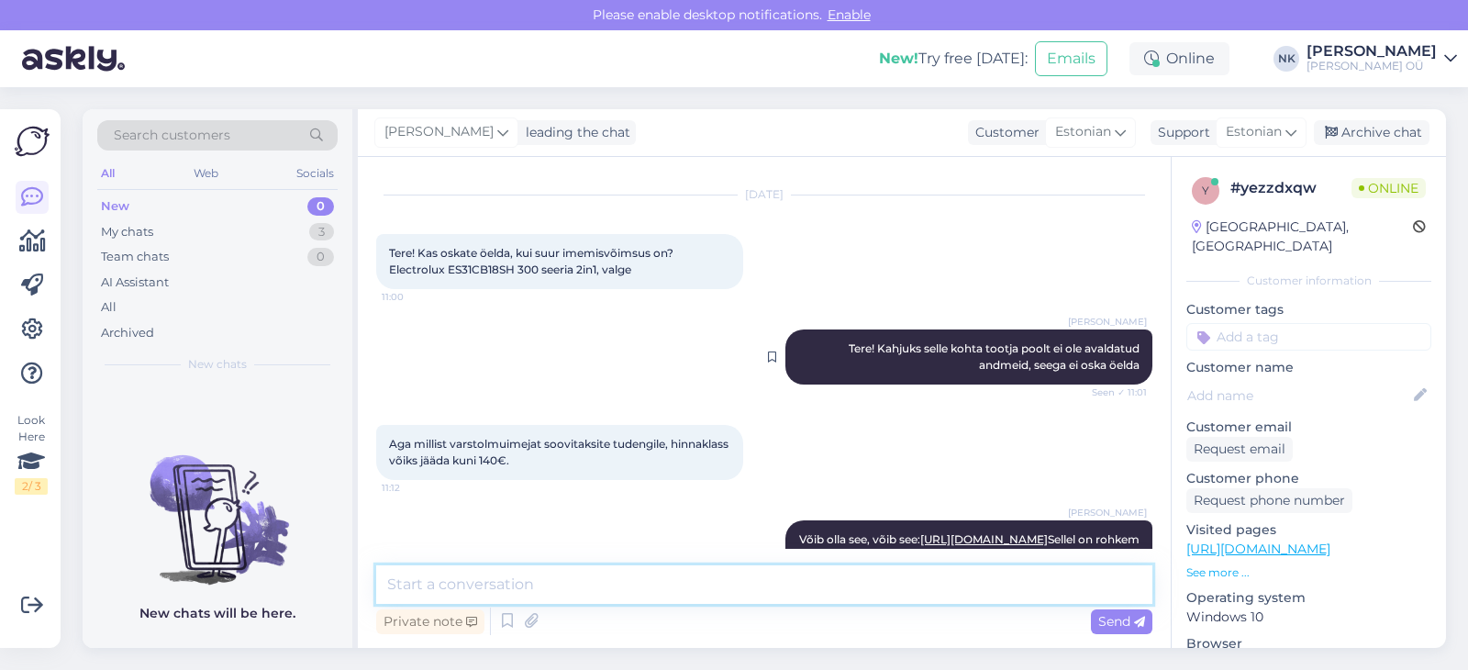
scroll to position [2354, 0]
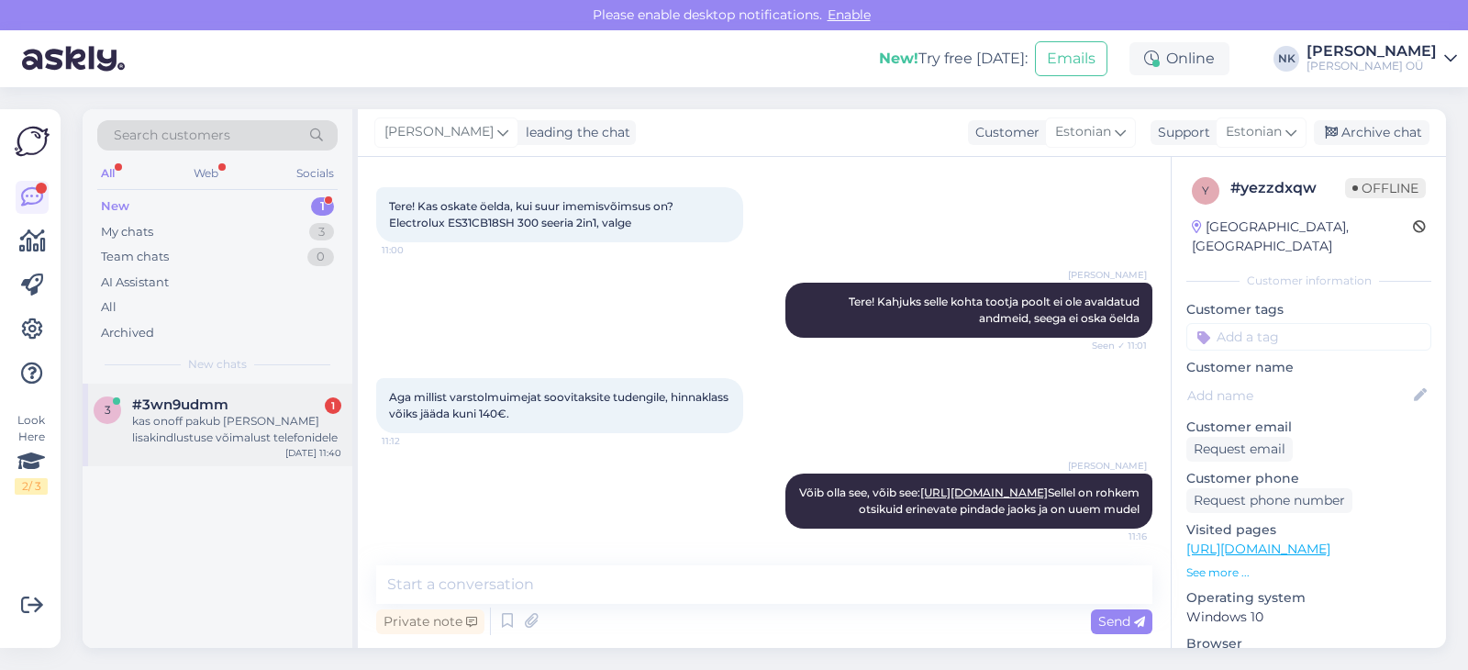
click at [278, 386] on div "3 #3wn9udmm 1 kas onoff pakub [PERSON_NAME] lisakindlustuse võimalust telefonid…" at bounding box center [218, 424] width 270 height 83
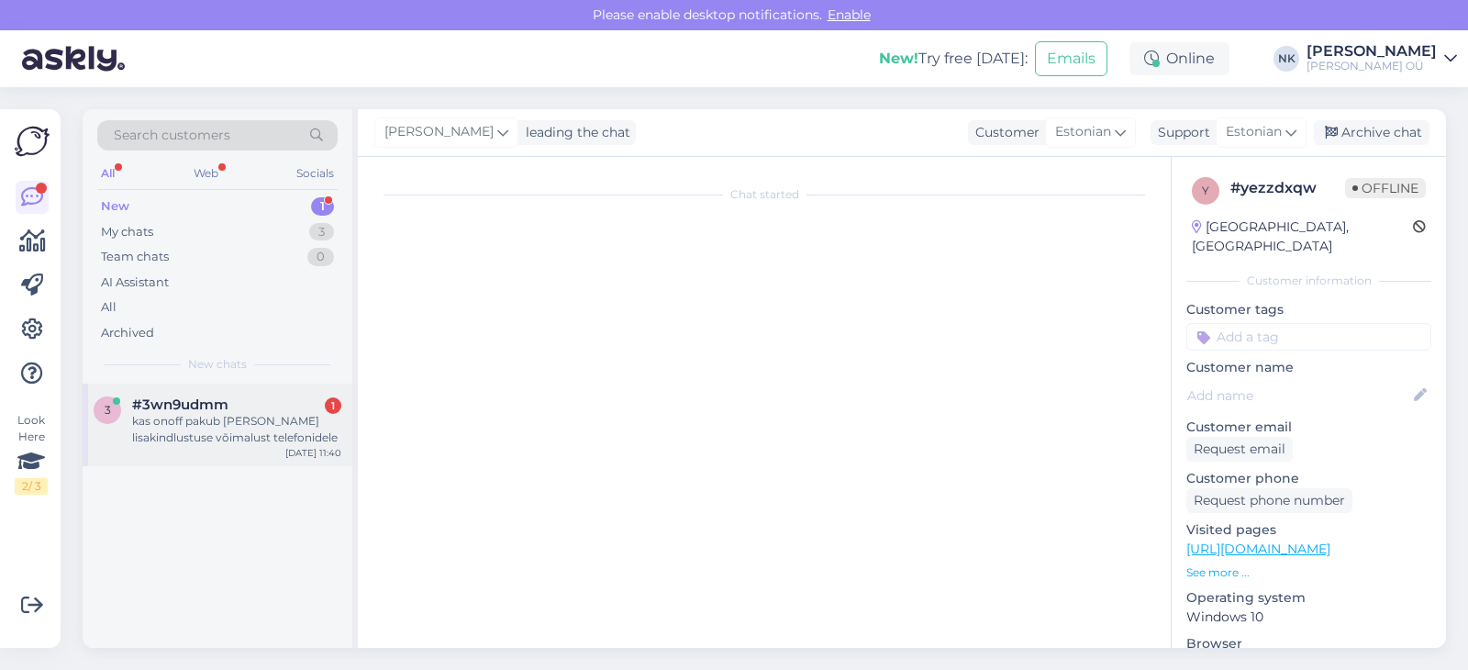
scroll to position [0, 0]
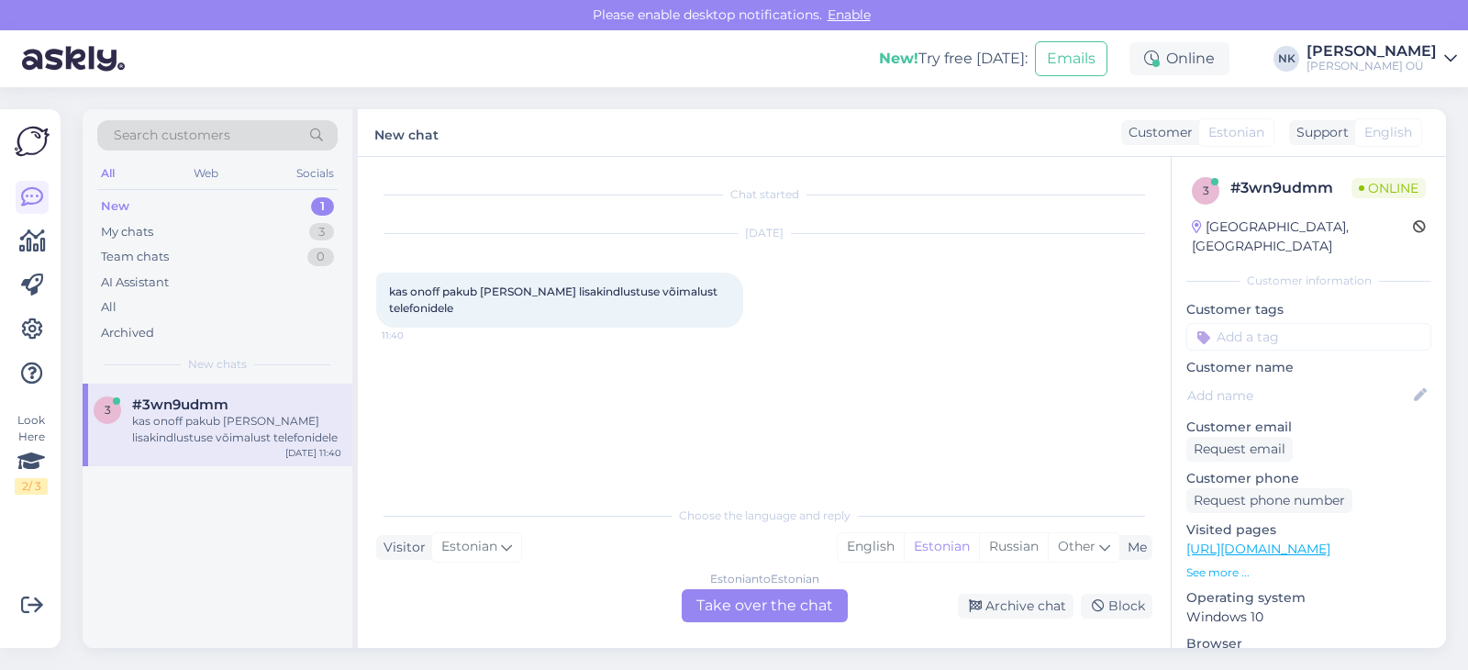
click at [742, 604] on div "Estonian to Estonian Take over the chat" at bounding box center [765, 605] width 166 height 33
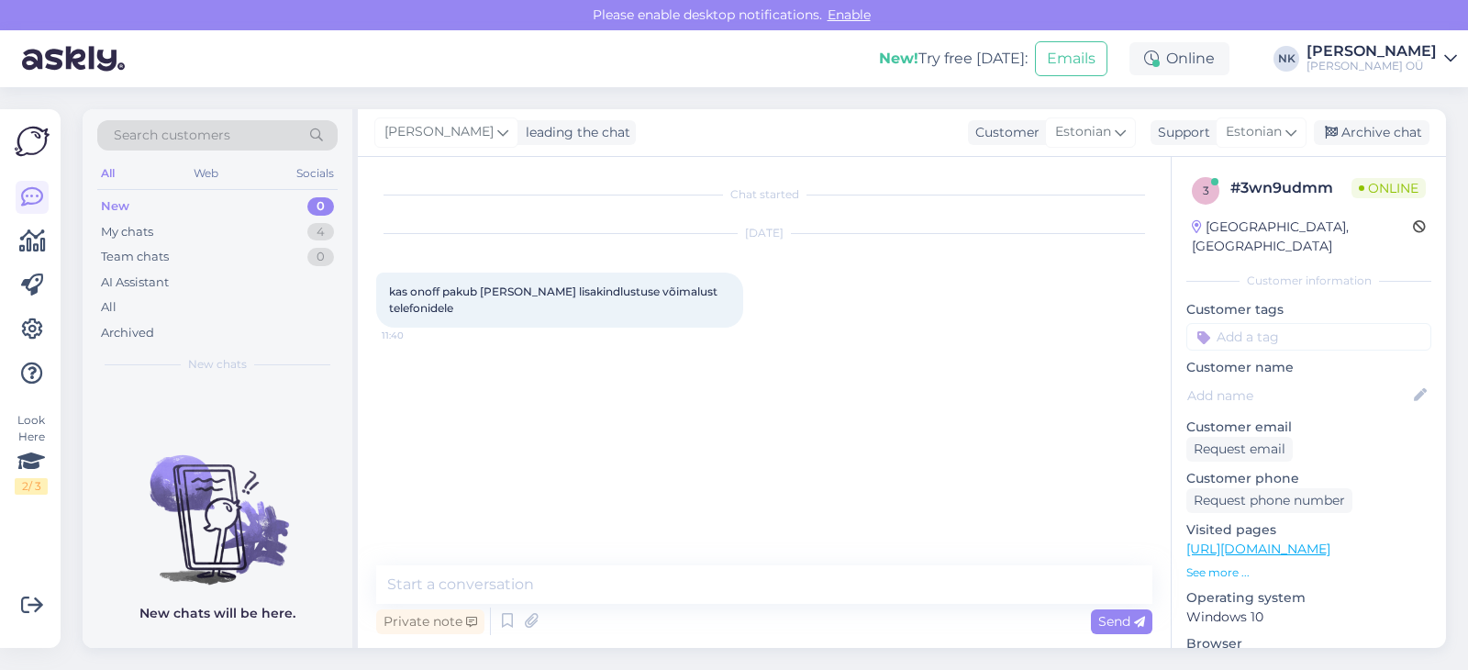
click at [1332, 539] on p "[URL][DOMAIN_NAME]" at bounding box center [1308, 548] width 245 height 19
click at [1330, 540] on link "[URL][DOMAIN_NAME]" at bounding box center [1258, 548] width 144 height 17
click at [677, 568] on textarea at bounding box center [764, 584] width 776 height 39
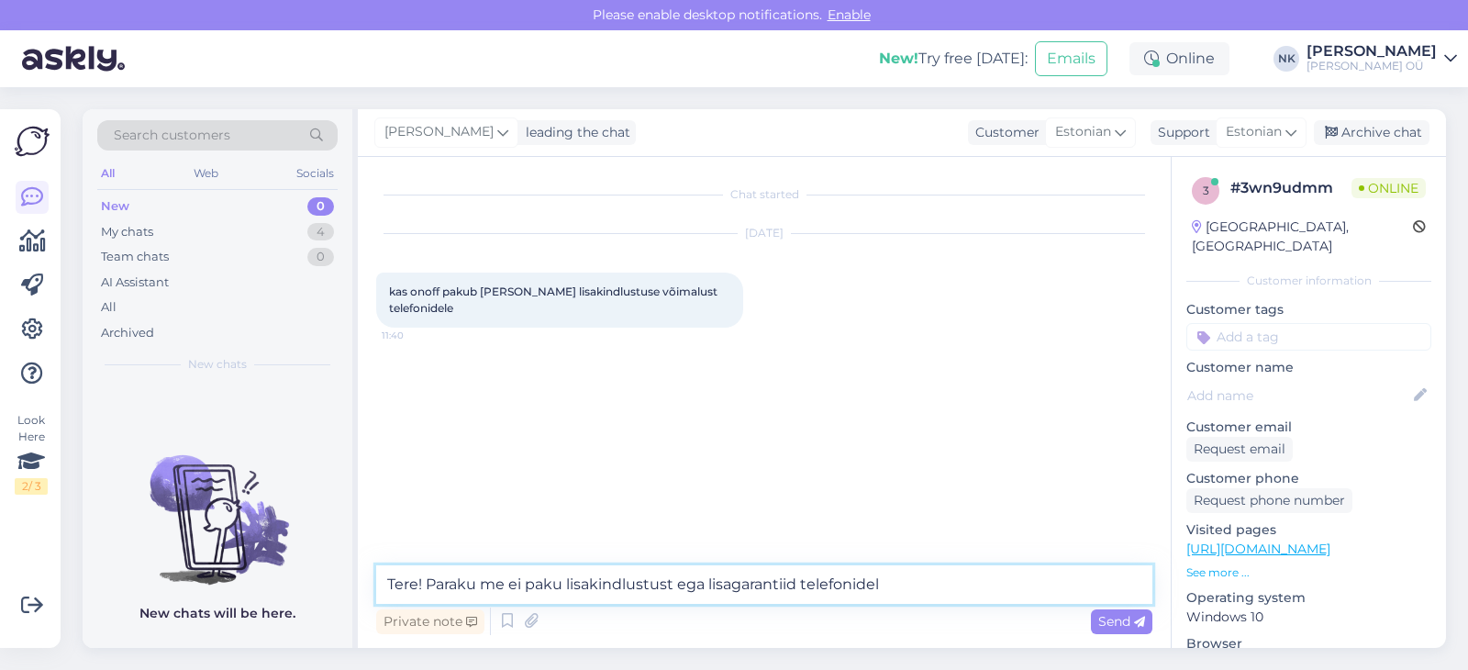
type textarea "Tere! Paraku me ei paku lisakindlustust ega lisagarantiid telefonidele"
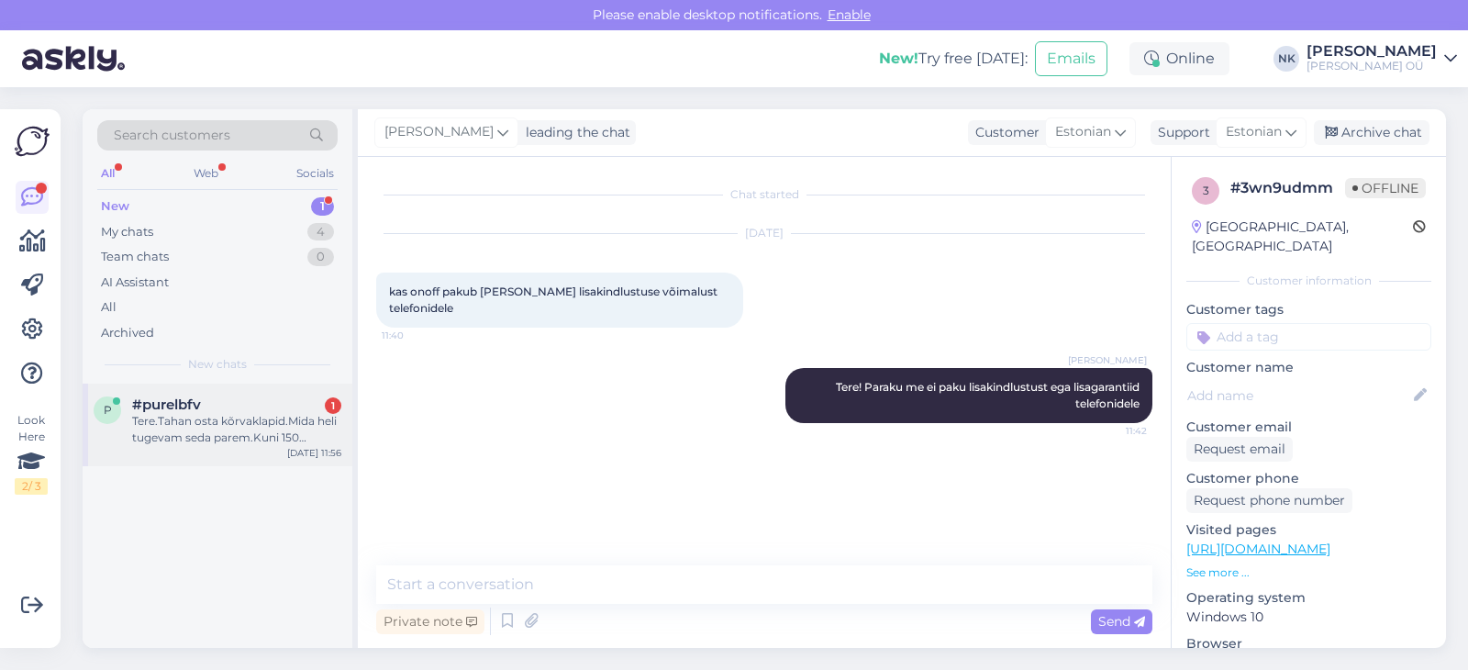
click at [305, 416] on div "Tere.Tahan osta kõrvaklapid.Mida heli tugevam seda parem.Kuni 150 [DEMOGRAPHIC_…" at bounding box center [236, 429] width 209 height 33
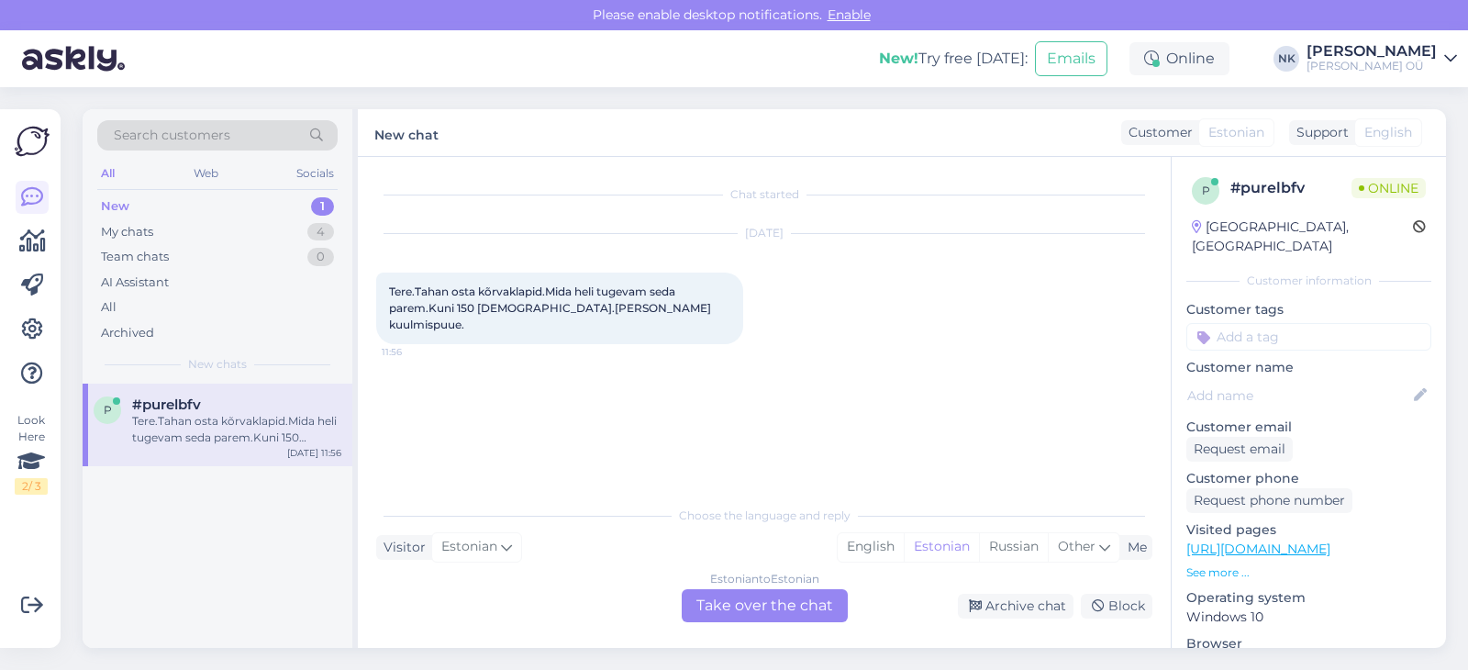
click at [1318, 540] on link "[URL][DOMAIN_NAME]" at bounding box center [1258, 548] width 144 height 17
drag, startPoint x: 417, startPoint y: 288, endPoint x: 648, endPoint y: 316, distance: 232.8
click at [648, 316] on div "Tere.Tahan osta kõrvaklapid.Mida heli tugevam seda parem.Kuni 150 [DEMOGRAPHIC_…" at bounding box center [559, 308] width 367 height 72
copy span "Tahan osta kõrvaklapid.Mida heli tugevam seda parem.Kuni 150 [DEMOGRAPHIC_DATA]…"
click at [759, 605] on div "Estonian to Estonian Take over the chat" at bounding box center [765, 605] width 166 height 33
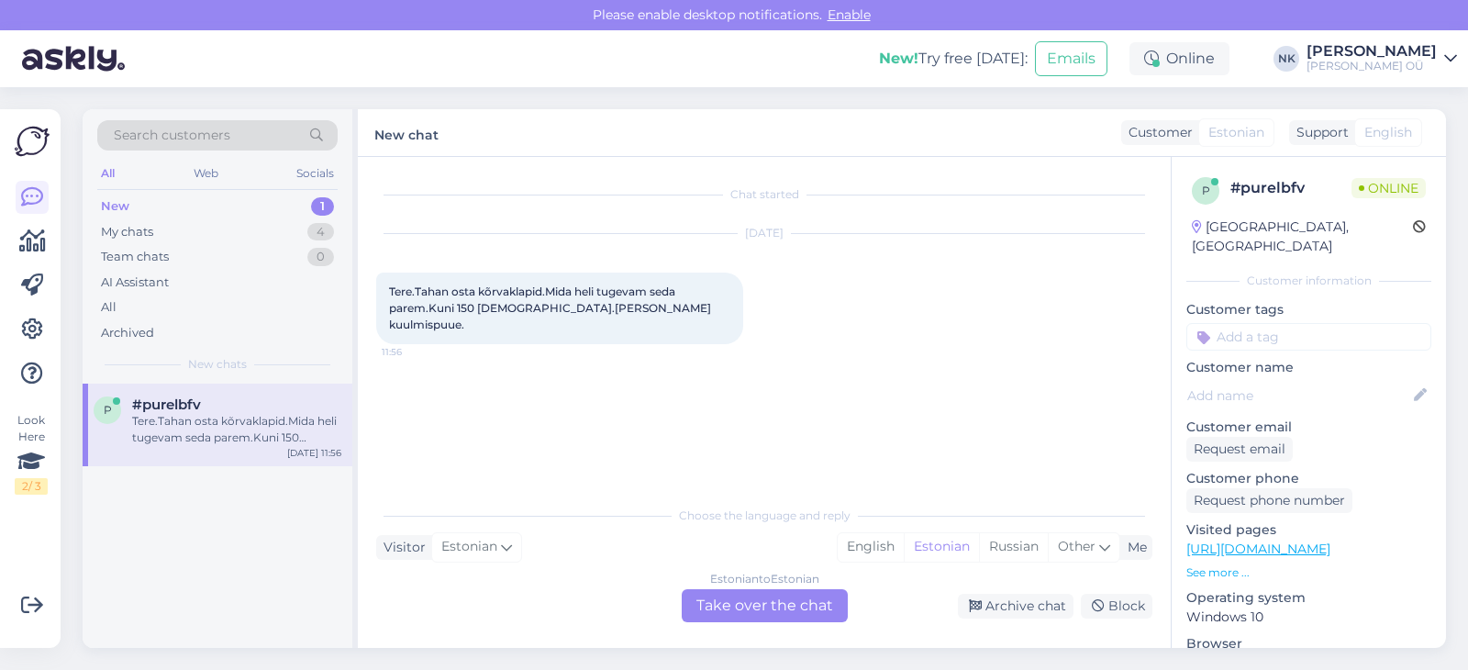
click at [656, 586] on div "Choose the language and reply Visitor Estonian Me English Estonian Russian Othe…" at bounding box center [764, 559] width 776 height 126
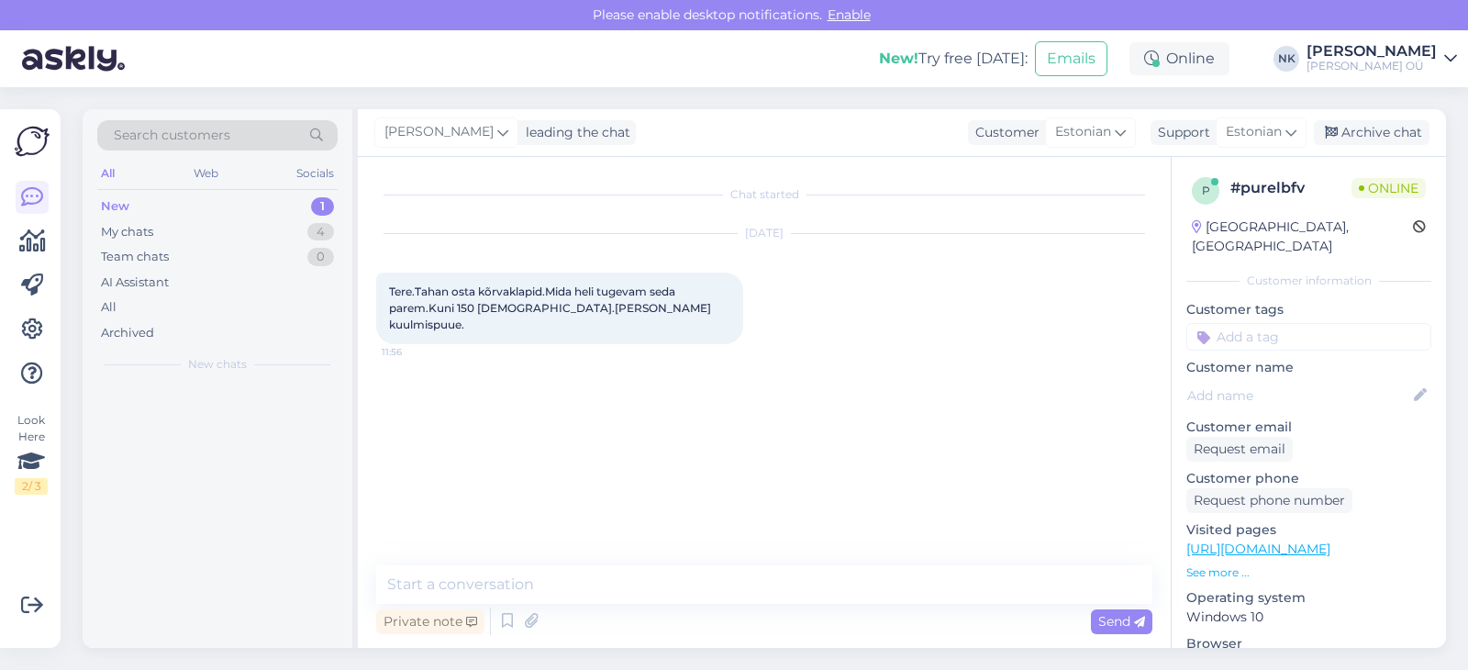
click at [744, 607] on div "Private note Send" at bounding box center [764, 621] width 776 height 35
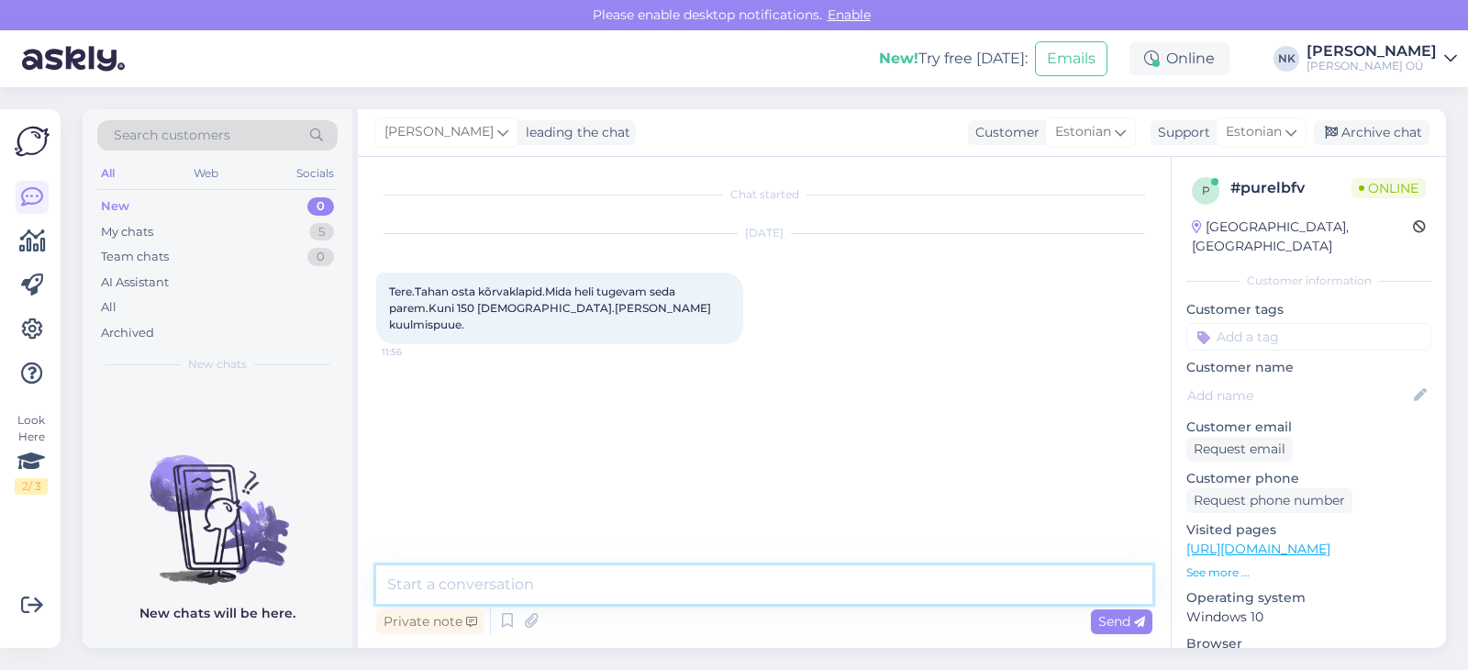
click at [728, 598] on textarea at bounding box center [764, 584] width 776 height 39
click at [728, 598] on textarea "Еук" at bounding box center [764, 584] width 776 height 39
paste textarea "[URL][DOMAIN_NAME]"
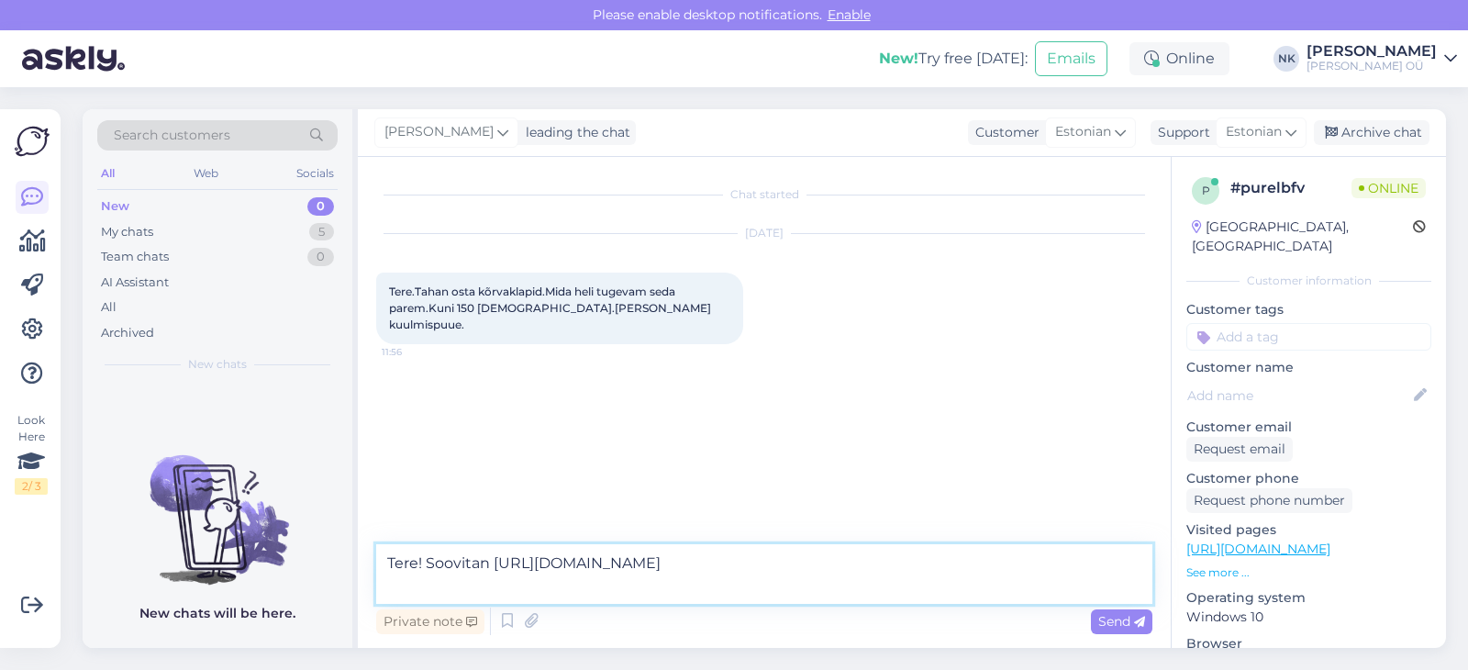
click at [493, 567] on textarea "Tere! Soovitan [URL][DOMAIN_NAME]" at bounding box center [764, 574] width 776 height 60
paste textarea "JBL Live 770NC"
click at [724, 578] on textarea "Tere! Soovitan JBL Live 770NC [URL][DOMAIN_NAME]" at bounding box center [764, 574] width 776 height 60
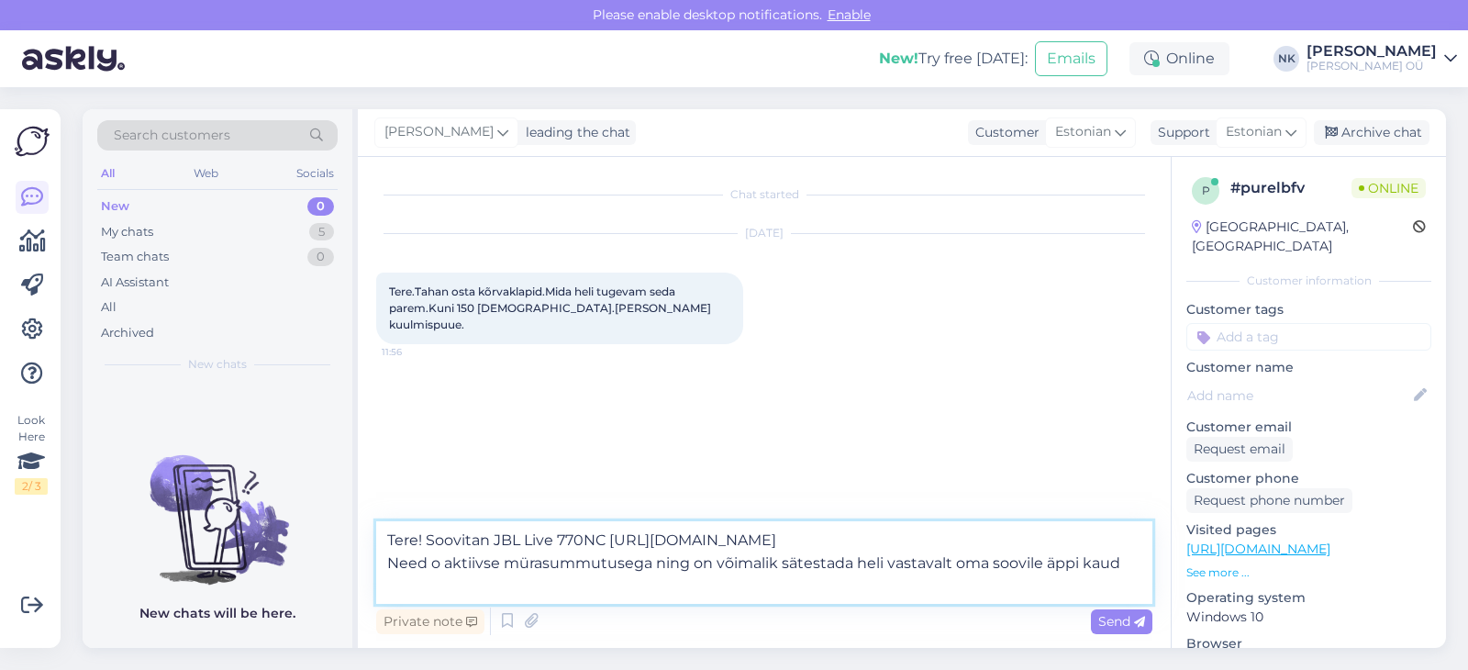
type textarea "Tere! Soovitan JBL Live 770NC [URL][DOMAIN_NAME] Need o aktiivse mürasummutuseg…"
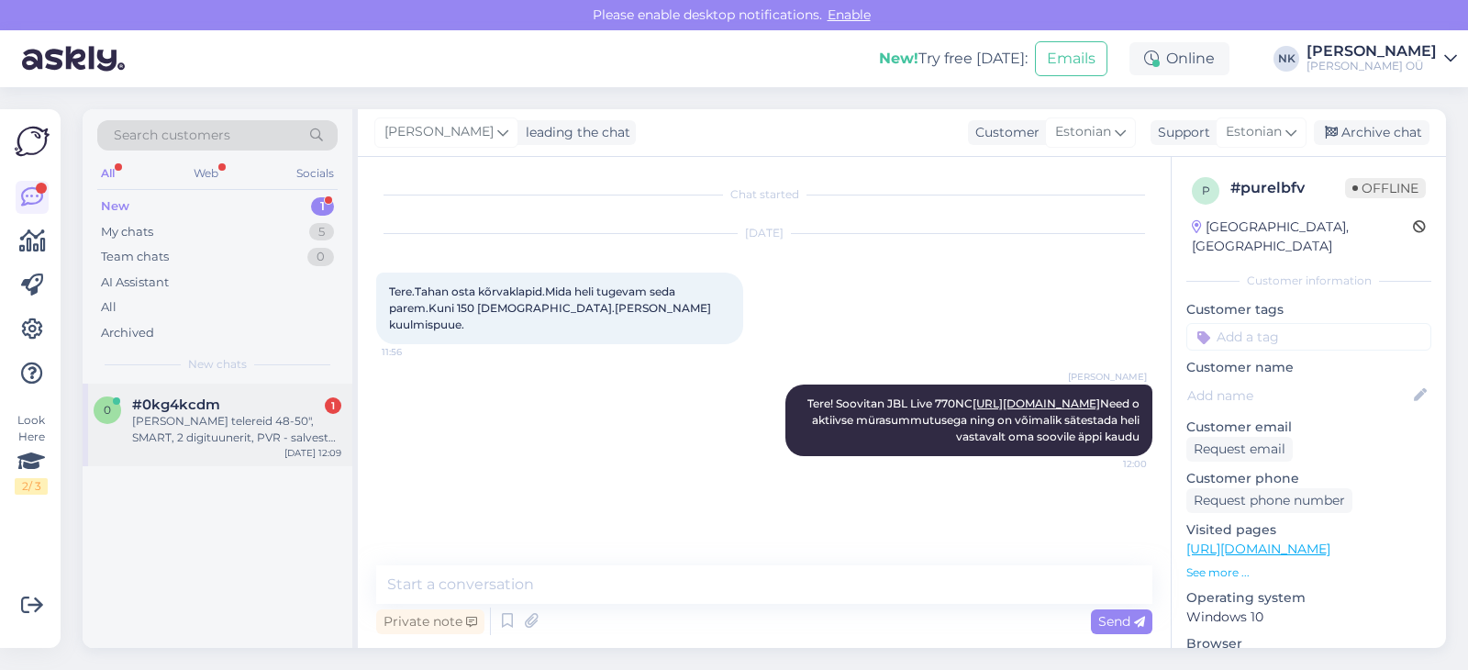
click at [220, 418] on div "[PERSON_NAME] telereid 48-50", SMART, 2 digituunerit, PVR - salvestus USB-le, k…" at bounding box center [236, 429] width 209 height 33
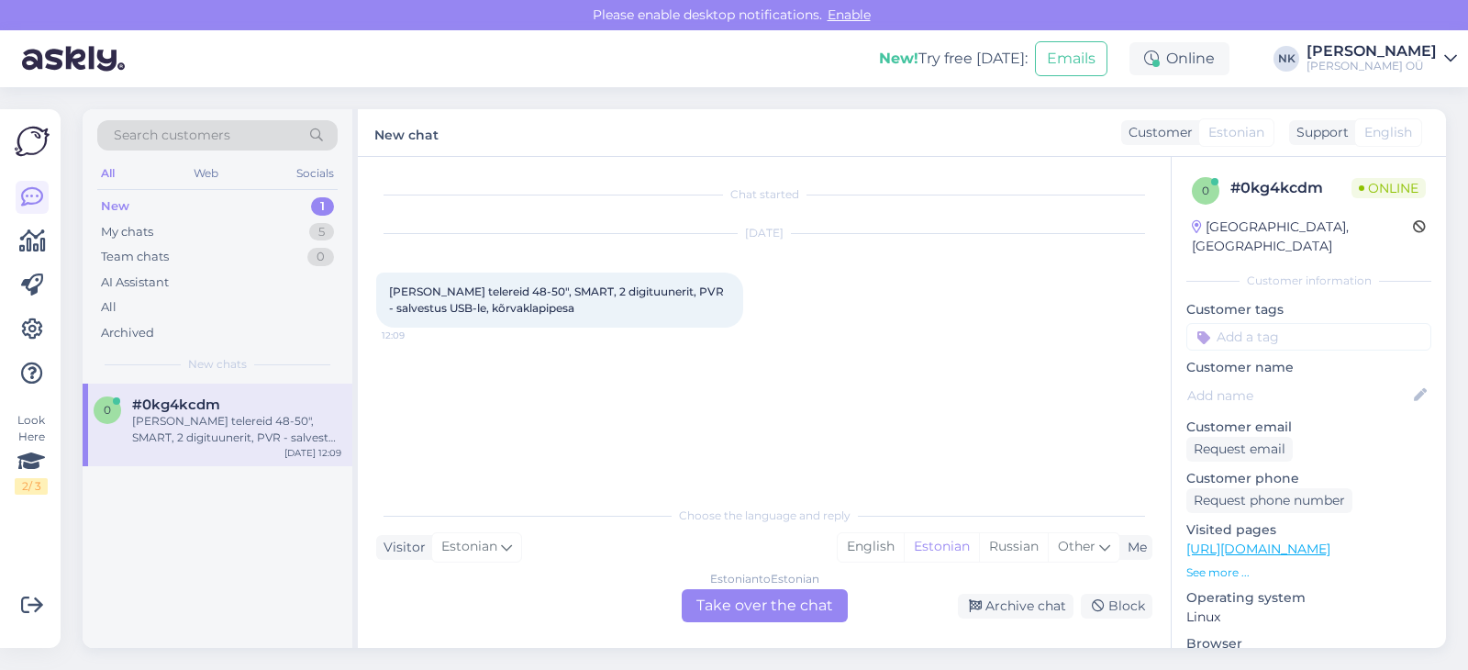
click at [1274, 540] on link "[URL][DOMAIN_NAME]" at bounding box center [1258, 548] width 144 height 17
drag, startPoint x: 416, startPoint y: 290, endPoint x: 658, endPoint y: 294, distance: 242.2
click at [609, 316] on div "[PERSON_NAME] telereid 48-50", SMART, 2 digituunerit, PVR - salvestus USB-le, k…" at bounding box center [559, 299] width 367 height 55
copy span "Soovitage telereid 48-50", SMART, 2 digituunerit, PVR - salvestus USB-le, kõrva…"
click at [788, 313] on div "[DATE] Tere Soovitage telereid 48-50", SMART, 2 digituunerit, PVR - salvestus U…" at bounding box center [764, 281] width 776 height 134
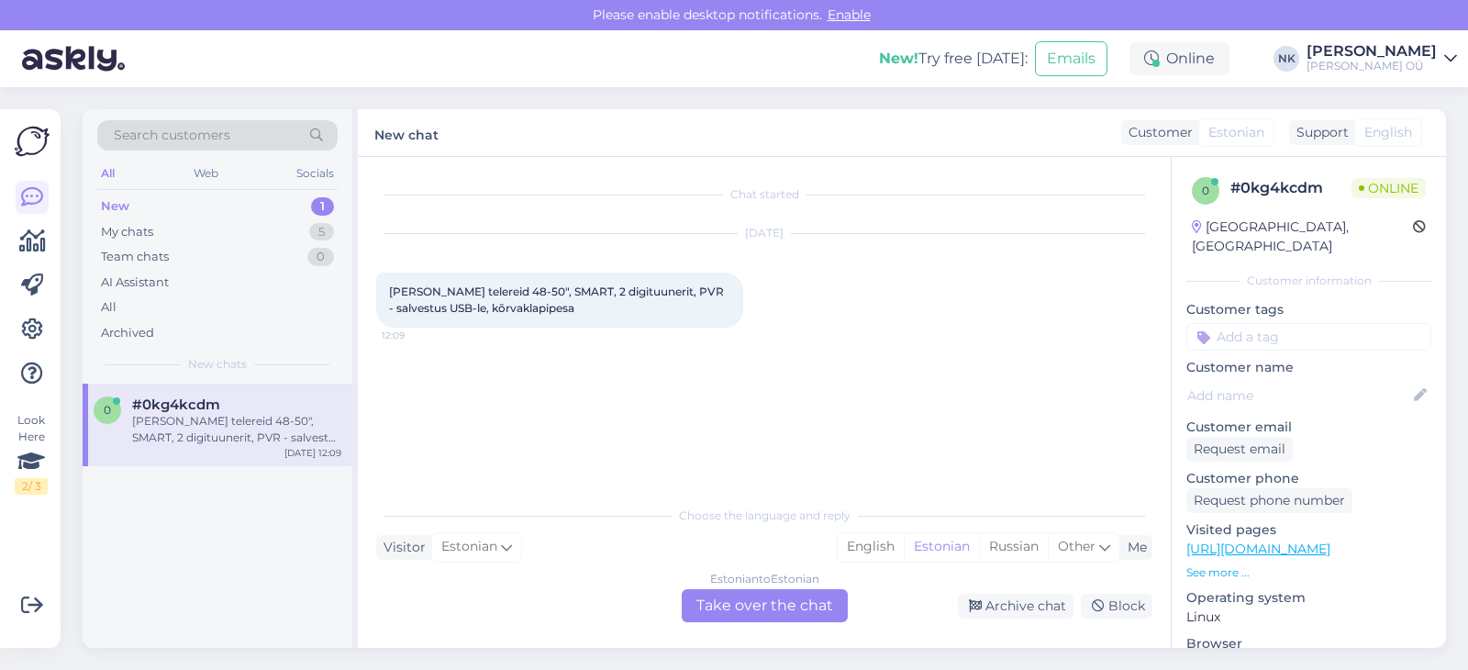
click at [767, 584] on div "Estonian to Estonian" at bounding box center [764, 579] width 109 height 17
click at [755, 598] on div "Estonian to Estonian Take over the chat" at bounding box center [765, 605] width 166 height 33
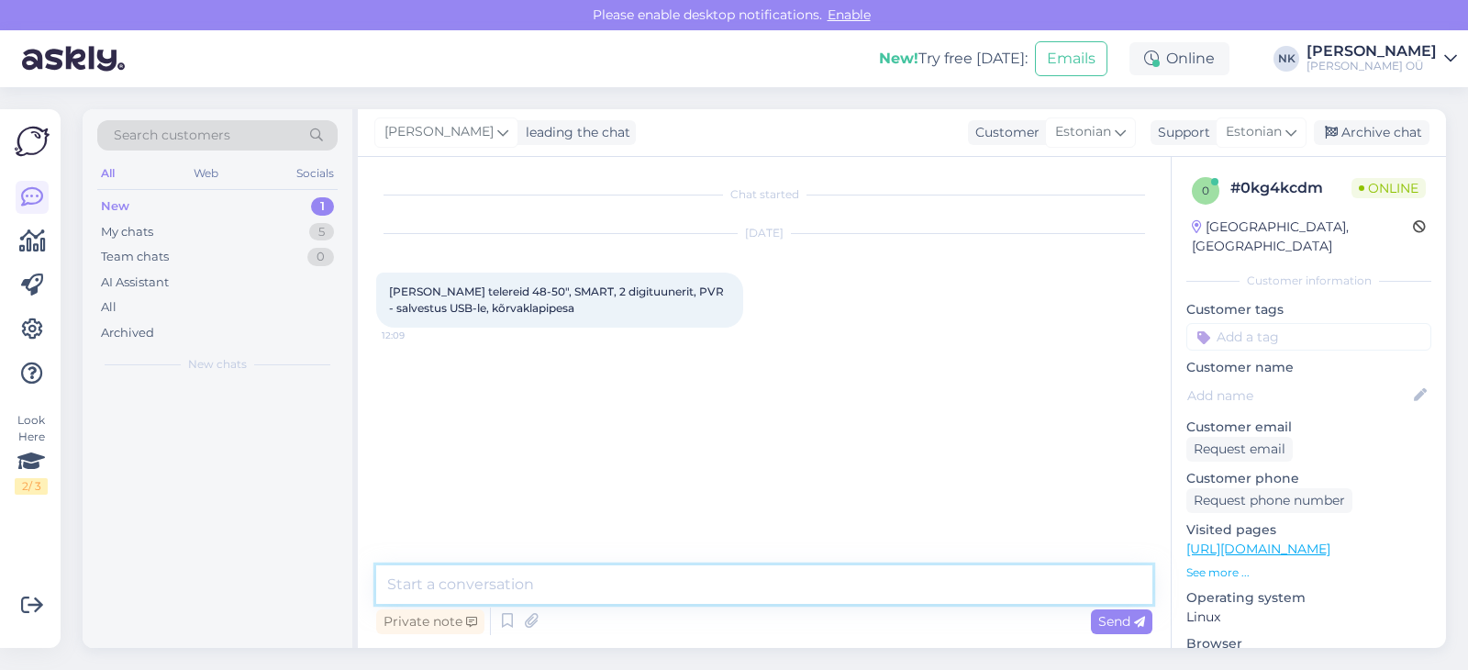
click at [693, 600] on textarea at bounding box center [764, 584] width 776 height 39
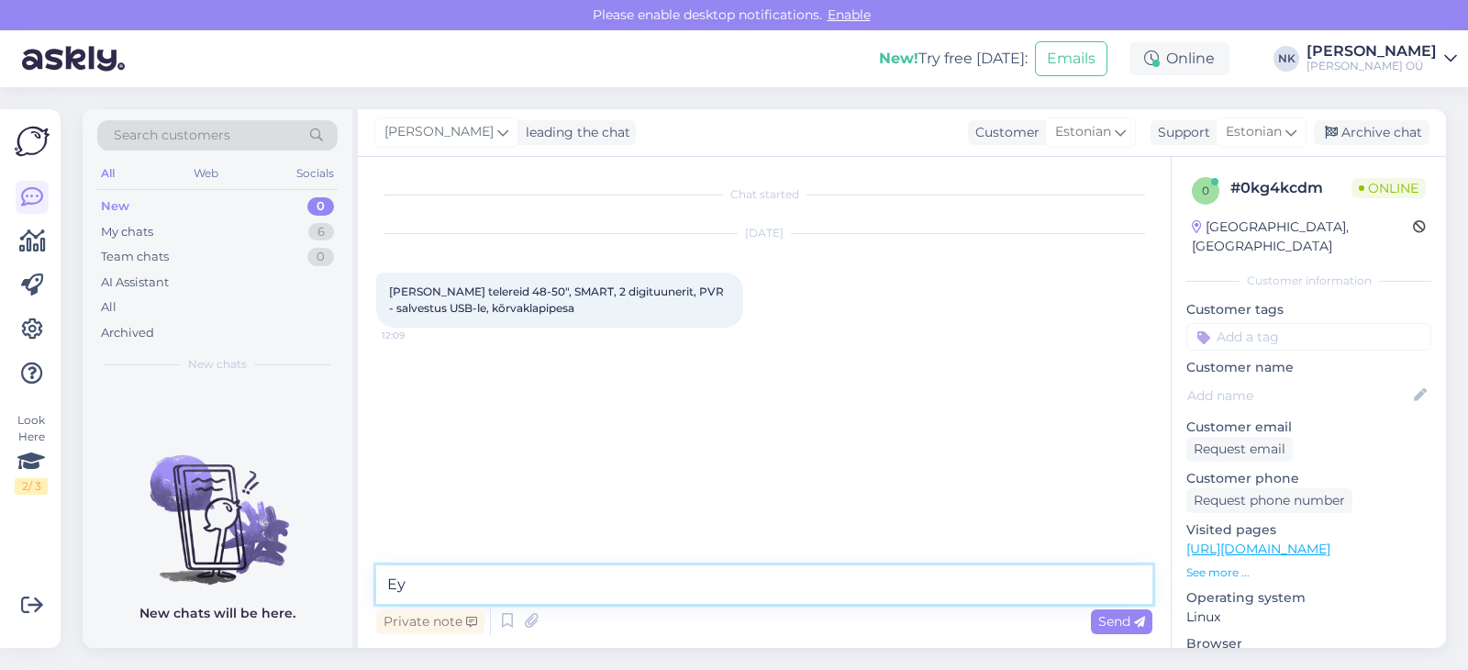
click at [693, 600] on textarea "Еу" at bounding box center [764, 584] width 776 height 39
type textarea "Tere! Kahjuks [PERSON_NAME] ole sellist telerit tootevalikus"
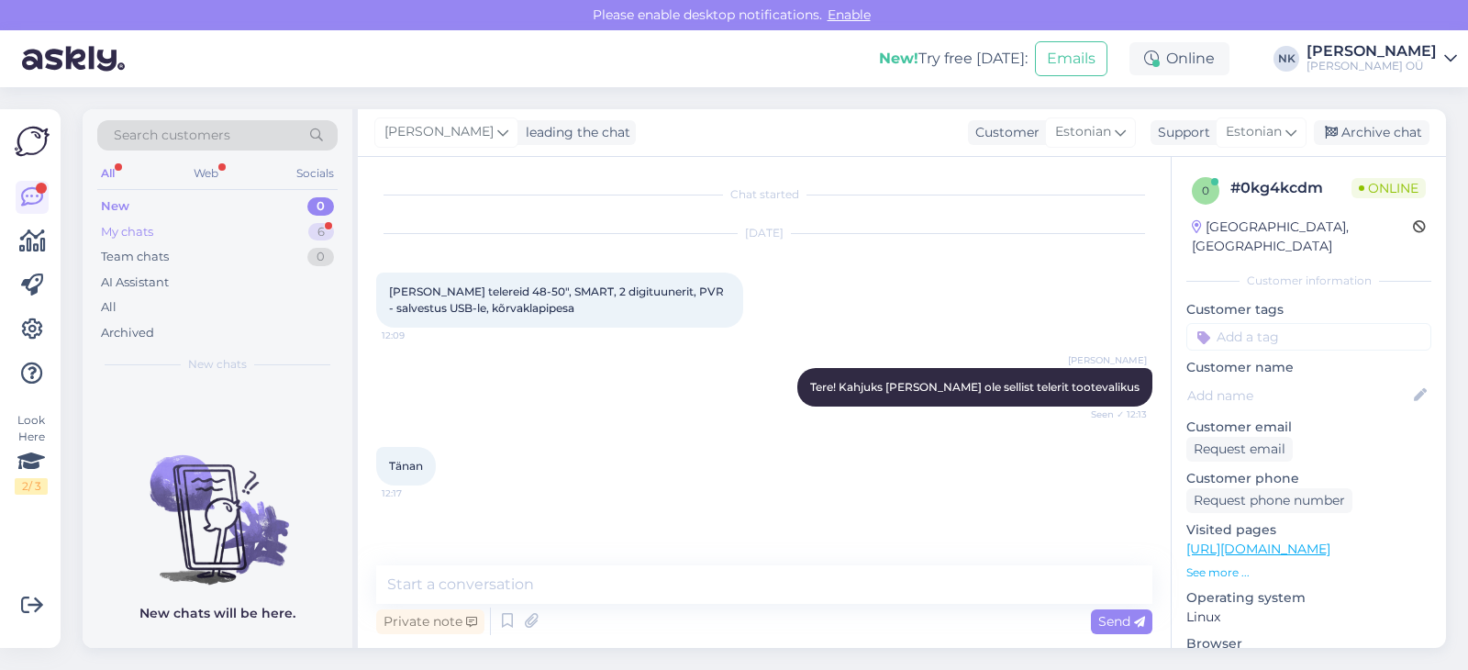
click at [281, 234] on div "My chats 6" at bounding box center [217, 232] width 240 height 26
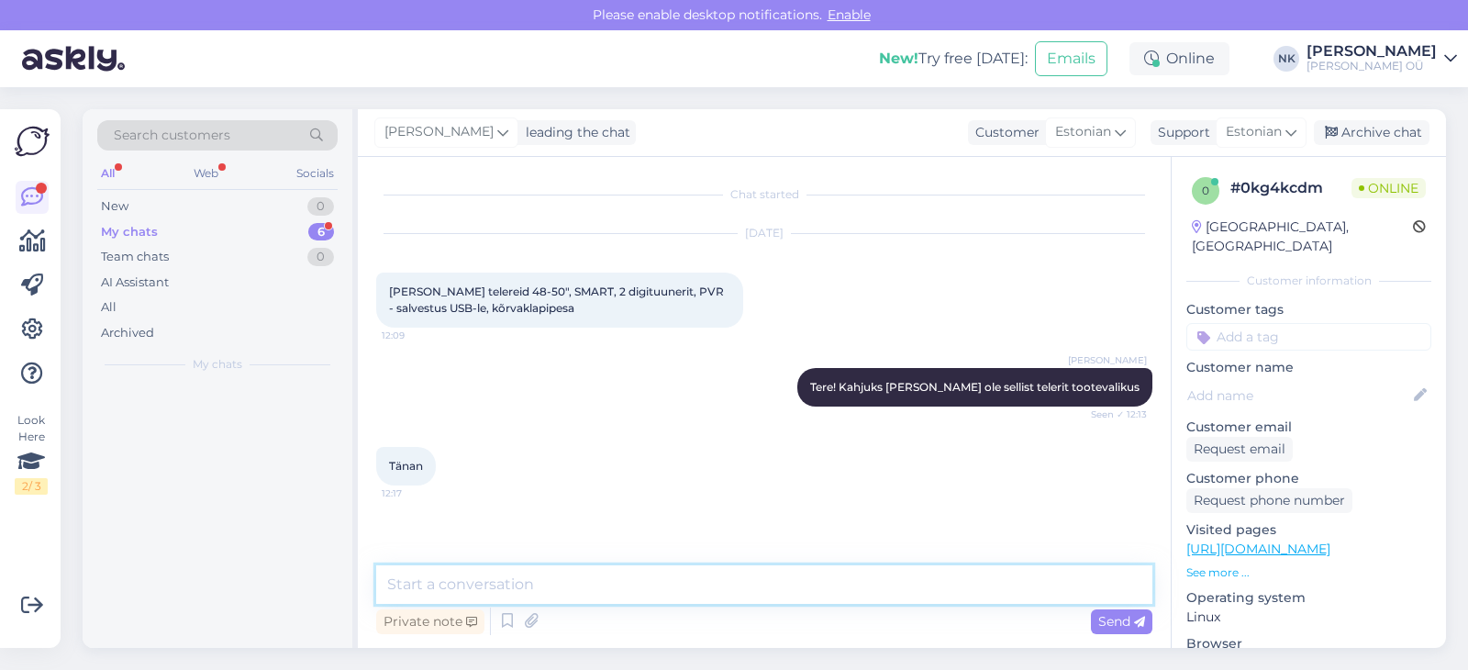
click at [469, 589] on textarea at bounding box center [764, 584] width 776 height 39
click at [236, 246] on div "Team chats 0" at bounding box center [217, 257] width 240 height 26
click at [236, 223] on div "My chats 6" at bounding box center [217, 232] width 240 height 26
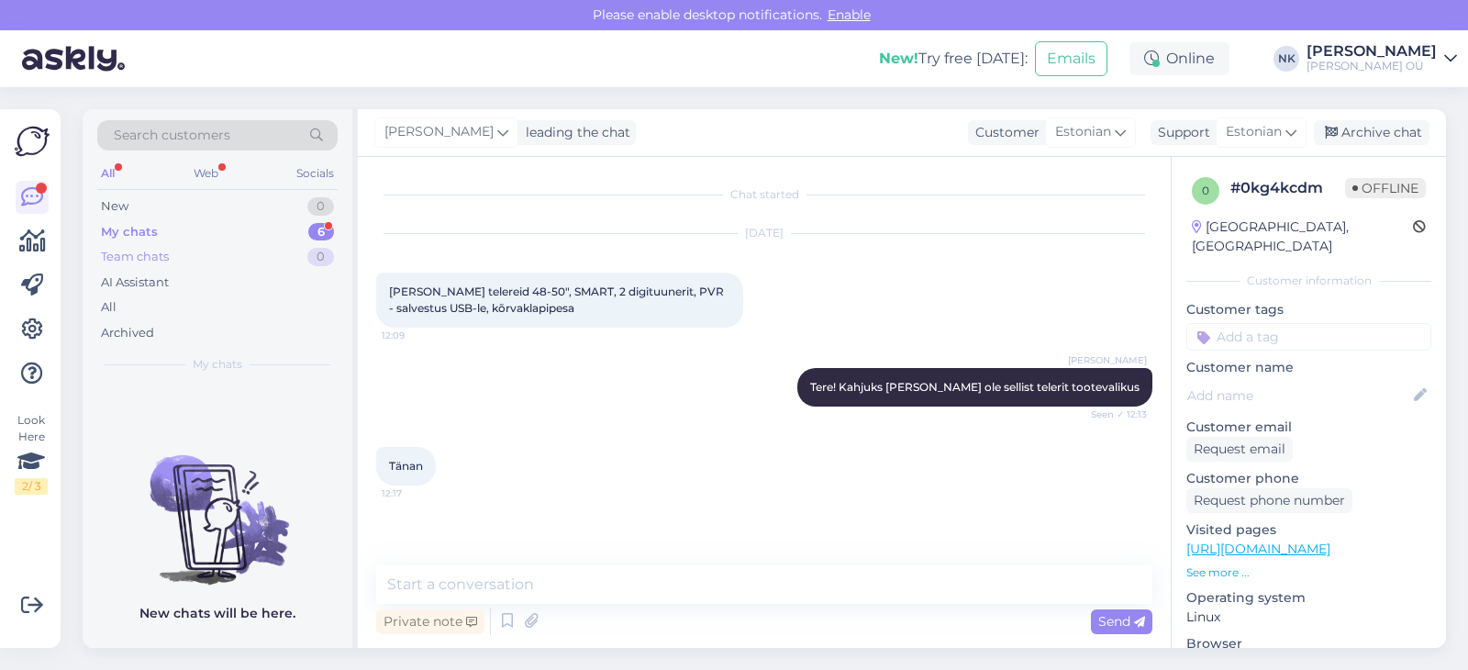
click at [180, 265] on div "Team chats 0" at bounding box center [217, 257] width 240 height 26
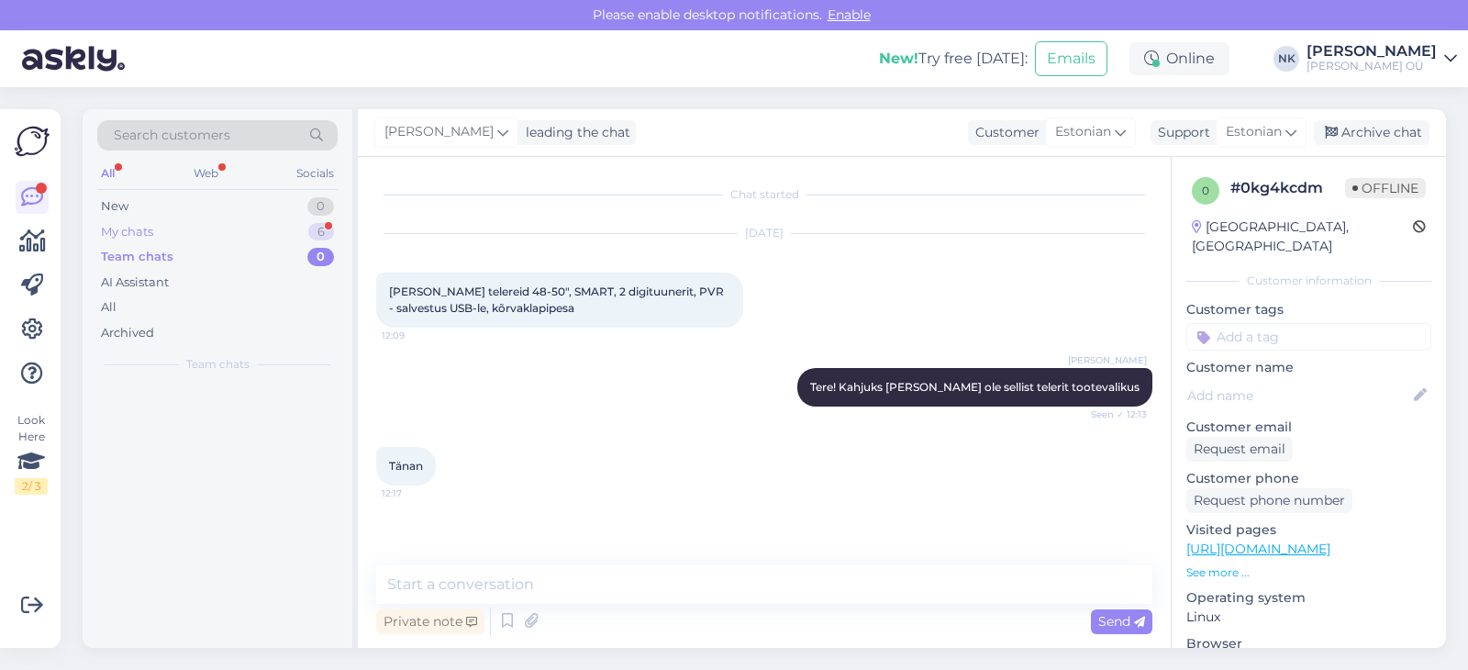
click at [184, 231] on div "My chats 6" at bounding box center [217, 232] width 240 height 26
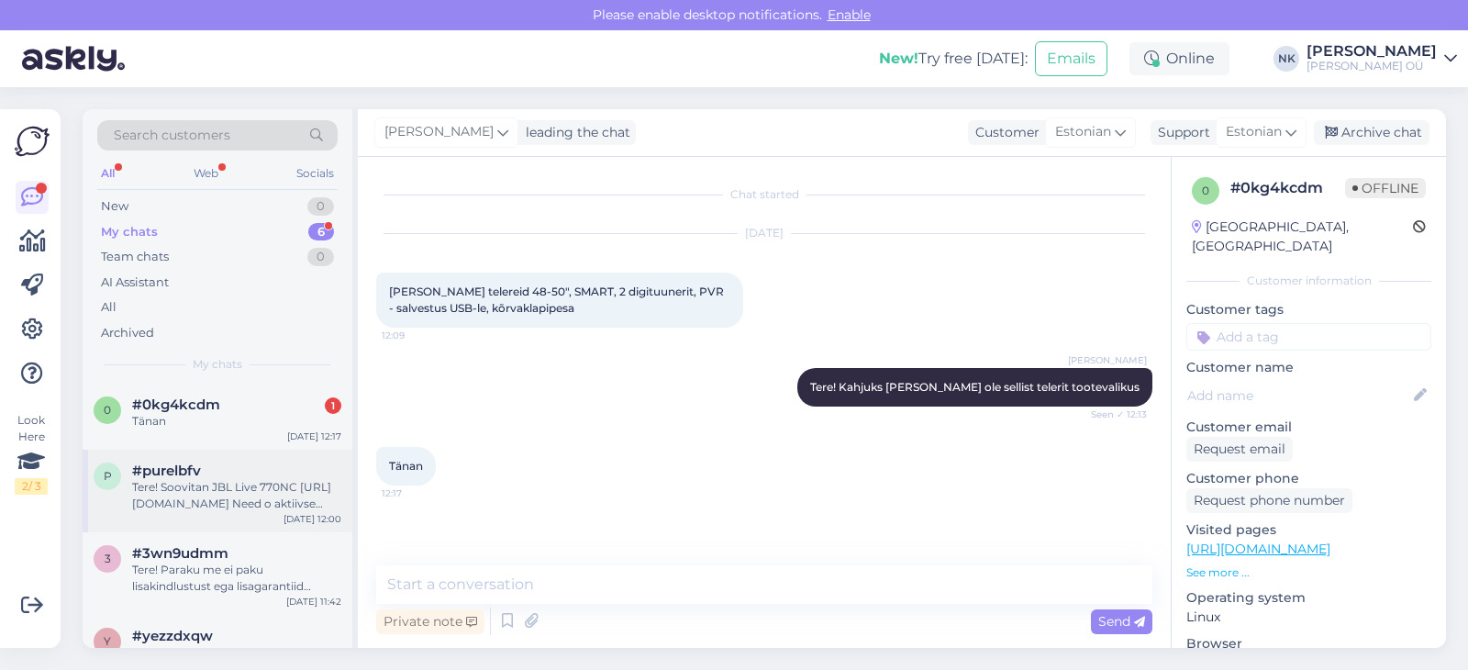
click at [219, 467] on div "#purelbfv" at bounding box center [236, 470] width 209 height 17
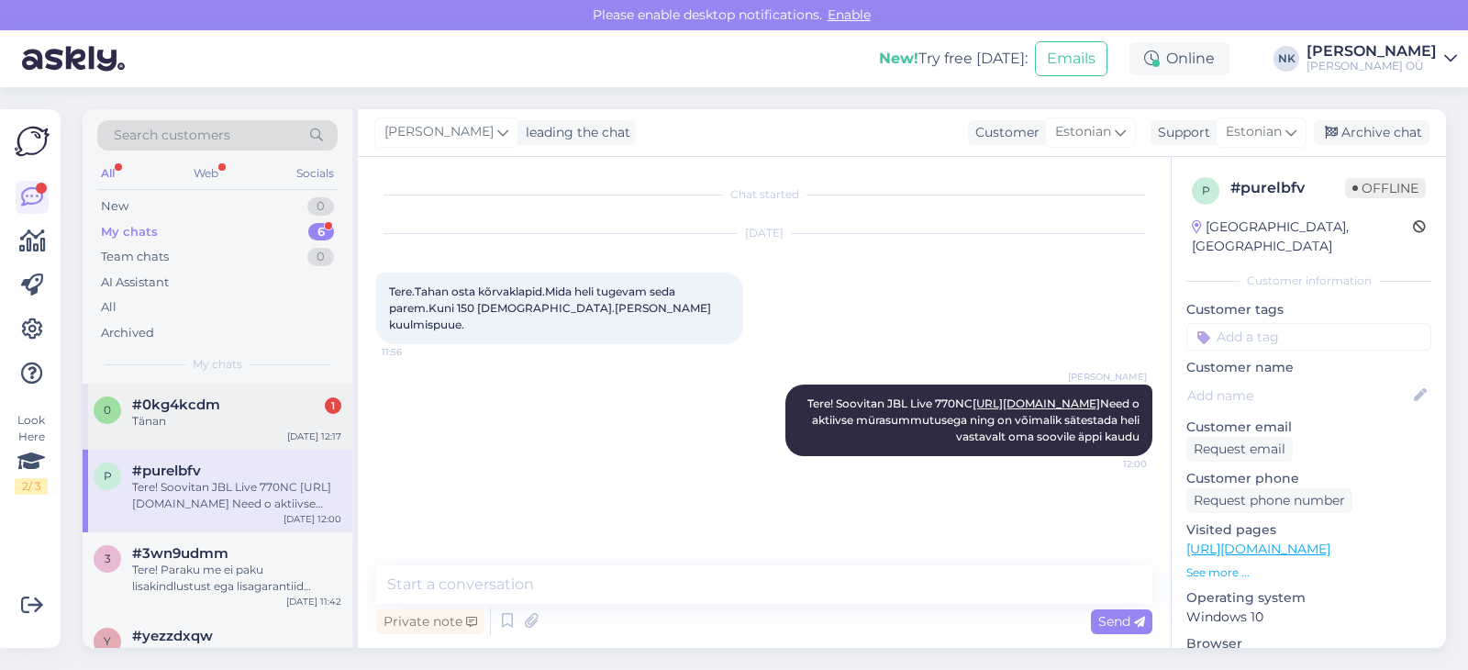
click at [221, 444] on div "0 #0kg4kcdm 1 Tänan [DATE] 12:17" at bounding box center [218, 416] width 270 height 66
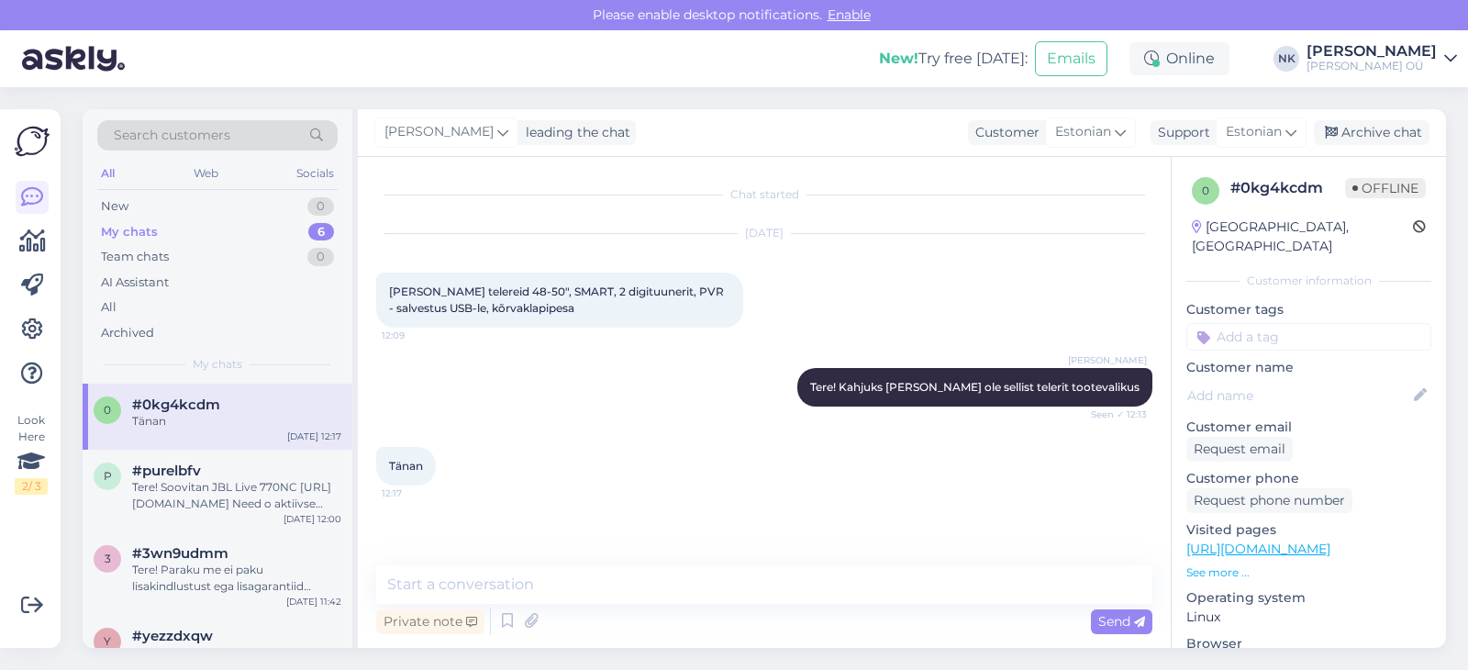
click at [223, 430] on div "0 #0kg4kcdm Tänan [DATE] 12:17" at bounding box center [218, 416] width 270 height 66
